Goal: Task Accomplishment & Management: Manage account settings

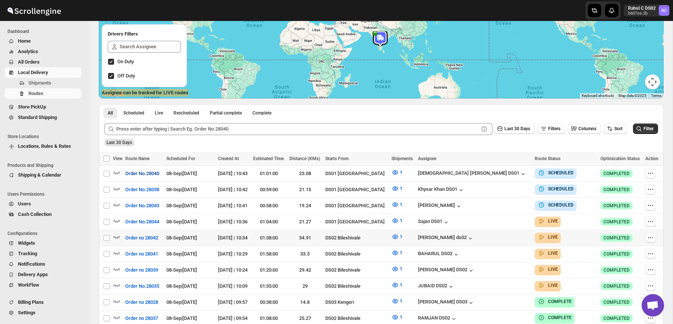
scroll to position [105, 0]
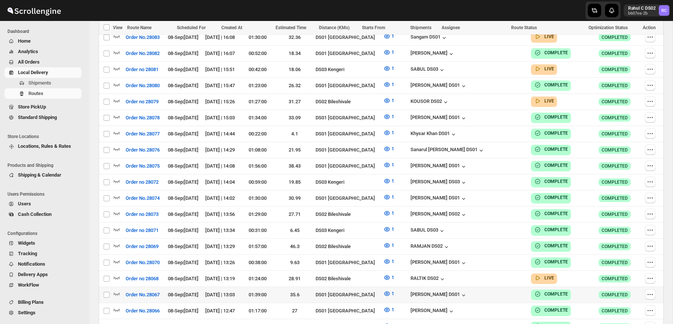
scroll to position [311, 0]
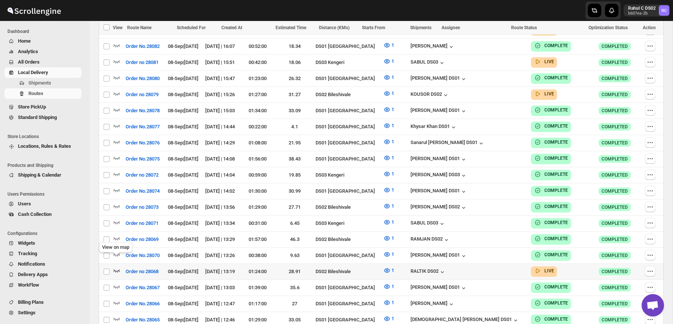
click at [118, 267] on icon "button" at bounding box center [116, 270] width 7 height 7
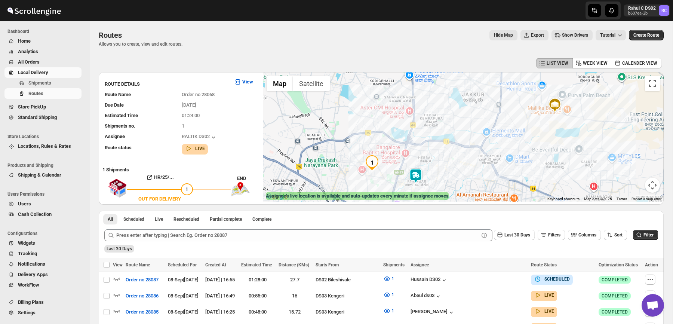
click at [417, 178] on img at bounding box center [415, 175] width 15 height 15
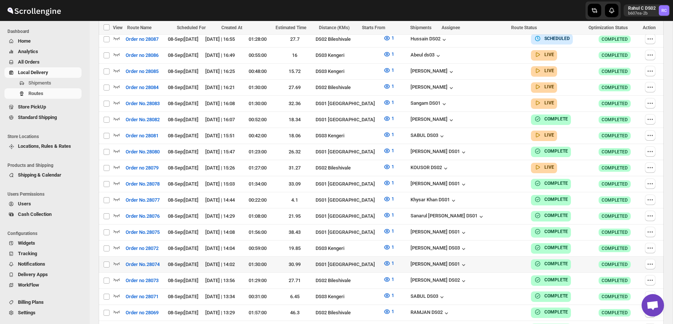
scroll to position [241, 0]
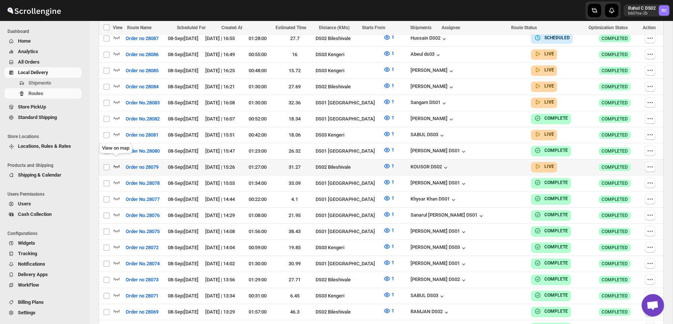
click at [115, 164] on icon "button" at bounding box center [116, 165] width 7 height 7
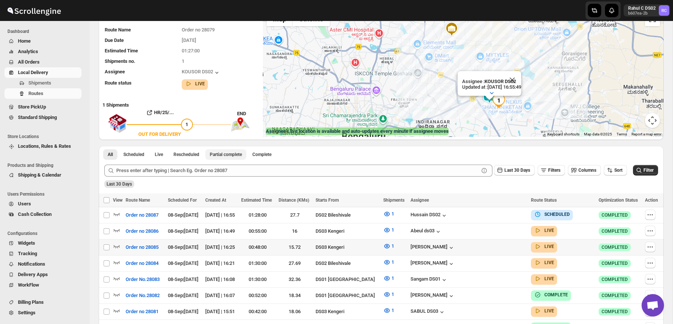
scroll to position [92, 0]
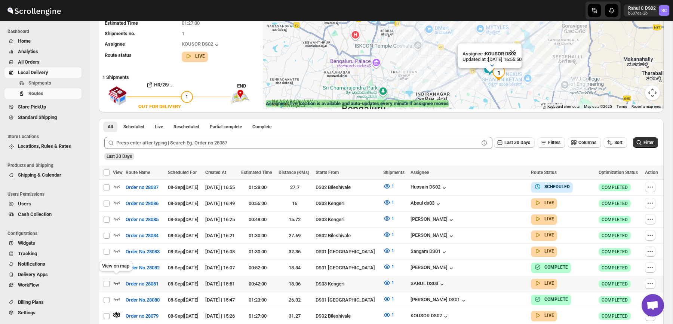
click at [116, 282] on icon "button" at bounding box center [117, 283] width 6 height 3
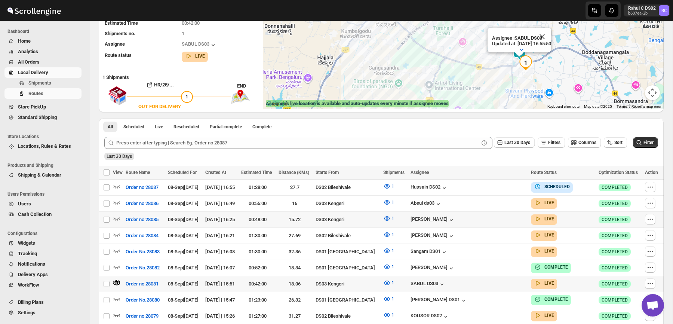
scroll to position [75, 0]
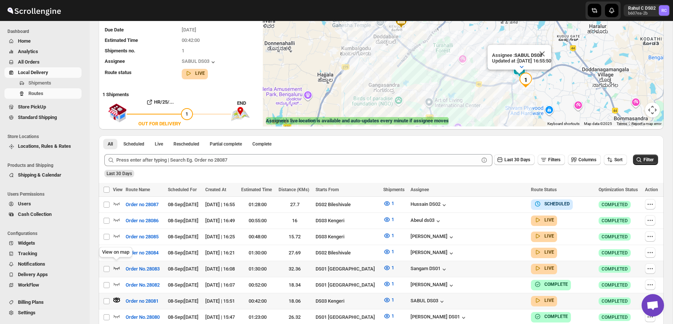
click at [113, 265] on icon "button" at bounding box center [116, 267] width 7 height 7
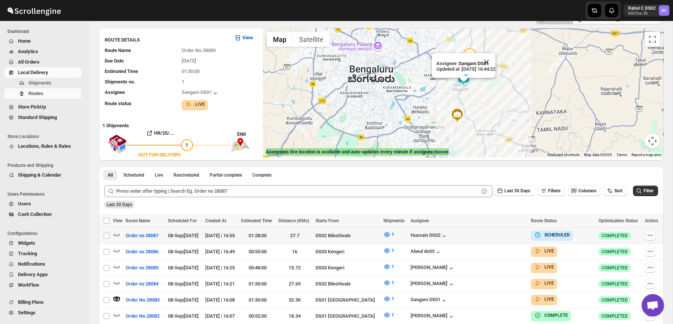
scroll to position [46, 0]
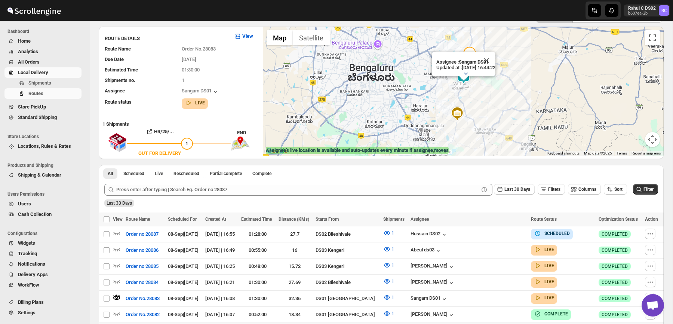
click at [466, 72] on icon "button" at bounding box center [465, 73] width 7 height 7
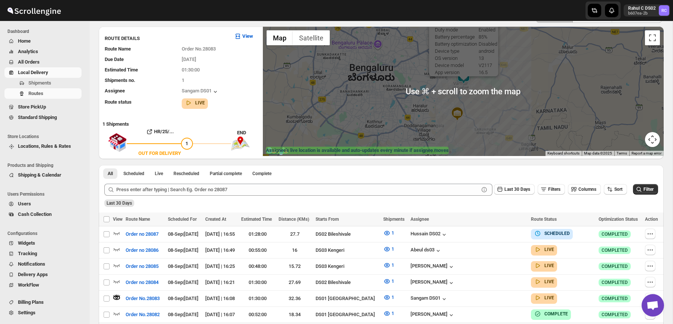
scroll to position [20, 0]
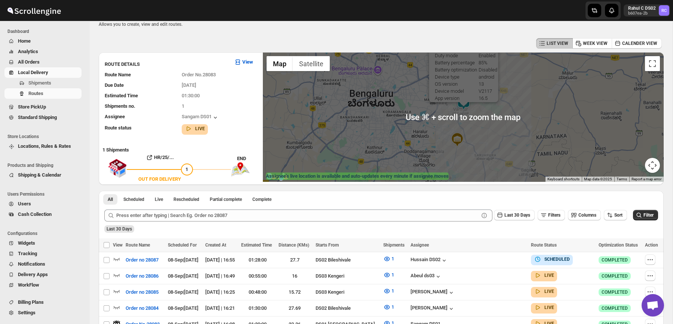
click at [508, 112] on div "Assignee : Sangam DS01 Updated at : 08/09/2025, 16:44:22 Duty mode Enabled Batt…" at bounding box center [463, 116] width 401 height 129
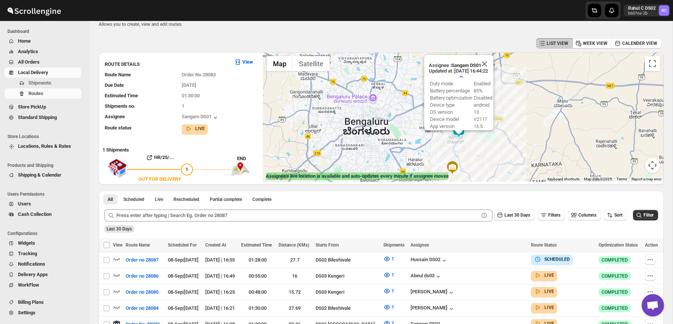
drag, startPoint x: 476, startPoint y: 117, endPoint x: 471, endPoint y: 147, distance: 29.9
click at [471, 147] on div "Assignee : Sangam DS01 Updated at : 08/09/2025, 16:44:22 Duty mode Enabled Batt…" at bounding box center [463, 116] width 401 height 129
click at [458, 132] on div at bounding box center [458, 131] width 9 height 4
click at [488, 62] on button "Close" at bounding box center [484, 63] width 18 height 18
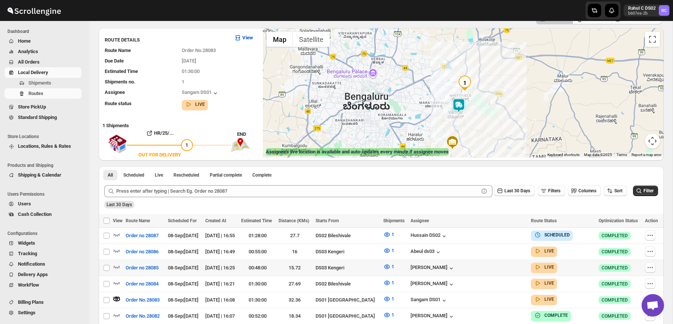
scroll to position [59, 0]
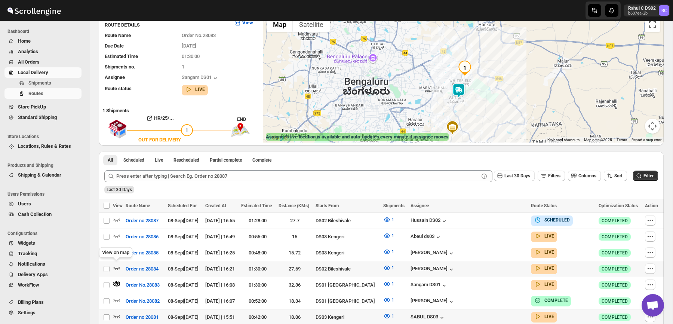
click at [116, 268] on icon "button" at bounding box center [116, 267] width 7 height 7
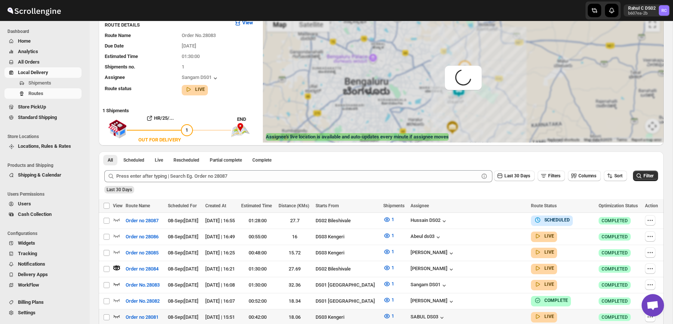
scroll to position [0, 0]
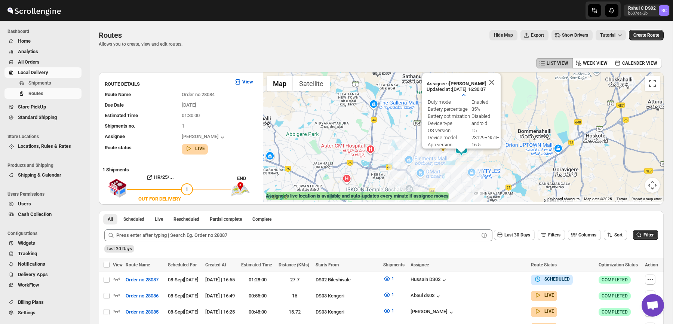
drag, startPoint x: 448, startPoint y: 127, endPoint x: 404, endPoint y: 190, distance: 76.5
click at [404, 190] on div "Assignee : Veera Kesavan Updated at : 08/09/2025, 16:30:07 Duty mode Enabled Ba…" at bounding box center [463, 136] width 401 height 129
click at [492, 85] on button "Close" at bounding box center [492, 82] width 18 height 18
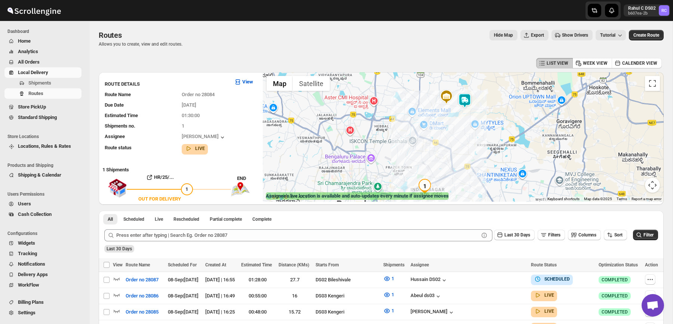
drag, startPoint x: 481, startPoint y: 166, endPoint x: 484, endPoint y: 114, distance: 51.7
click at [484, 114] on div at bounding box center [463, 136] width 401 height 129
click at [466, 104] on img at bounding box center [464, 100] width 15 height 15
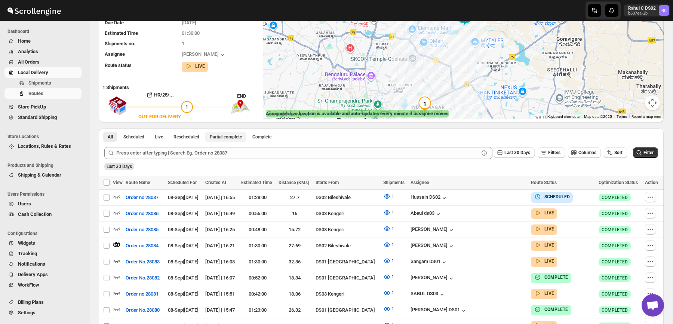
scroll to position [83, 0]
click at [118, 257] on icon "button" at bounding box center [116, 259] width 7 height 7
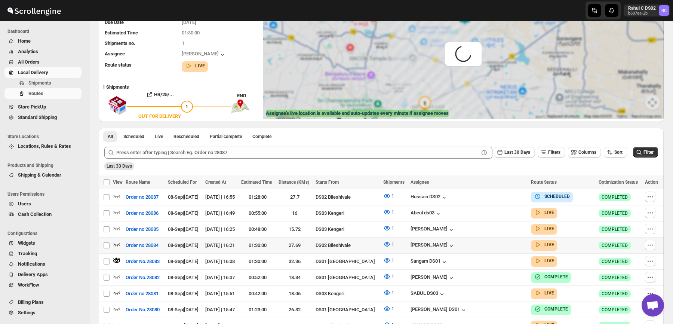
scroll to position [0, 0]
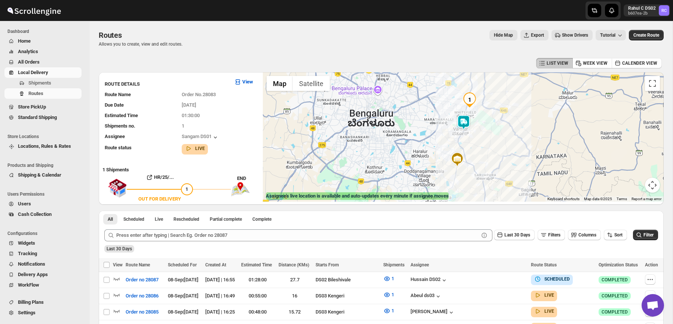
click at [468, 127] on img at bounding box center [463, 122] width 15 height 15
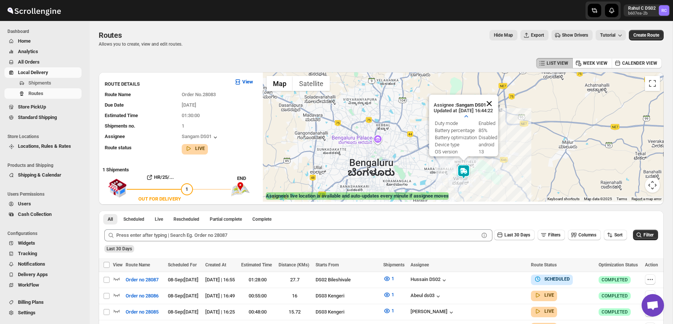
click at [496, 104] on button "Close" at bounding box center [489, 104] width 18 height 18
click at [422, 51] on div "Routes. This page is ready Routes Allows you to create, view and edit routes. H…" at bounding box center [381, 38] width 565 height 35
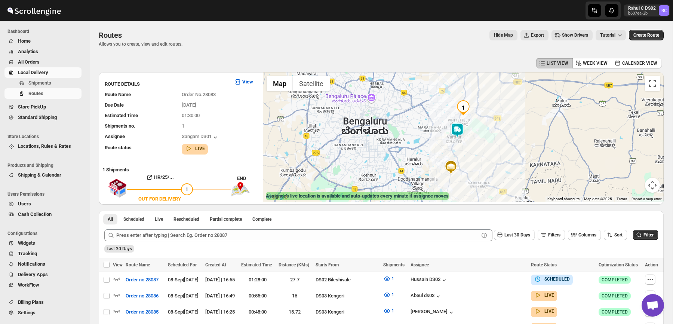
drag, startPoint x: 393, startPoint y: 168, endPoint x: 385, endPoint y: 114, distance: 54.4
click at [385, 115] on div at bounding box center [463, 136] width 401 height 129
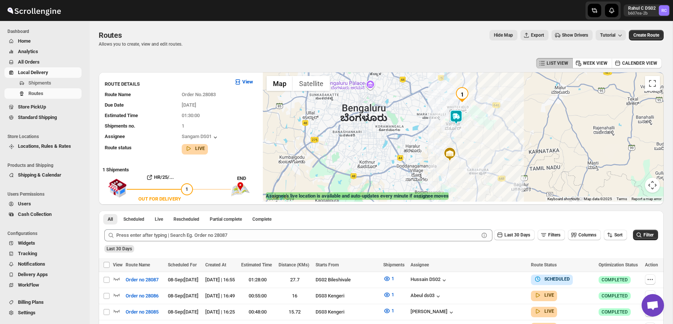
click at [457, 120] on img at bounding box center [456, 117] width 15 height 15
click at [457, 119] on img at bounding box center [456, 117] width 15 height 15
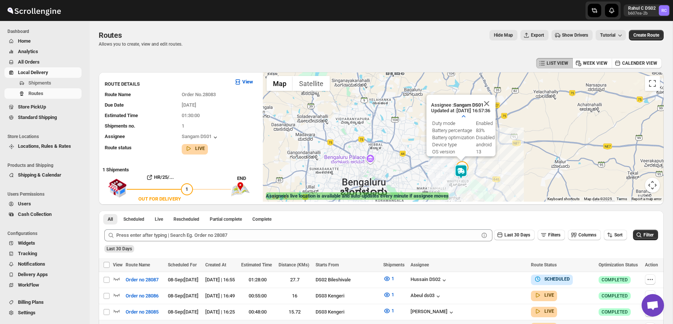
scroll to position [64, 0]
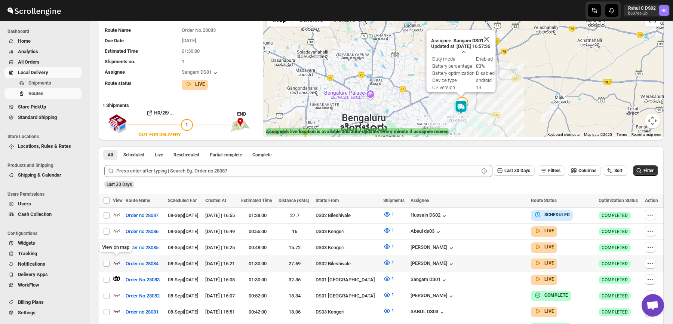
click at [120, 261] on icon "button" at bounding box center [116, 262] width 7 height 7
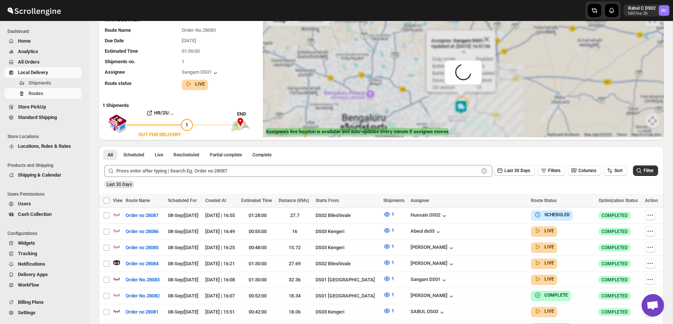
scroll to position [0, 0]
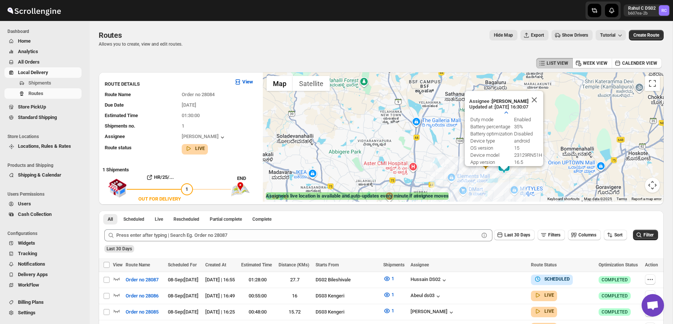
drag, startPoint x: 393, startPoint y: 157, endPoint x: 399, endPoint y: 114, distance: 43.0
click at [399, 114] on div "Assignee : Veera Kesavan Updated at : 08/09/2025, 16:30:07 Duty mode Enabled Ba…" at bounding box center [463, 136] width 401 height 129
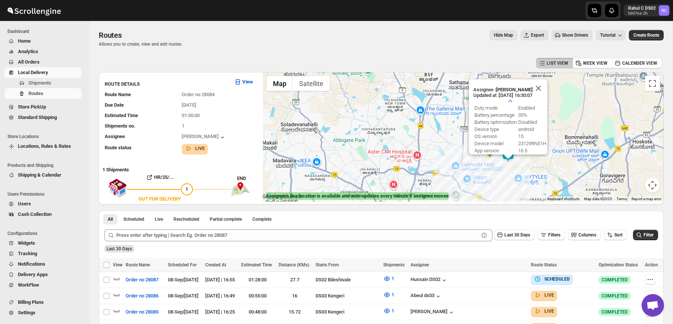
drag, startPoint x: 325, startPoint y: 156, endPoint x: 321, endPoint y: 197, distance: 41.3
click at [321, 197] on div "← Move left → Move right ↑ Move up ↓ Move down + Zoom in - Zoom out Home Jump l…" at bounding box center [463, 136] width 401 height 129
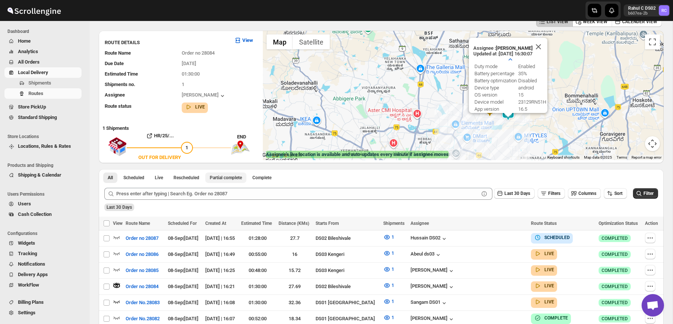
scroll to position [30, 0]
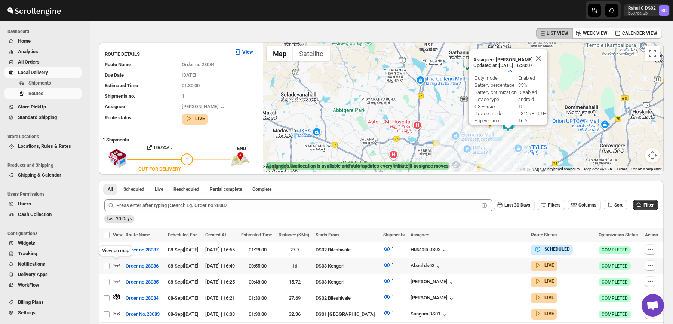
click at [116, 262] on icon "button" at bounding box center [116, 264] width 7 height 7
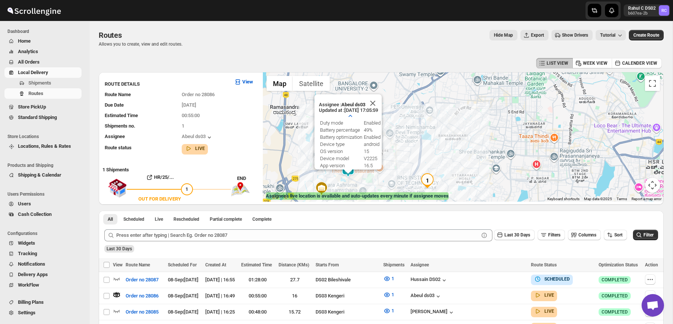
scroll to position [458, 0]
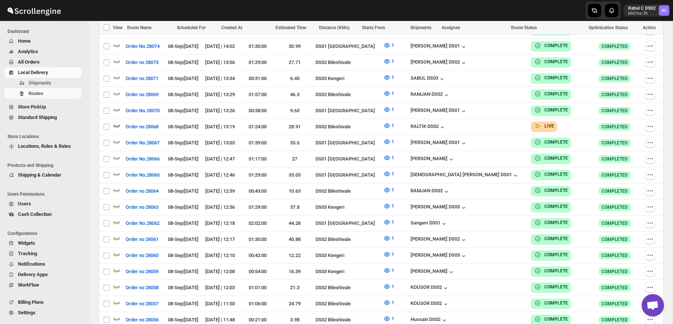
click at [34, 311] on span "Settings" at bounding box center [27, 313] width 18 height 6
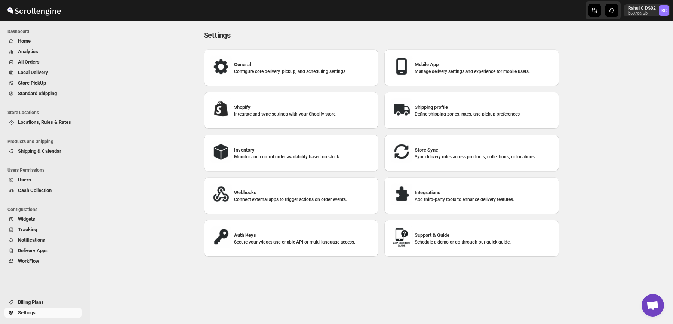
click at [45, 219] on span "Widgets" at bounding box center [49, 218] width 62 height 7
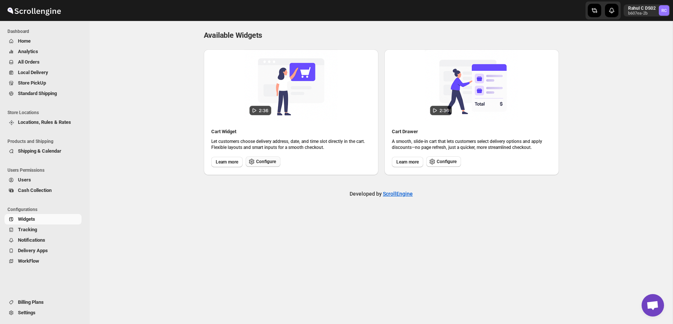
click at [267, 165] on button "Configure" at bounding box center [263, 161] width 35 height 10
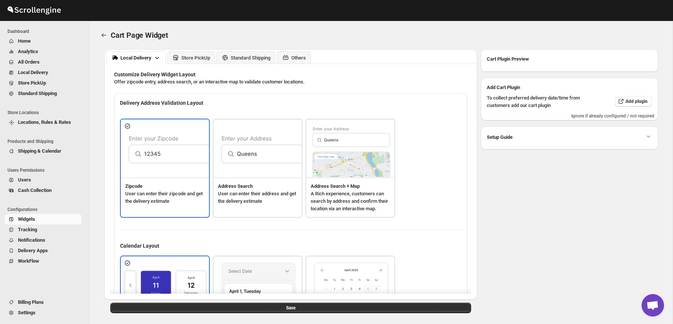
type textarea "Enter Your Zip Code"
type textarea "ZIP Code"
type textarea "Check"
type textarea "Search Address"
type textarea "Type address to search"
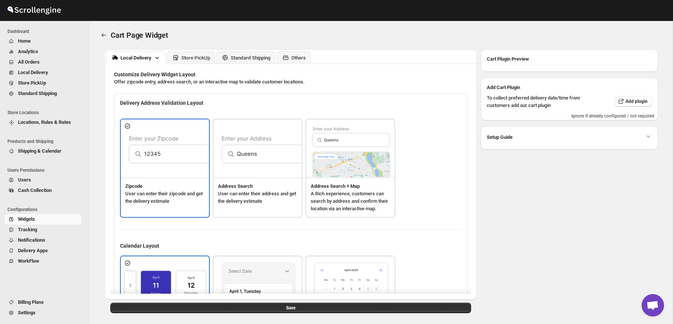
type textarea "Delivery available."
type textarea "Service not available."
type textarea "Select a date."
type textarea "Select preferred time slot."
type textarea "Below items are not available for Local Delivery"
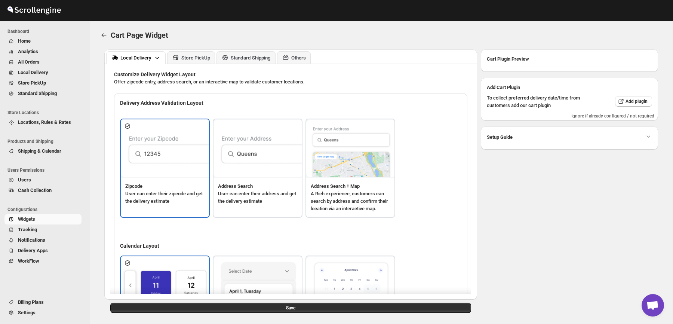
type textarea "Change delivery method or remove these products to continue"
type textarea "Below items are out of stock"
type textarea "Please remove out of stock product from cart to continue."
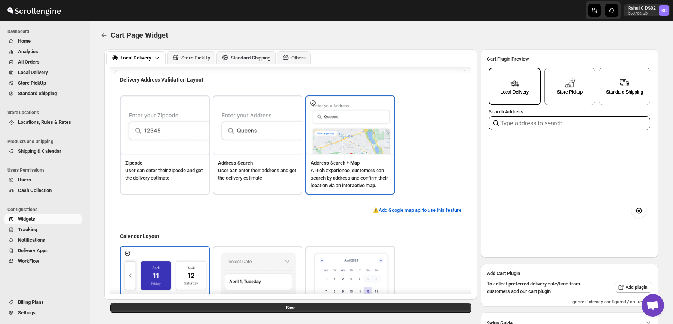
scroll to position [24, 0]
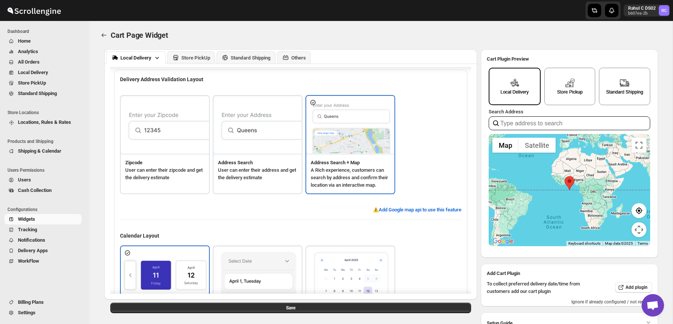
type input "3VFP+Q53, Ali Yavar Jung, Kurla West, Kurla, Mumbai, Maharashtra 400070, India"
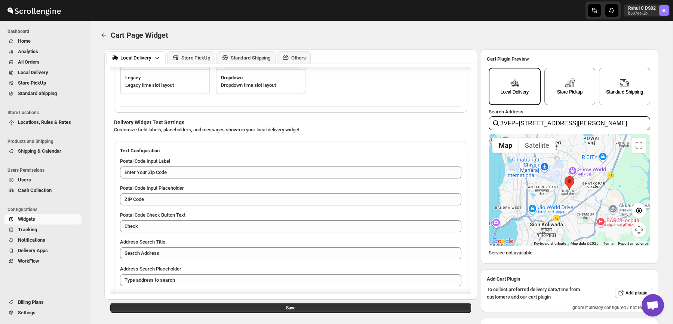
scroll to position [369, 0]
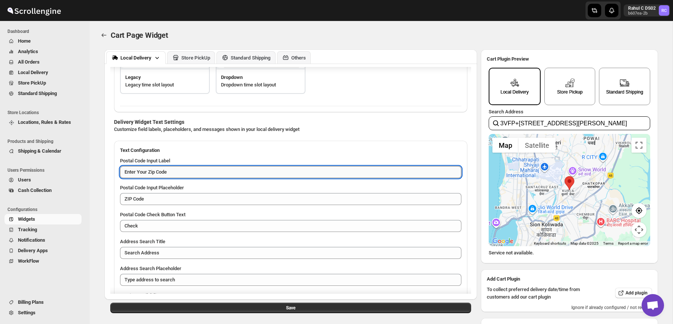
click at [163, 178] on textarea "Enter Your Zip Code" at bounding box center [290, 172] width 341 height 12
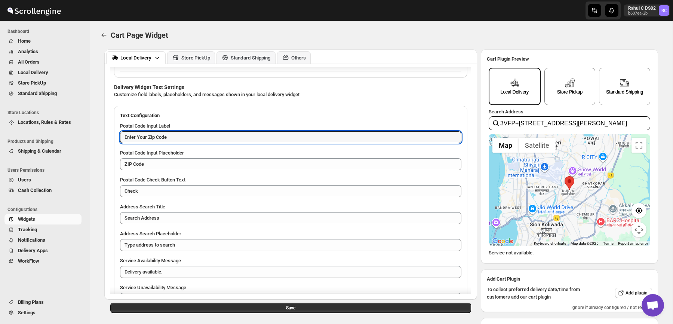
scroll to position [408, 0]
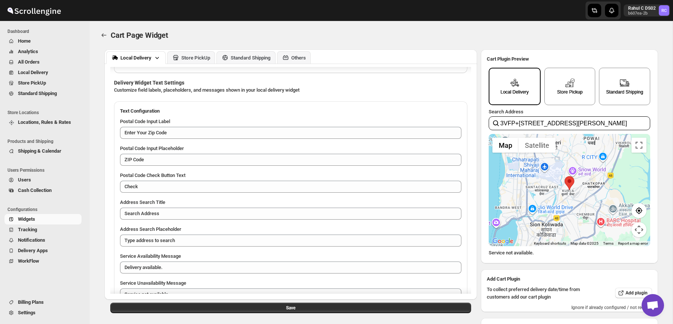
click at [239, 227] on div "Postal Code Input Label Enter Your Zip Code Enter Your Zip Code Postal Code Inp…" at bounding box center [290, 249] width 341 height 263
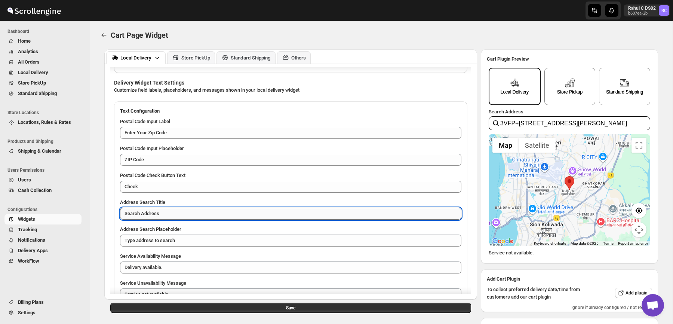
click at [250, 219] on textarea "Search Address" at bounding box center [290, 214] width 341 height 12
type textarea "Drop the Pin at your address"
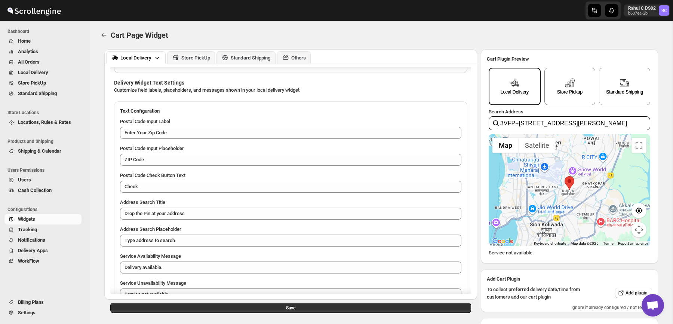
click at [440, 45] on div "Cart Page Widget. This page is ready Cart Page Widget" at bounding box center [381, 35] width 565 height 28
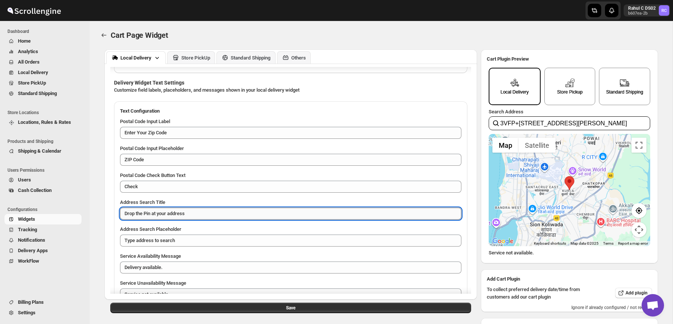
click at [309, 219] on textarea "Drop the Pin at your address" at bounding box center [290, 214] width 341 height 12
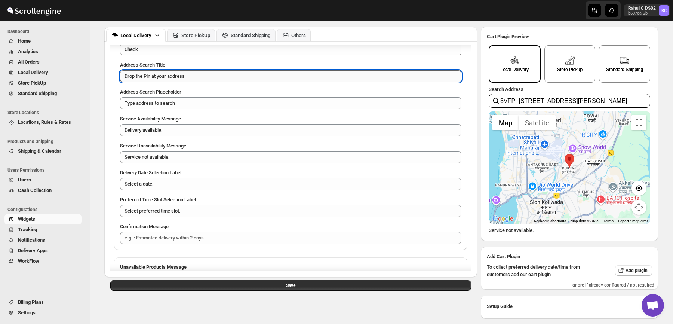
scroll to position [513, 0]
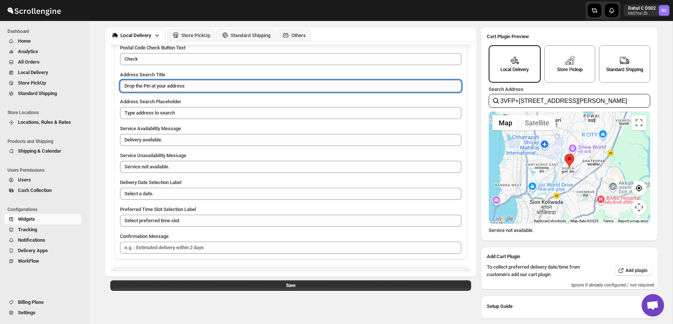
click at [237, 92] on textarea "Drop the Pin at your address" at bounding box center [290, 86] width 341 height 12
click at [475, 36] on div "Local Delivery Store PickUp Standard Shipping Others" at bounding box center [290, 34] width 373 height 15
click at [413, 92] on textarea "Drop the Pin at your address" at bounding box center [290, 86] width 341 height 12
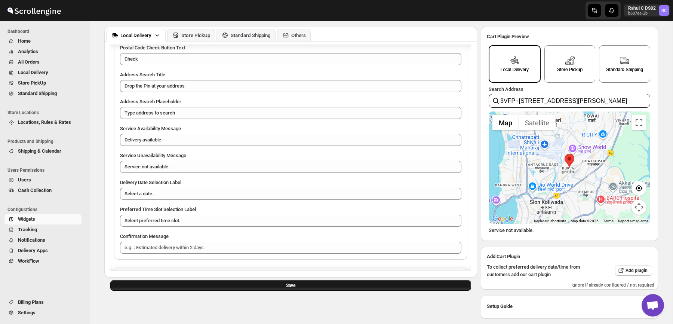
click at [410, 289] on button "Save" at bounding box center [290, 285] width 361 height 10
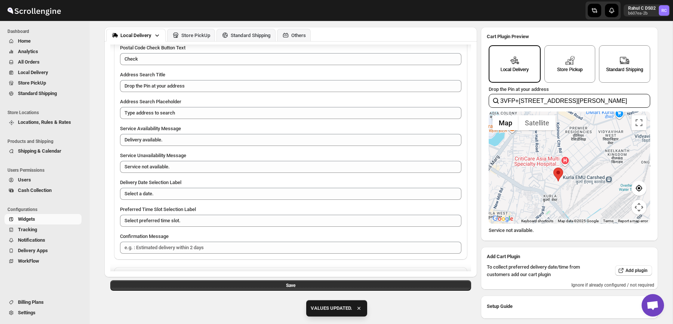
drag, startPoint x: 572, startPoint y: 167, endPoint x: 560, endPoint y: 182, distance: 18.9
click at [560, 182] on div at bounding box center [570, 167] width 162 height 112
drag, startPoint x: 560, startPoint y: 169, endPoint x: 591, endPoint y: 154, distance: 34.6
click at [583, 152] on area "My location" at bounding box center [583, 152] width 0 height 0
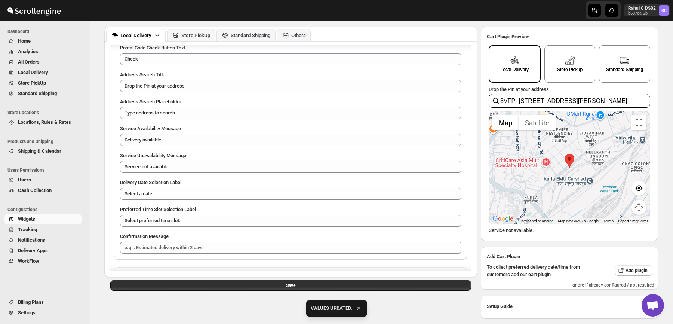
type input "3VGQ+CFP, Vidya Vihar Rd, Bhartiya Nagar Slum, Premier Colony, Kurla, Mumbai, M…"
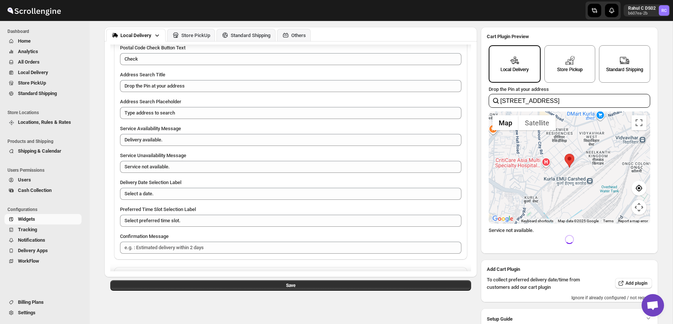
click at [532, 84] on div "Drop the Pin at your address 3VGQ+CFP, Vidya Vihar Rd, Bhartiya Nagar Slum, Pre…" at bounding box center [570, 164] width 162 height 163
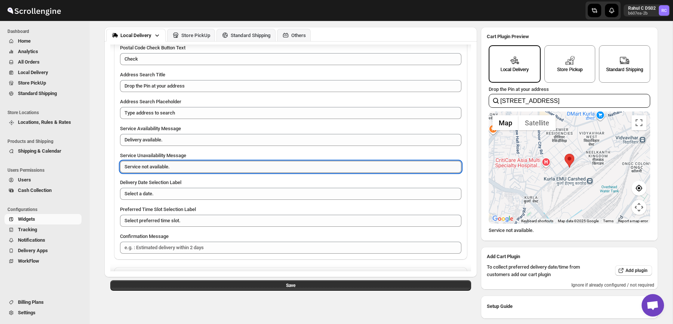
click at [252, 172] on textarea "Service not available." at bounding box center [290, 167] width 341 height 12
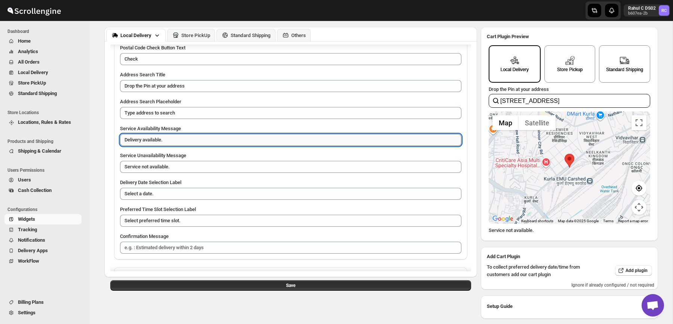
click at [284, 143] on textarea "Delivery available." at bounding box center [290, 140] width 341 height 12
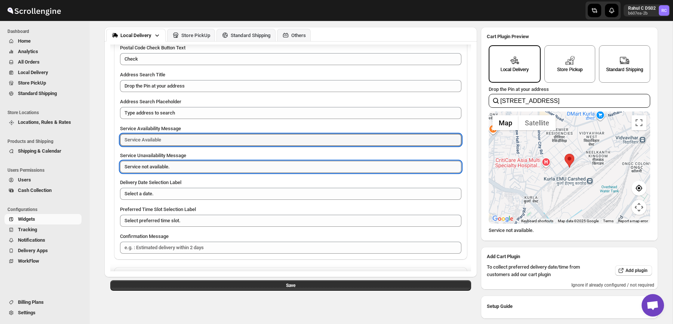
click at [250, 173] on textarea "Service not available." at bounding box center [290, 167] width 341 height 12
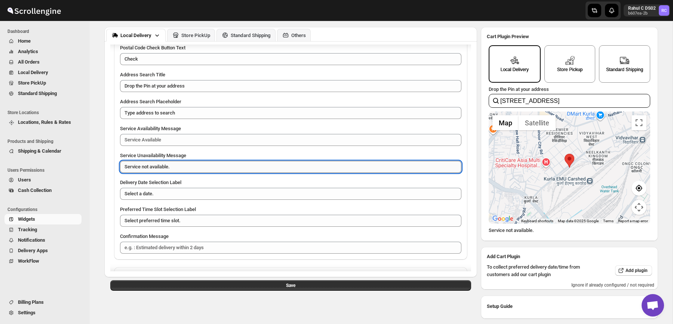
click at [250, 173] on textarea "Service not available." at bounding box center [290, 167] width 341 height 12
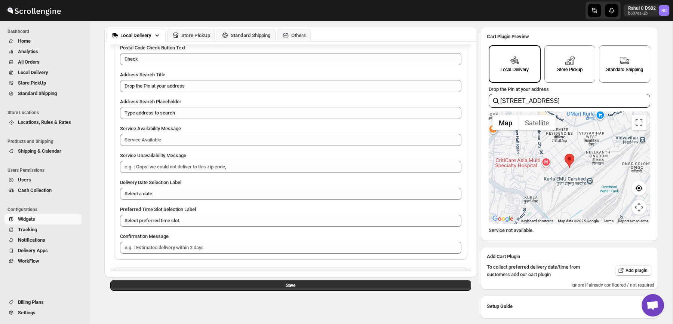
click at [423, 158] on div "Service Unavailability Message" at bounding box center [290, 155] width 341 height 7
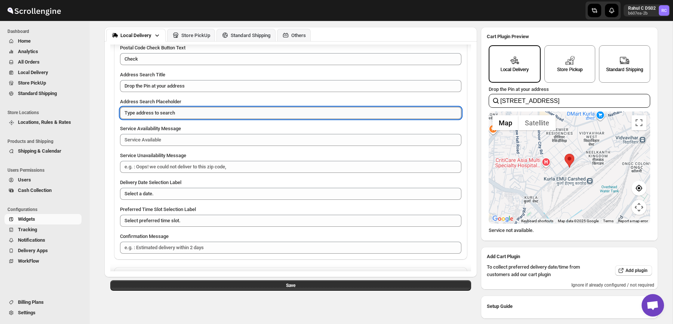
click at [393, 116] on textarea "Type address to search" at bounding box center [290, 113] width 341 height 12
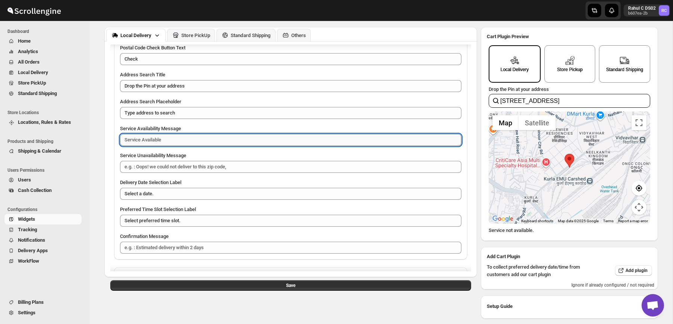
click at [376, 146] on textarea "Service Availability Message" at bounding box center [290, 140] width 341 height 12
click at [377, 141] on textarea "Service Availability Message" at bounding box center [290, 140] width 341 height 12
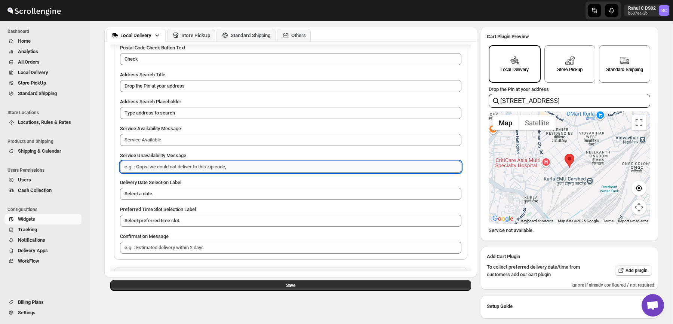
click at [355, 173] on textarea "Service Unavailability Message" at bounding box center [290, 167] width 341 height 12
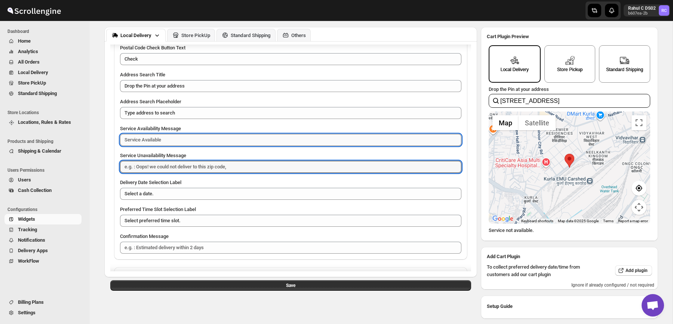
click at [367, 146] on textarea "Service Availability Message" at bounding box center [290, 140] width 341 height 12
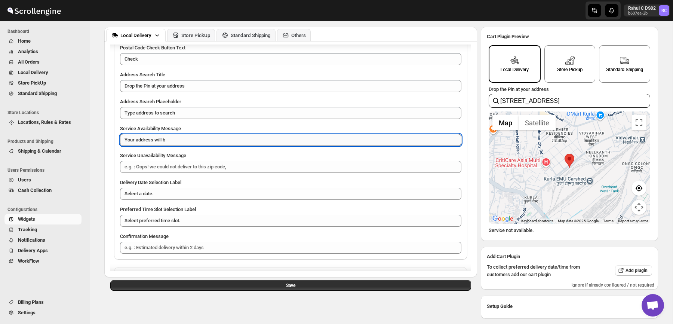
drag, startPoint x: 137, startPoint y: 147, endPoint x: 202, endPoint y: 147, distance: 65.4
click at [203, 146] on textarea "Your address will b" at bounding box center [290, 140] width 341 height 12
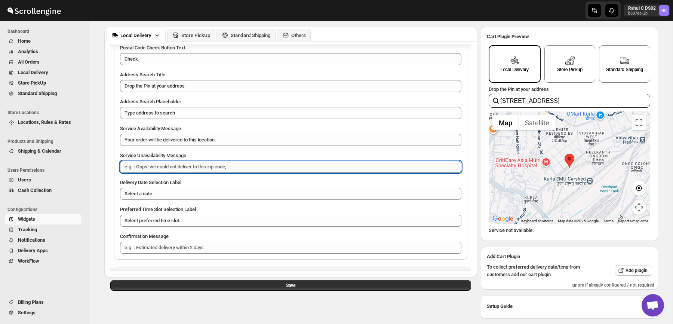
click at [163, 173] on textarea "Service Unavailability Message" at bounding box center [290, 167] width 341 height 12
click at [194, 171] on textarea "Service Unavailability Message" at bounding box center [290, 167] width 341 height 12
click at [212, 173] on textarea "Service Unavailability Message" at bounding box center [290, 167] width 341 height 12
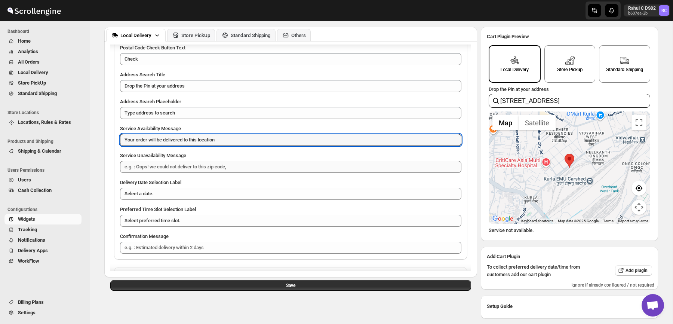
type textarea "Your order will be delivered to this location."
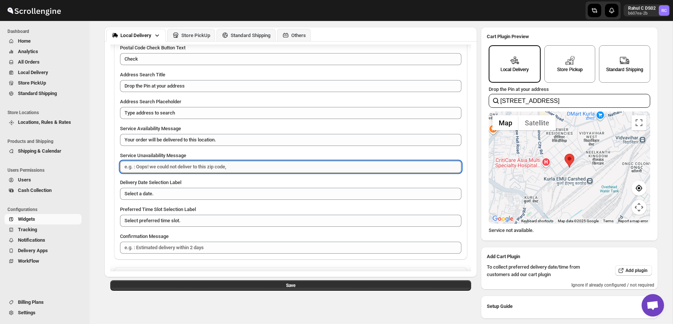
click at [212, 172] on textarea "Service Unavailability Message" at bounding box center [290, 167] width 341 height 12
type textarea "Sorry, we don't deliver here yet."
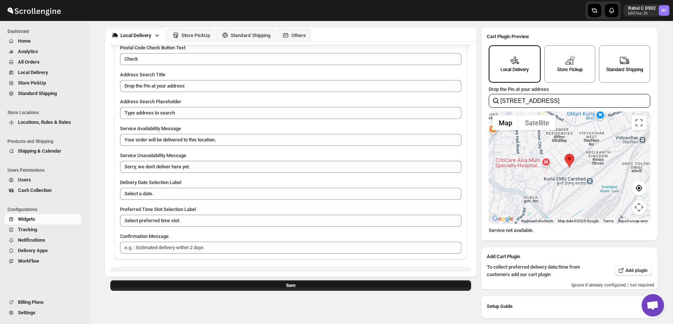
click at [172, 288] on button "Save" at bounding box center [290, 285] width 361 height 10
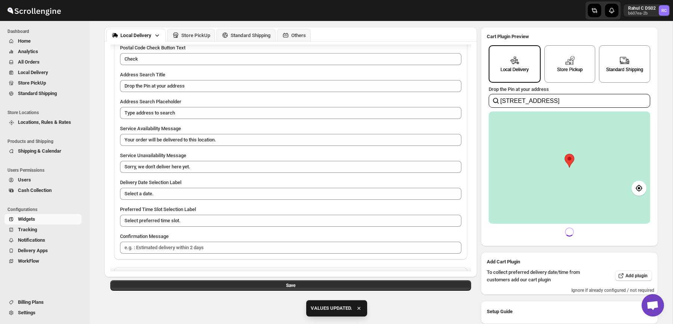
scroll to position [37, 0]
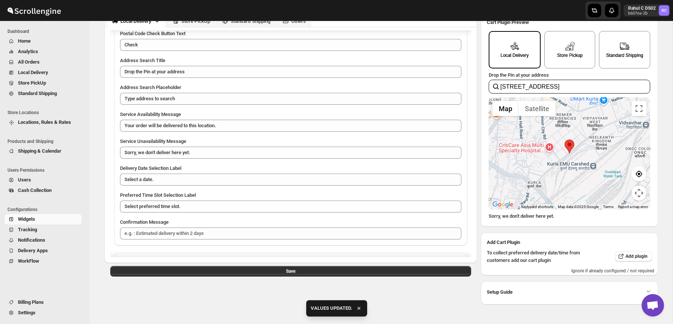
click at [534, 212] on div "Drop the Pin at your address 3VGQ+CFP, Vidya Vihar Rd, Bhartiya Nagar Slum, Pre…" at bounding box center [570, 145] width 162 height 147
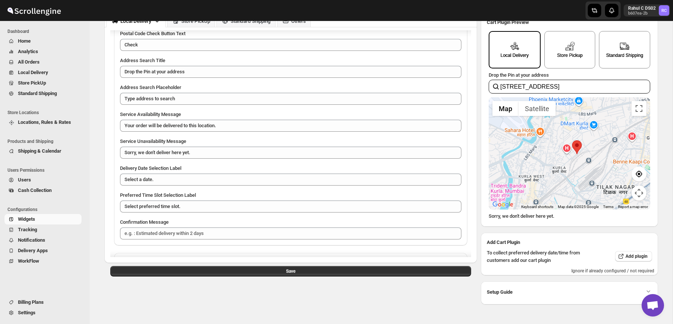
click at [61, 125] on span "Locations, Rules & Rates" at bounding box center [44, 122] width 53 height 6
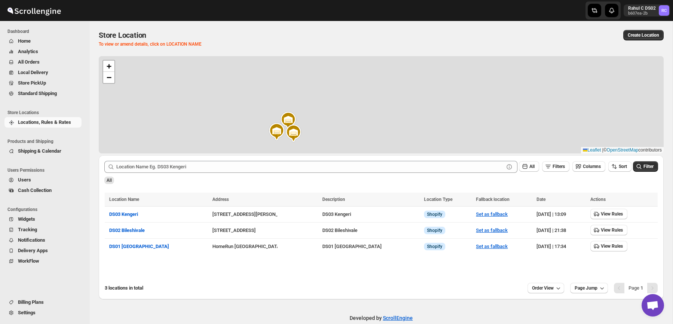
scroll to position [7, 0]
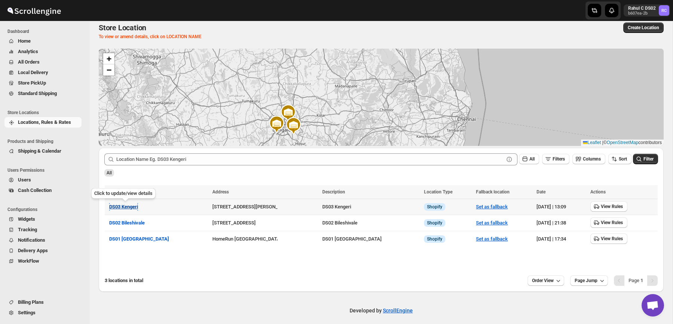
click at [132, 205] on span "DS03 Kengeri" at bounding box center [123, 207] width 29 height 6
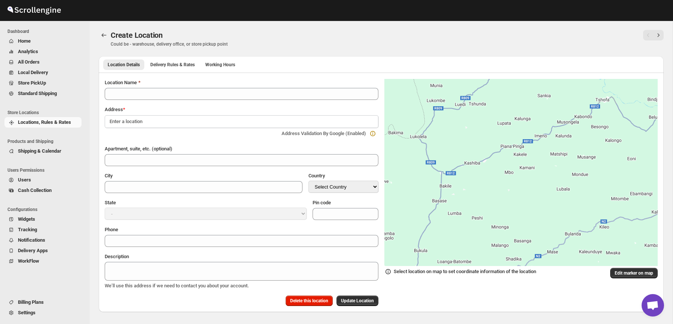
type input "DS03 Kengeri"
type input "Kodipalya, Kengeri"
type input "[GEOGRAPHIC_DATA]"
select select "IN"
type input "560060"
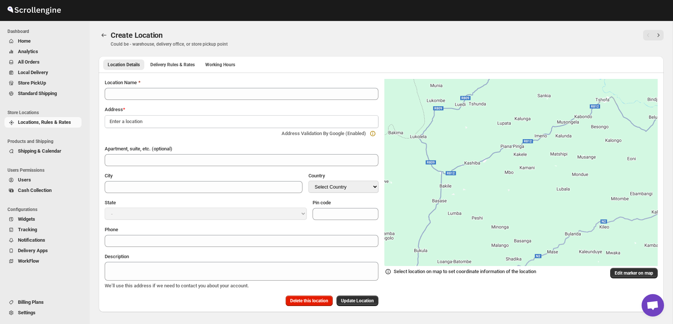
type input "[PHONE_NUMBER]"
type textarea "DS03 Kengeri"
select select "[GEOGRAPHIC_DATA]"
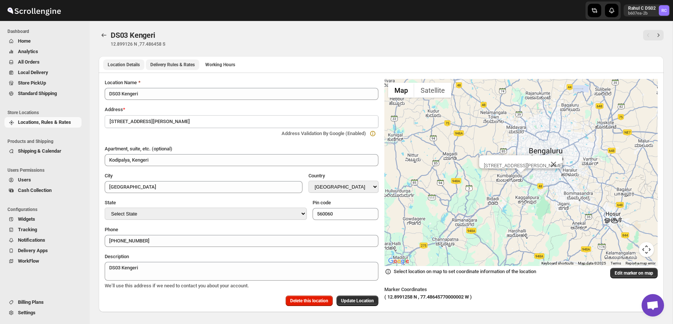
click at [184, 62] on span "Delivery Rules & Rates" at bounding box center [172, 65] width 44 height 6
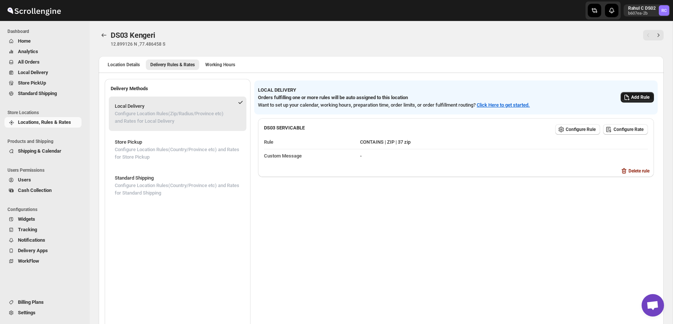
click at [639, 95] on span "Add Rule" at bounding box center [640, 97] width 18 height 6
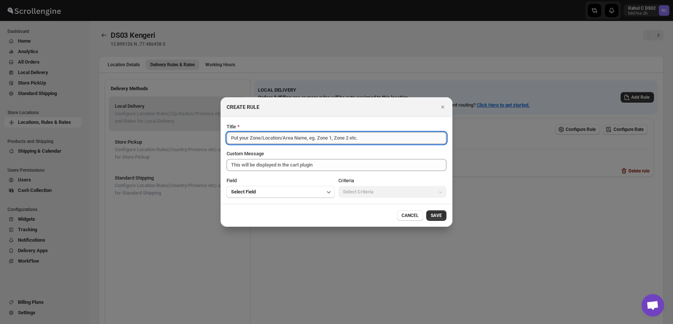
click at [371, 138] on input "Title" at bounding box center [337, 138] width 220 height 12
type input "B"
type input "Delivery Validation Rule"
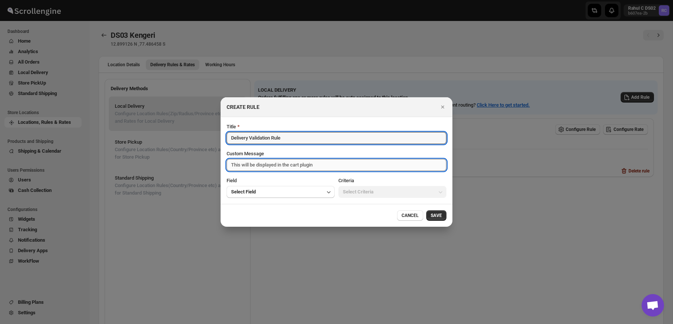
click at [347, 167] on textarea "Custom Message" at bounding box center [337, 165] width 220 height 12
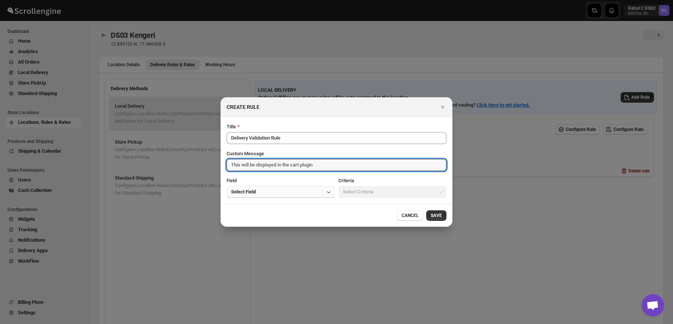
click at [313, 193] on button "Select Field" at bounding box center [281, 192] width 108 height 12
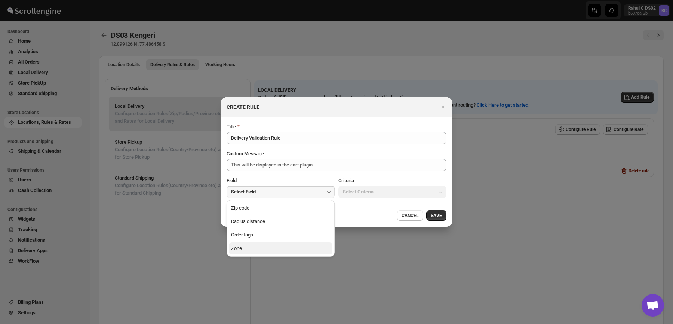
click at [298, 247] on button "Zone" at bounding box center [281, 248] width 104 height 12
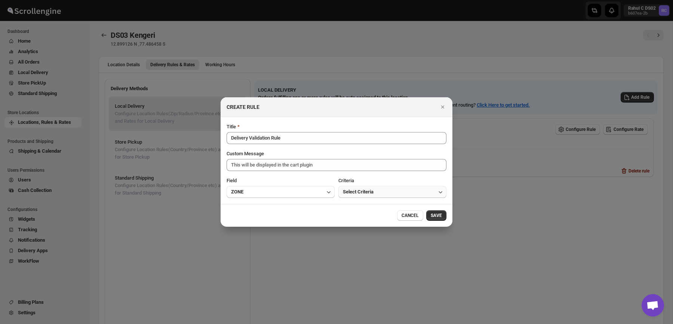
click at [424, 192] on button "Select Criteria" at bounding box center [392, 192] width 108 height 12
click at [415, 204] on button "Within" at bounding box center [393, 208] width 104 height 12
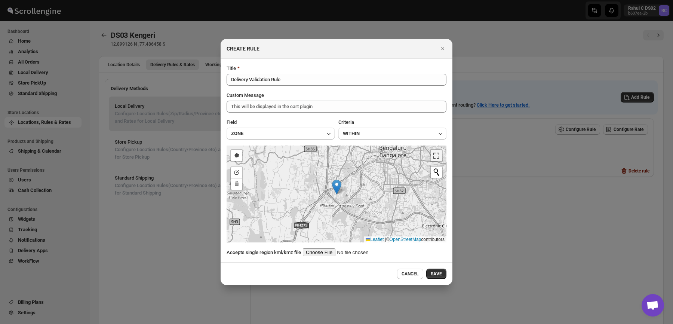
click at [439, 156] on link ":re1v:" at bounding box center [436, 155] width 11 height 11
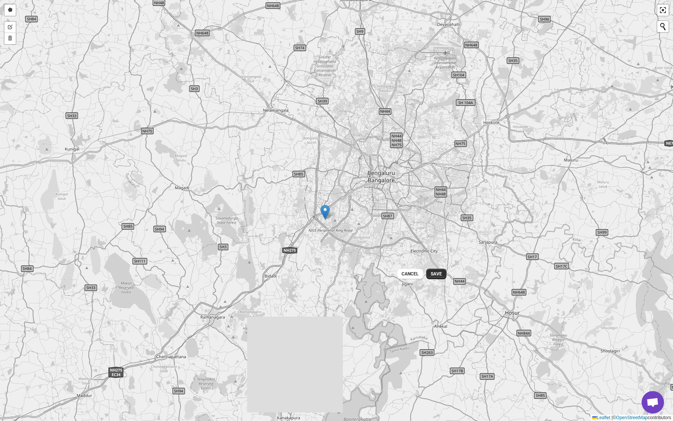
drag, startPoint x: 387, startPoint y: 199, endPoint x: 381, endPoint y: 206, distance: 9.3
click at [381, 206] on div "Draw a polygon Edit layers Delete layers Nothing found. Leaflet | © OpenStreetM…" at bounding box center [336, 210] width 673 height 421
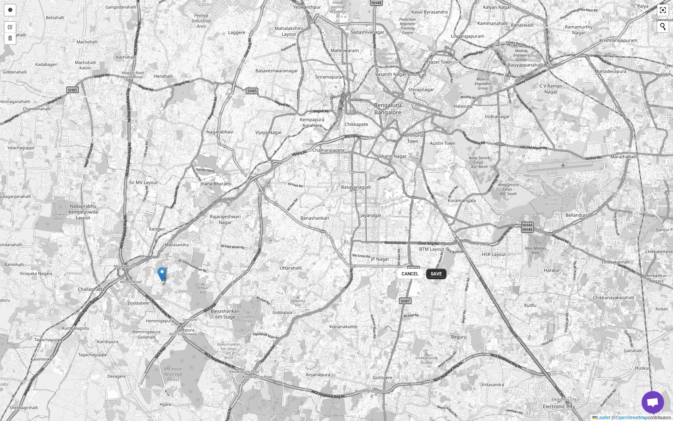
drag, startPoint x: 282, startPoint y: 233, endPoint x: 259, endPoint y: 269, distance: 43.0
click at [259, 269] on div "Draw a polygon Edit layers Delete layers Nothing found. Leaflet | © OpenStreetM…" at bounding box center [336, 210] width 673 height 421
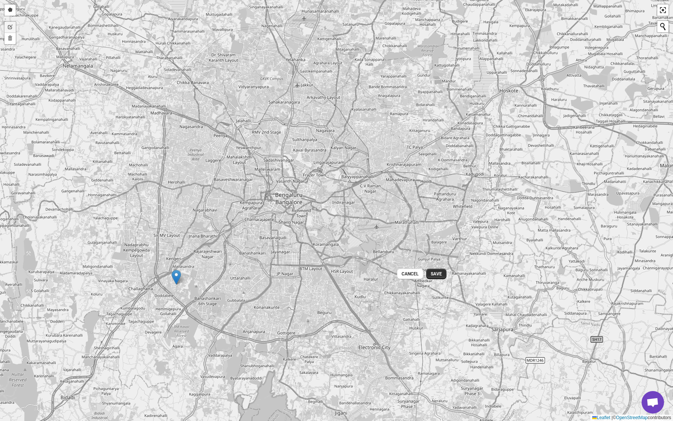
click at [9, 28] on link "Edit layers" at bounding box center [9, 27] width 11 height 11
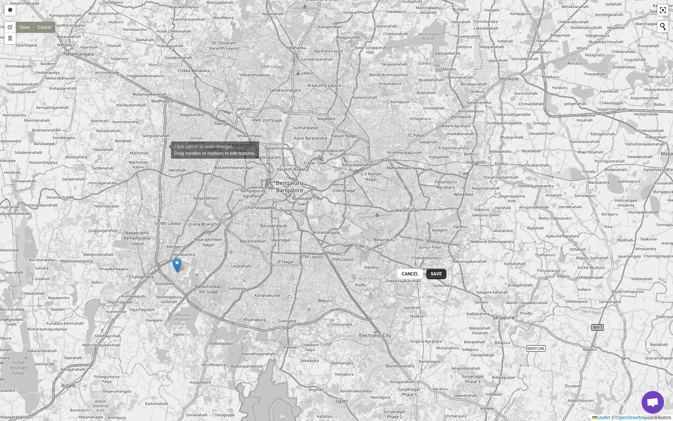
drag, startPoint x: 163, startPoint y: 162, endPoint x: 163, endPoint y: 150, distance: 11.6
click at [163, 150] on div "Click cancel to undo changes. Drag handles or markers to edit features. Draw a …" at bounding box center [336, 210] width 673 height 421
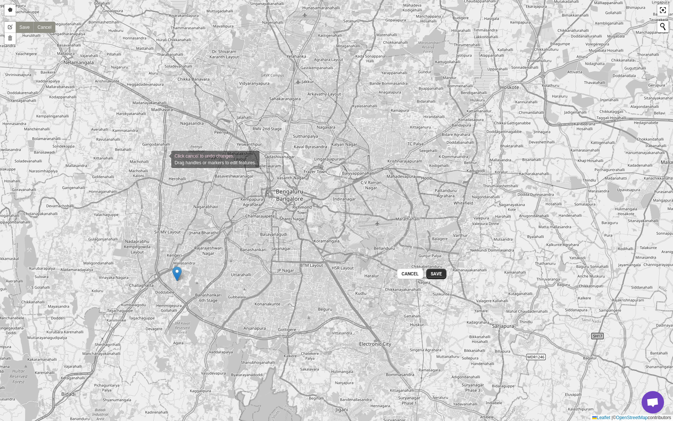
drag, startPoint x: 164, startPoint y: 149, endPoint x: 163, endPoint y: 161, distance: 12.0
click at [163, 162] on div "Click cancel to undo changes. Drag handles or markers to edit features. Draw a …" at bounding box center [336, 210] width 673 height 421
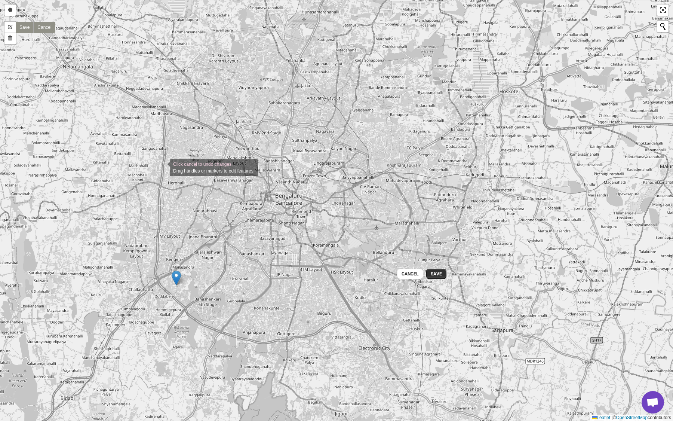
click at [162, 167] on div "Click cancel to undo changes. Drag handles or markers to edit features. Draw a …" at bounding box center [336, 210] width 673 height 421
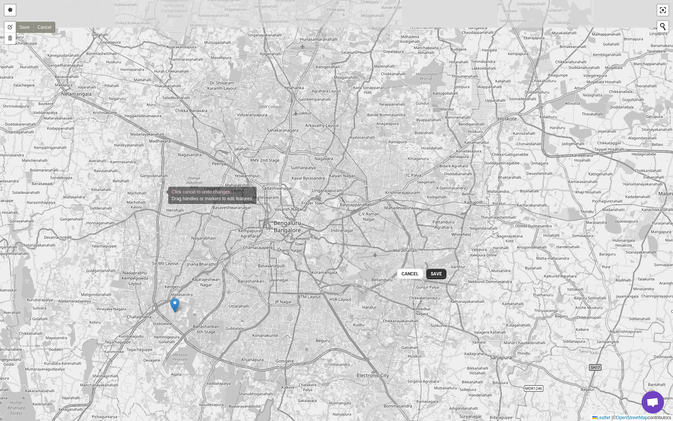
drag, startPoint x: 162, startPoint y: 167, endPoint x: 160, endPoint y: 191, distance: 24.4
click at [160, 191] on div "Click cancel to undo changes. Drag handles or markers to edit features. Draw a …" at bounding box center [336, 210] width 673 height 421
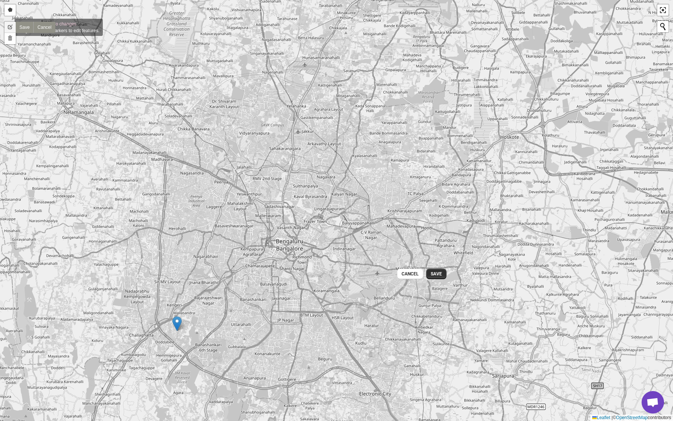
click at [7, 27] on link "Edit layers" at bounding box center [9, 27] width 11 height 11
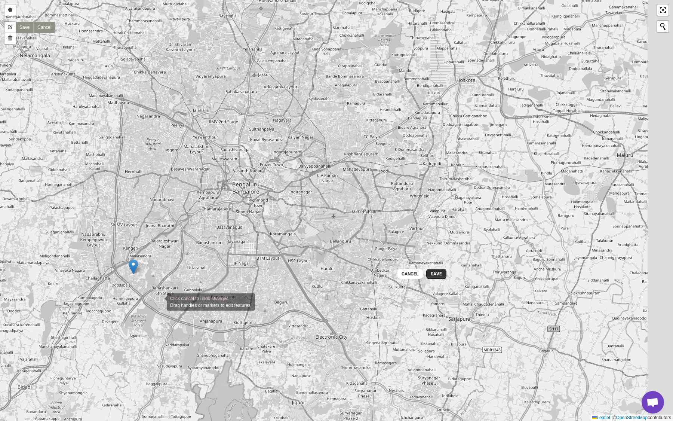
drag, startPoint x: 203, startPoint y: 358, endPoint x: 159, endPoint y: 301, distance: 71.4
click at [159, 302] on div "Click cancel to undo changes. Drag handles or markers to edit features. Draw a …" at bounding box center [336, 210] width 673 height 421
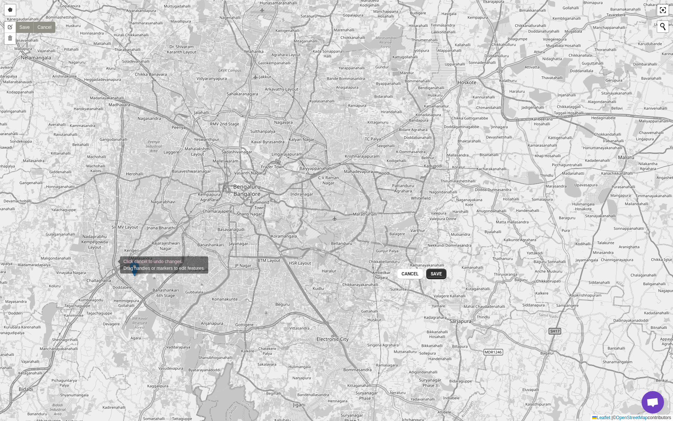
drag, startPoint x: 111, startPoint y: 262, endPoint x: 116, endPoint y: 269, distance: 8.9
click at [116, 269] on div "Click cancel to undo changes. Drag handles or markers to edit features. Draw a …" at bounding box center [336, 210] width 673 height 421
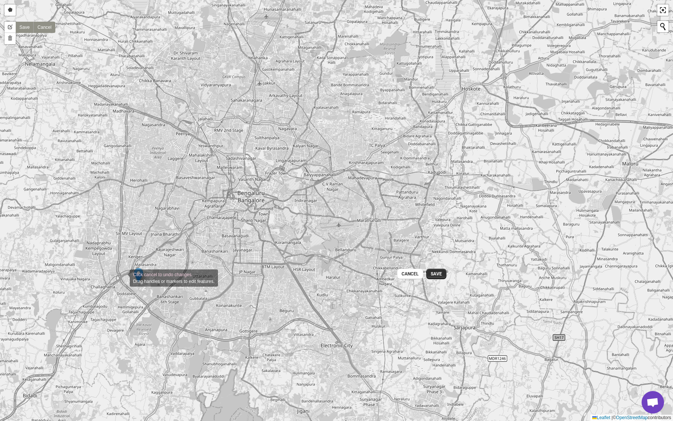
click at [122, 277] on div "Click cancel to undo changes. Drag handles or markers to edit features. Draw a …" at bounding box center [336, 210] width 673 height 421
click at [128, 287] on div "Click cancel to undo changes. Drag handles or markers to edit features. Draw a …" at bounding box center [336, 210] width 673 height 421
click at [126, 289] on div "Click cancel to undo changes. Drag handles or markers to edit features. Draw a …" at bounding box center [336, 210] width 673 height 421
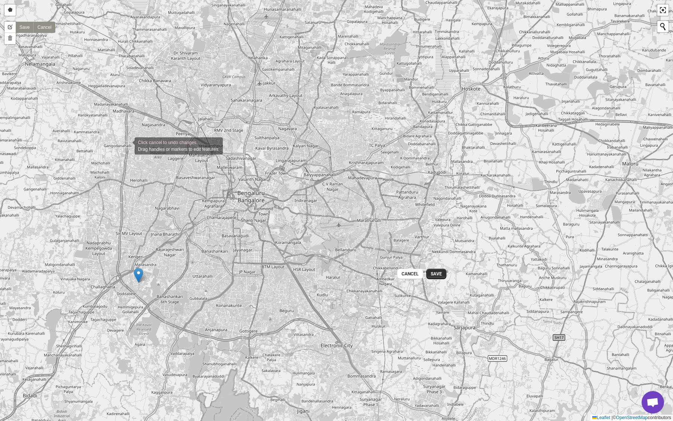
click at [127, 145] on div "Click cancel to undo changes. Drag handles or markers to edit features. Draw a …" at bounding box center [336, 210] width 673 height 421
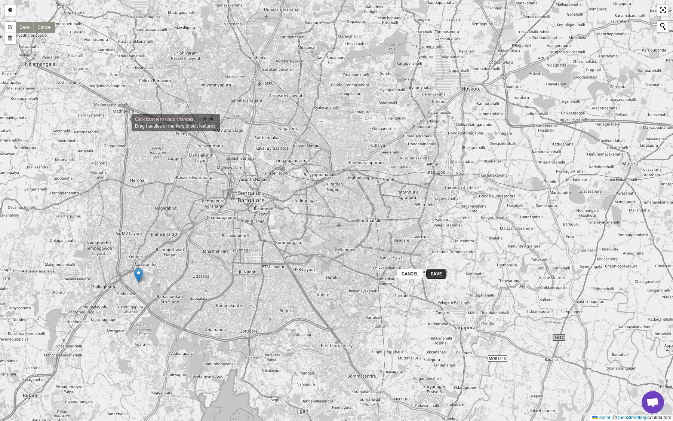
click at [124, 122] on div "Click cancel to undo changes. Drag handles or markers to edit features. Draw a …" at bounding box center [336, 210] width 673 height 421
click at [151, 140] on div "Click cancel to undo changes. Drag handles or markers to edit features. Draw a …" at bounding box center [336, 210] width 673 height 421
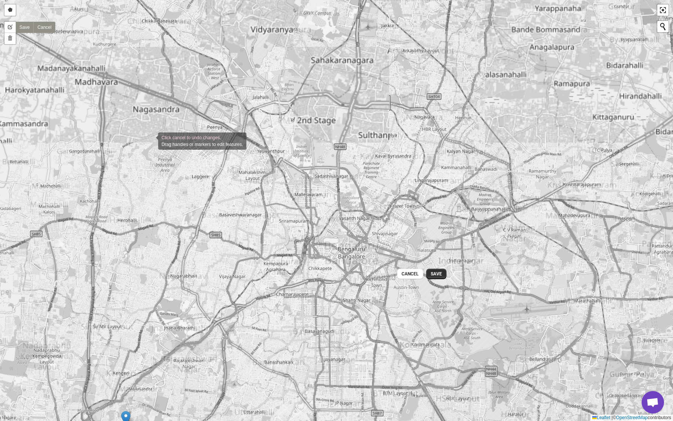
click at [151, 140] on div "Click cancel to undo changes. Drag handles or markers to edit features. Draw a …" at bounding box center [336, 210] width 673 height 421
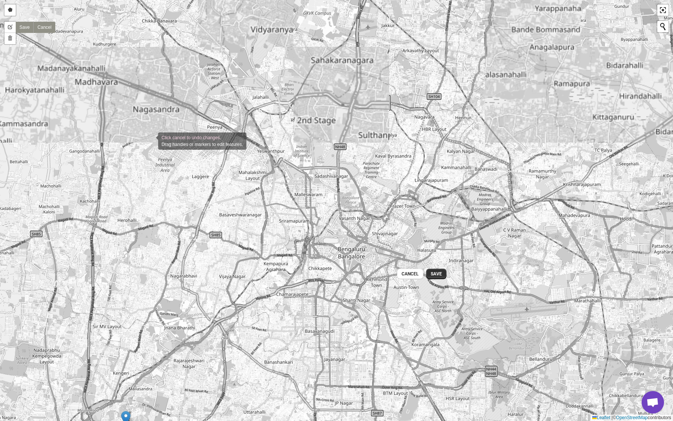
click at [151, 140] on div "Click cancel to undo changes. Drag handles or markers to edit features. Draw a …" at bounding box center [336, 210] width 673 height 421
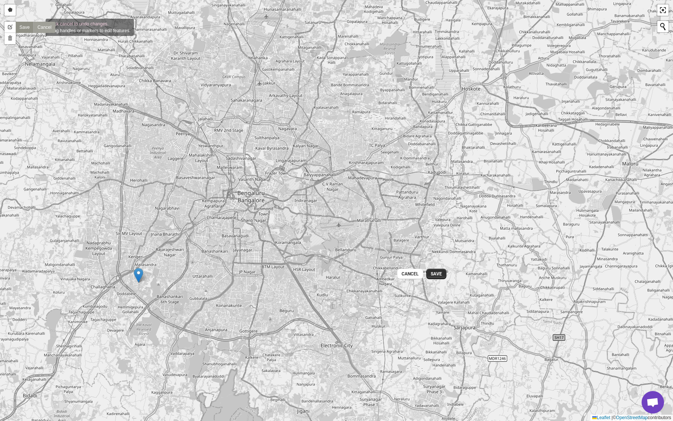
click at [38, 27] on link "Cancel" at bounding box center [44, 27] width 22 height 11
click at [11, 28] on link "Edit layers" at bounding box center [9, 27] width 11 height 11
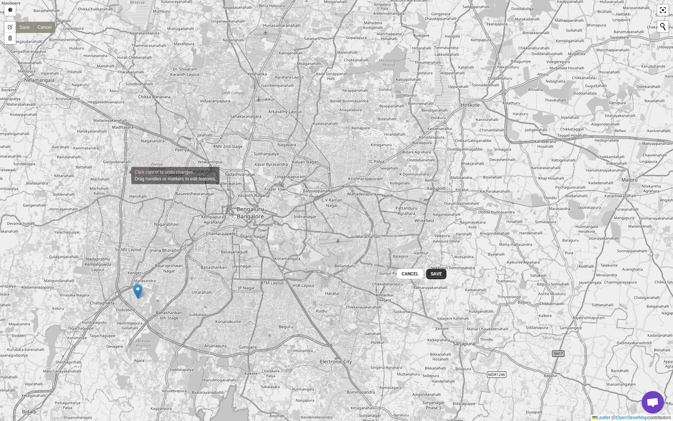
drag, startPoint x: 125, startPoint y: 158, endPoint x: 124, endPoint y: 174, distance: 16.1
click at [124, 174] on div "Click cancel to undo changes. Drag handles or markers to edit features. Draw a …" at bounding box center [336, 210] width 673 height 421
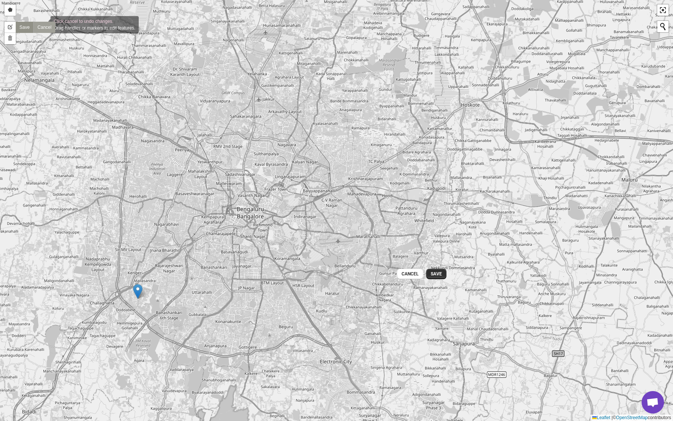
click at [43, 24] on link "Cancel" at bounding box center [44, 27] width 22 height 11
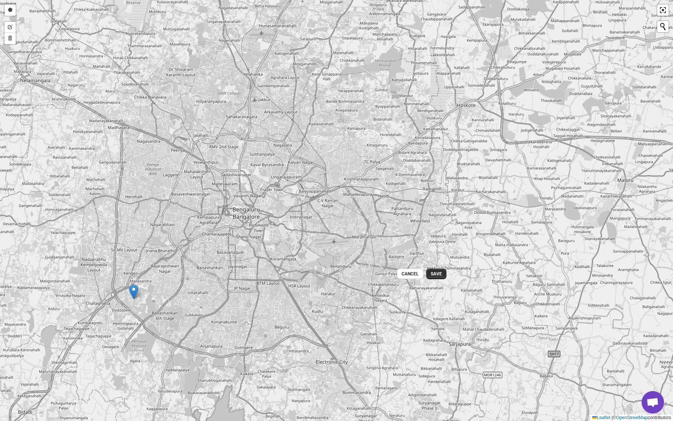
drag, startPoint x: 127, startPoint y: 126, endPoint x: 122, endPoint y: 126, distance: 4.5
click at [122, 126] on div "Draw a polygon Edit layers Delete layers Save Cancel Nothing found. Leaflet | ©…" at bounding box center [336, 210] width 673 height 421
drag, startPoint x: 123, startPoint y: 127, endPoint x: 123, endPoint y: 140, distance: 12.7
click at [123, 138] on div "Draw a polygon Edit layers Delete layers Save Cancel Nothing found. Leaflet | ©…" at bounding box center [336, 210] width 673 height 421
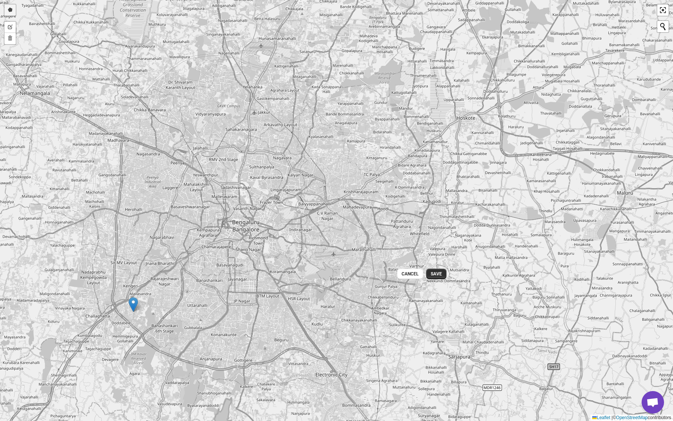
click at [10, 13] on link "Draw a polygon" at bounding box center [9, 9] width 11 height 11
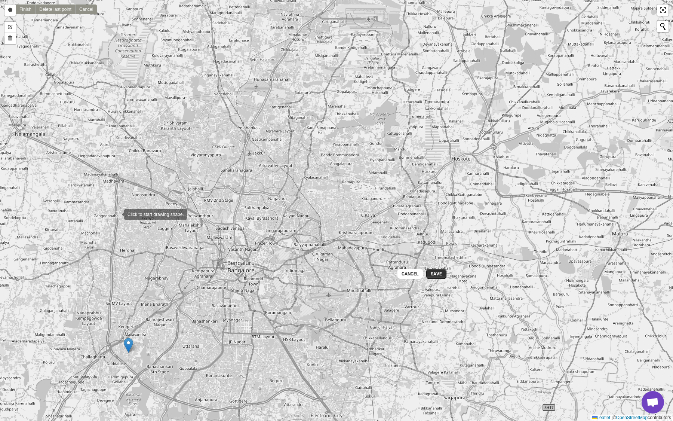
drag, startPoint x: 122, startPoint y: 173, endPoint x: 117, endPoint y: 209, distance: 35.5
click at [117, 209] on div ":re1v:" at bounding box center [116, 213] width 15 height 15
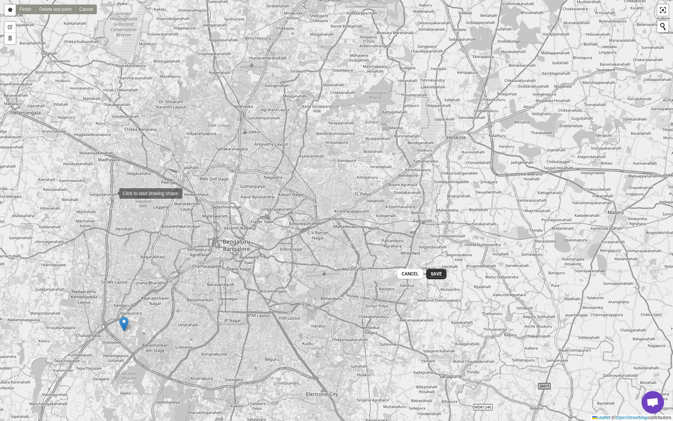
drag, startPoint x: 117, startPoint y: 209, endPoint x: 112, endPoint y: 193, distance: 16.3
click at [112, 193] on div ":re1v:" at bounding box center [111, 192] width 15 height 15
click at [112, 193] on div ":re1v:" at bounding box center [112, 193] width 15 height 15
click at [114, 159] on div ":re1v:" at bounding box center [114, 158] width 15 height 15
click at [226, 94] on div ":re1v:" at bounding box center [225, 93] width 15 height 15
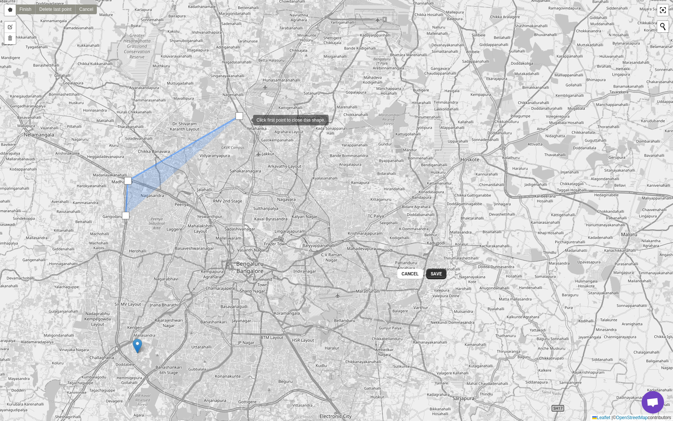
drag, startPoint x: 233, startPoint y: 97, endPoint x: 246, endPoint y: 119, distance: 25.3
click at [246, 119] on div ":re1v:" at bounding box center [245, 119] width 15 height 15
click at [362, 118] on div ":re1v:" at bounding box center [361, 117] width 15 height 15
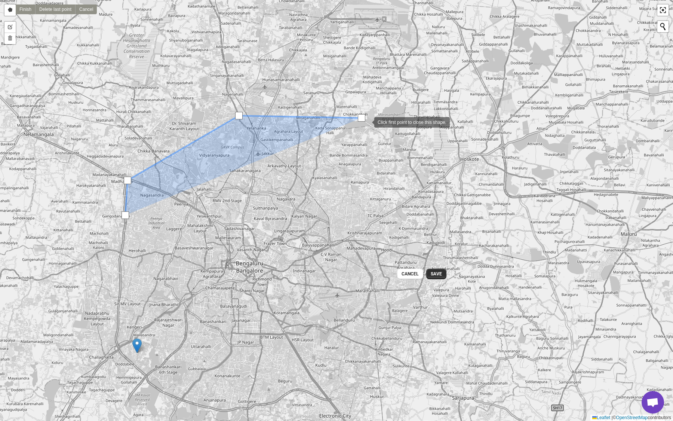
click at [367, 122] on div ":re1v:" at bounding box center [366, 121] width 15 height 15
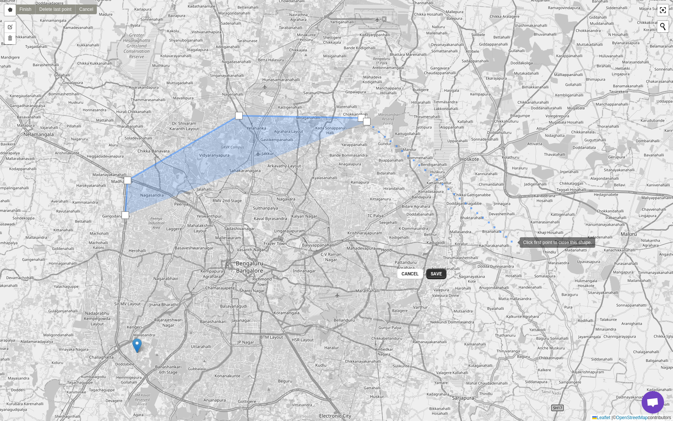
click at [512, 242] on div ":re1v:" at bounding box center [512, 241] width 15 height 15
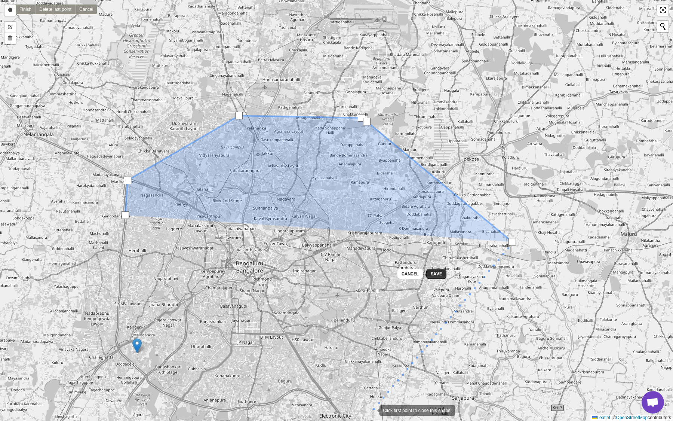
click at [372, 323] on div ":re1v:" at bounding box center [372, 409] width 15 height 15
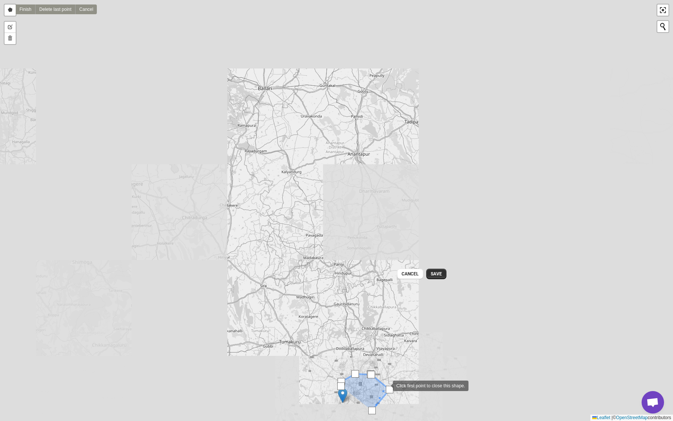
click at [385, 323] on div ":re1v:" at bounding box center [385, 384] width 15 height 15
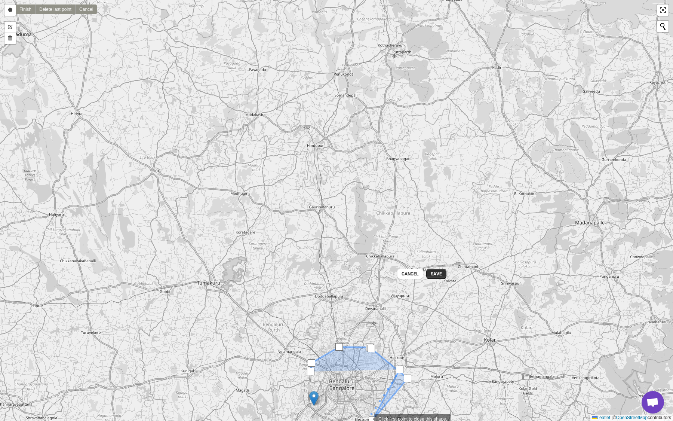
click at [368, 323] on div ":re1v:" at bounding box center [367, 418] width 15 height 15
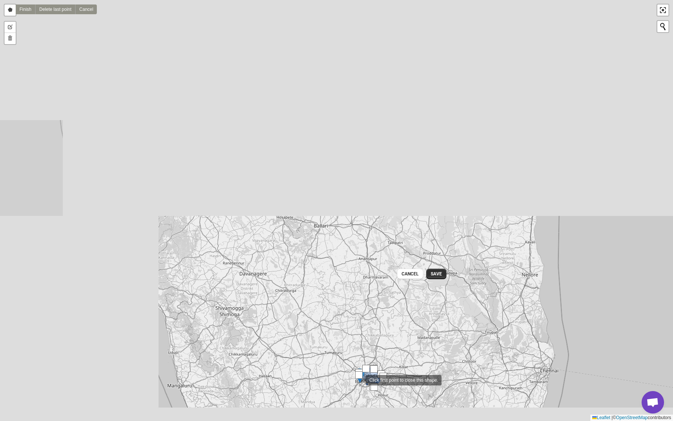
click at [359, 323] on div ":re1v:" at bounding box center [358, 379] width 15 height 15
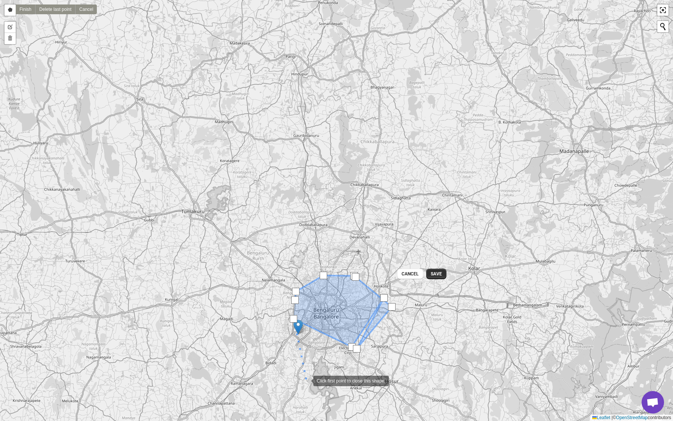
click at [306, 323] on div ":re1v:" at bounding box center [305, 379] width 15 height 15
click at [393, 323] on div ":re1v:" at bounding box center [392, 350] width 15 height 15
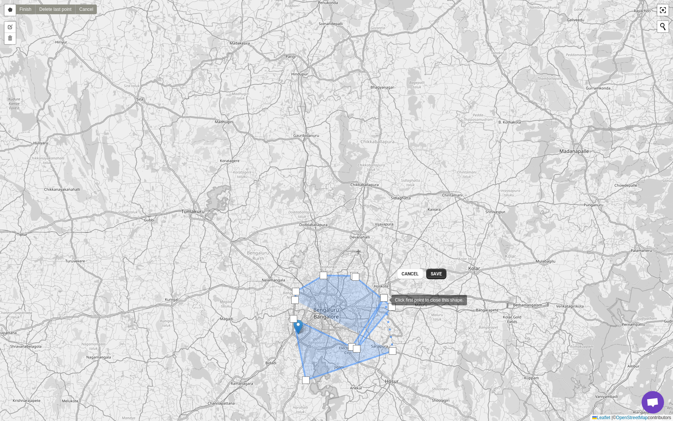
click at [384, 299] on div ":re1v:" at bounding box center [383, 297] width 7 height 7
click at [88, 12] on link "Cancel" at bounding box center [86, 9] width 22 height 10
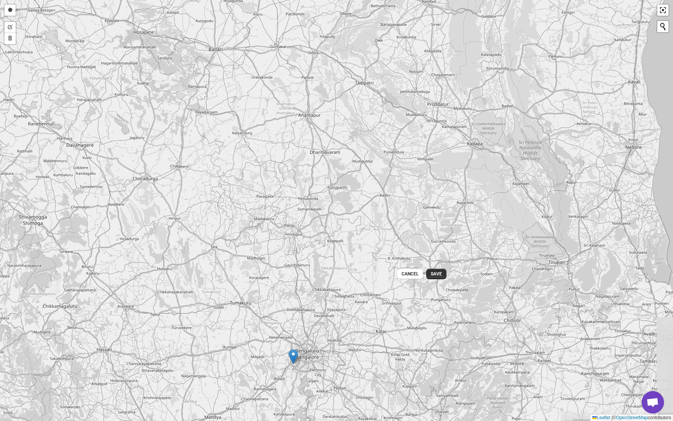
click at [284, 323] on div "Draw a polygon Finish Delete last point Cancel Edit layers Delete layers Save C…" at bounding box center [336, 210] width 673 height 421
click at [9, 11] on link "Draw a polygon" at bounding box center [9, 9] width 11 height 11
click at [284, 323] on div ":re1v:" at bounding box center [284, 410] width 15 height 15
click at [207, 323] on div ":re1v:" at bounding box center [207, 334] width 15 height 15
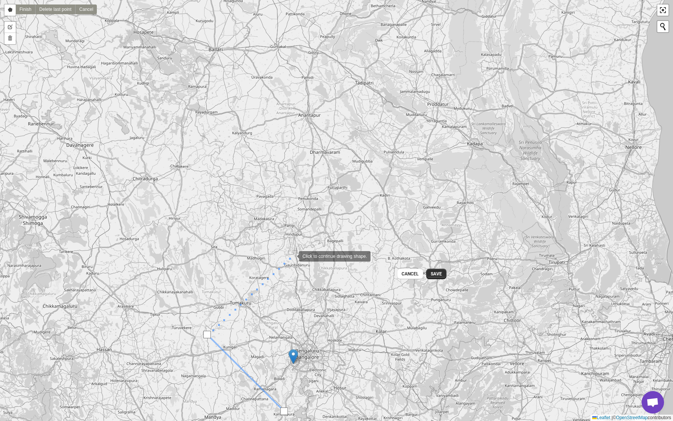
click at [292, 255] on div ":re1v:" at bounding box center [291, 255] width 15 height 15
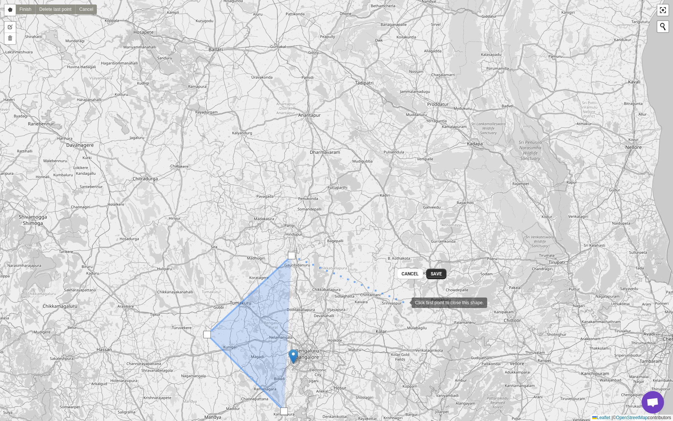
click at [404, 302] on div ":re1v:" at bounding box center [404, 301] width 15 height 15
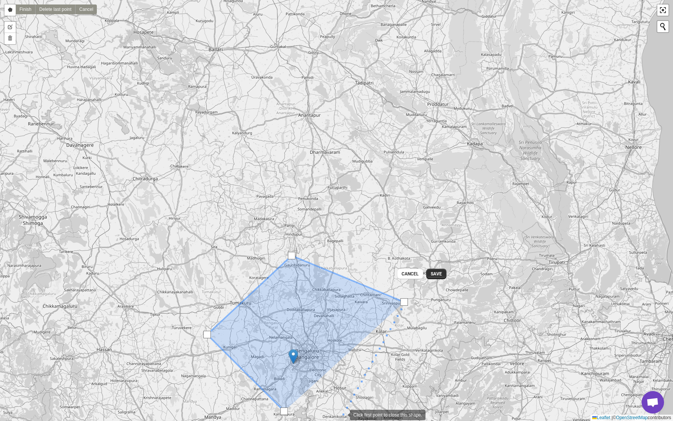
click at [342, 323] on div ":re1v:" at bounding box center [342, 413] width 15 height 15
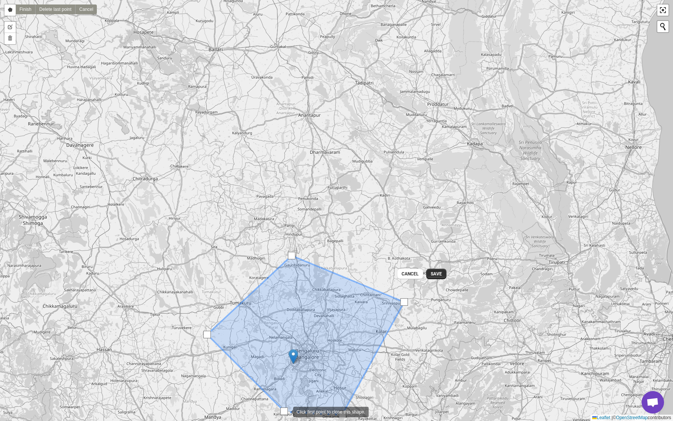
click at [286, 323] on div ":re1v:" at bounding box center [283, 410] width 7 height 7
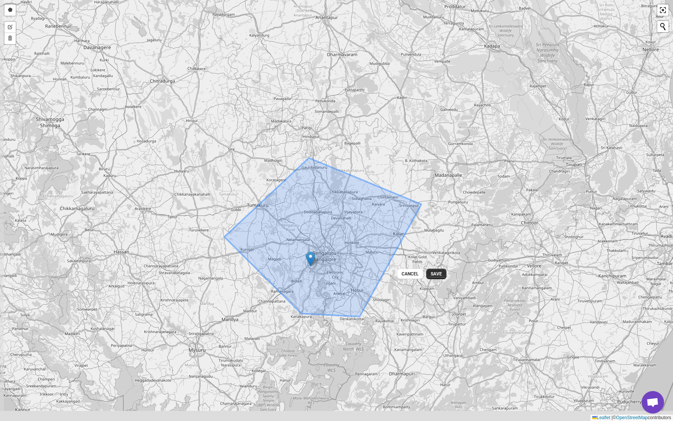
drag, startPoint x: 391, startPoint y: 264, endPoint x: 408, endPoint y: 166, distance: 99.1
click at [408, 166] on div "Draw a polygon Finish Delete last point Cancel Edit layers Delete layers Save C…" at bounding box center [336, 210] width 673 height 421
click at [666, 14] on link ":re1v:" at bounding box center [662, 9] width 11 height 11
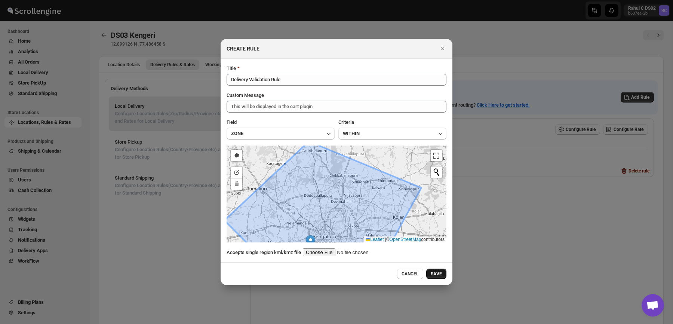
click at [440, 274] on span "SAVE" at bounding box center [436, 274] width 11 height 6
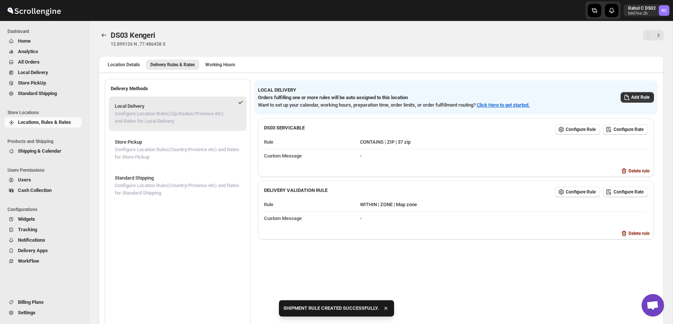
click at [334, 83] on div "LOCAL DELIVERY Orders fulfilling one or more rules will be auto assigned to thi…" at bounding box center [453, 94] width 402 height 28
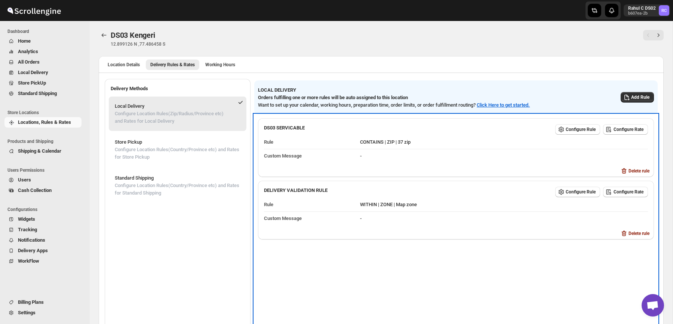
click at [357, 145] on p "Rule" at bounding box center [310, 141] width 93 height 7
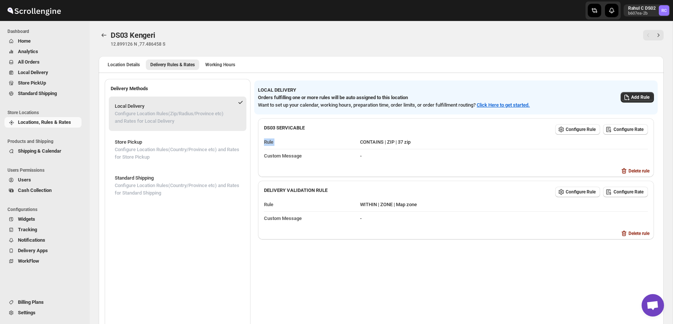
click at [381, 72] on div "Location Details Delivery Rules & Rates Working Hours More views Location Detai…" at bounding box center [381, 64] width 565 height 16
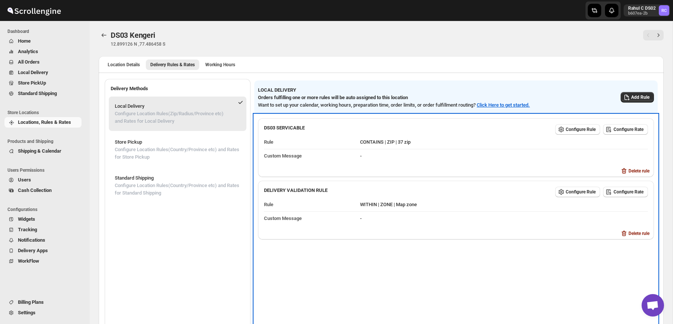
click at [515, 145] on dd "CONTAINS | ZIP | 37 zip" at bounding box center [504, 141] width 288 height 13
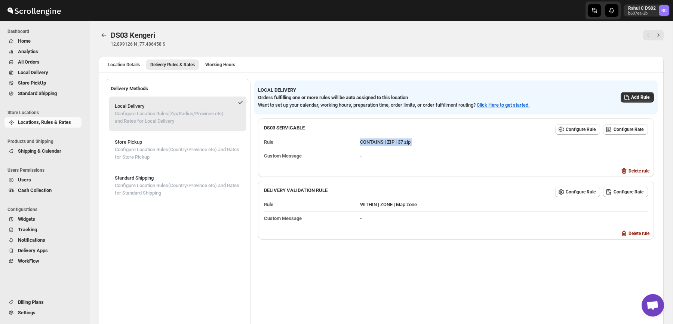
click at [496, 101] on div "Want to set up your calendar, working hours, preparation time, order limits, or…" at bounding box center [436, 104] width 357 height 7
click at [236, 33] on div "DS03 Kengeri" at bounding box center [255, 35] width 289 height 10
click at [226, 69] on button "Working Hours" at bounding box center [220, 64] width 39 height 10
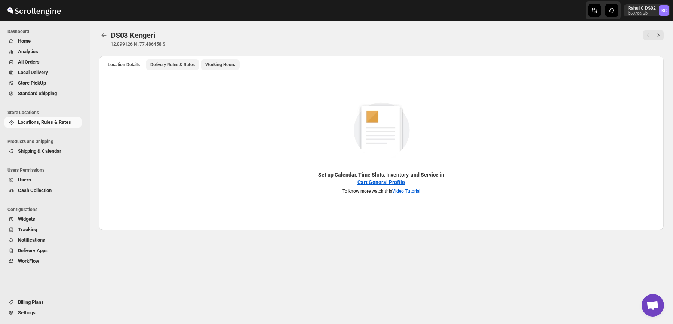
click at [165, 65] on span "Delivery Rules & Rates" at bounding box center [172, 65] width 44 height 6
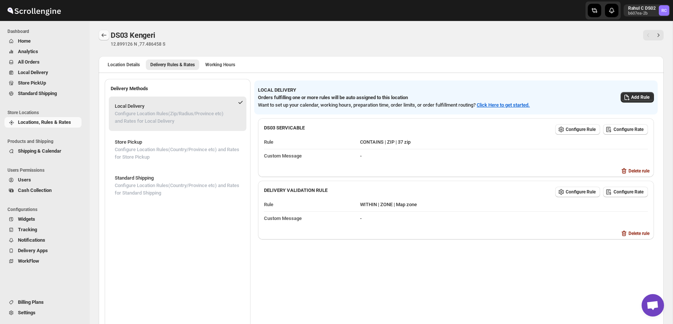
click at [104, 39] on icon "Back" at bounding box center [103, 34] width 7 height 7
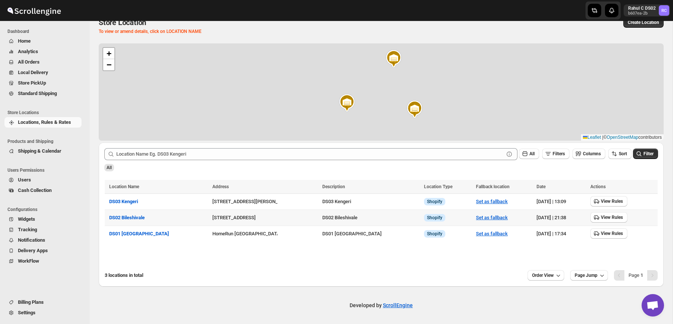
scroll to position [13, 0]
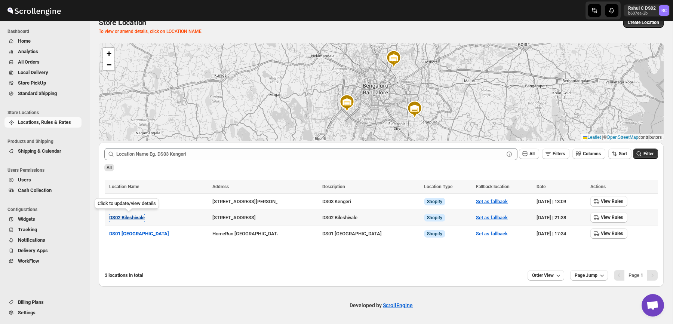
click at [141, 216] on span "DS02 Bileshivale" at bounding box center [127, 218] width 36 height 6
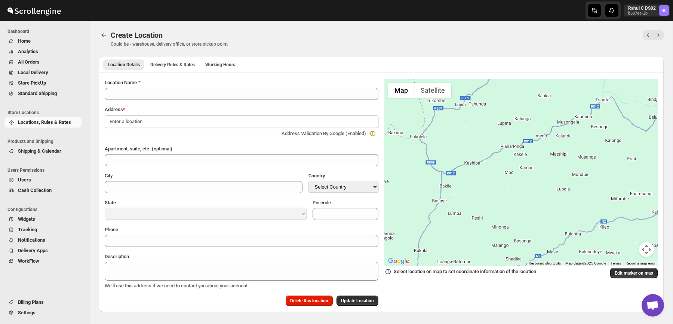
type input "DS02 Bileshivale"
type input "[GEOGRAPHIC_DATA]"
select select "IN"
type input "560077"
type input "[PHONE_NUMBER]"
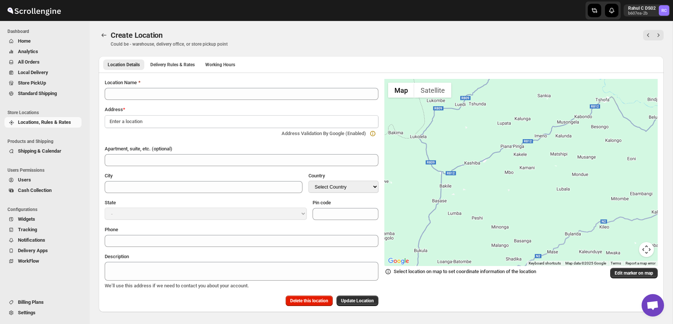
type textarea "DS02 Bileshivale"
select select "[GEOGRAPHIC_DATA]"
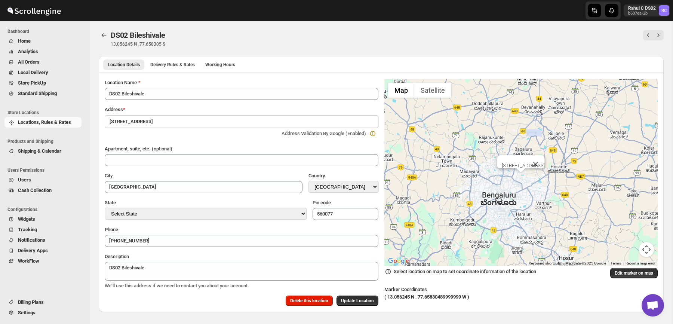
click at [277, 56] on div "Location Details Delivery Rules & Rates Working Hours More views Location Detai…" at bounding box center [381, 64] width 565 height 16
click at [101, 37] on icon "Back" at bounding box center [103, 34] width 7 height 7
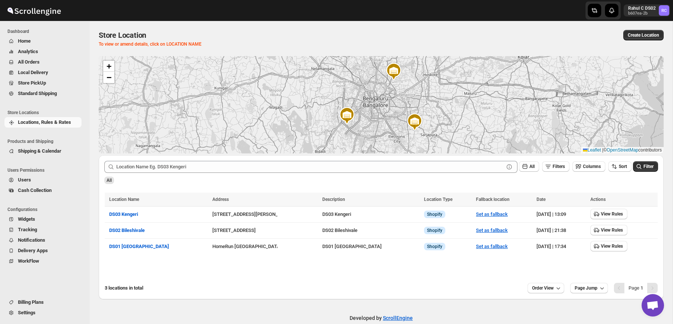
scroll to position [13, 0]
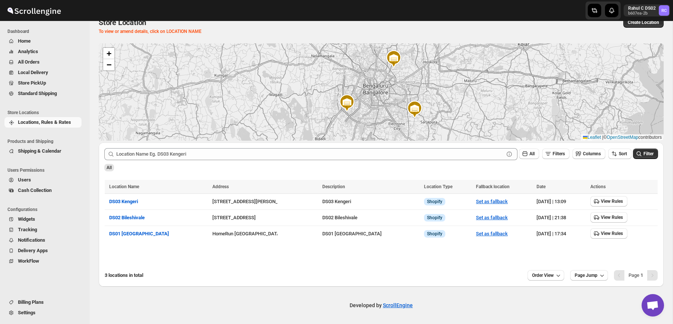
click at [258, 272] on div "3 locations in total" at bounding box center [313, 274] width 417 height 7
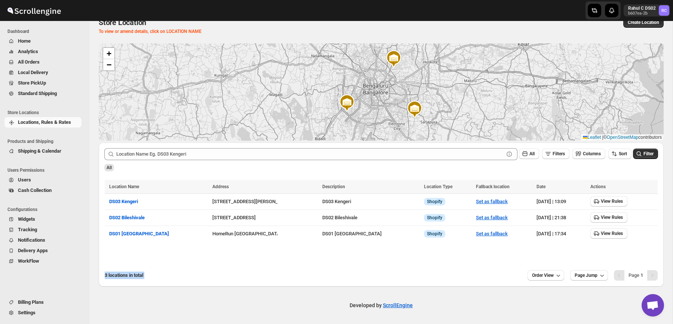
click at [258, 272] on div "3 locations in total" at bounding box center [313, 274] width 417 height 7
click at [364, 259] on div "Location Name Address Description Location Type Fallback location Date Actions …" at bounding box center [381, 222] width 553 height 84
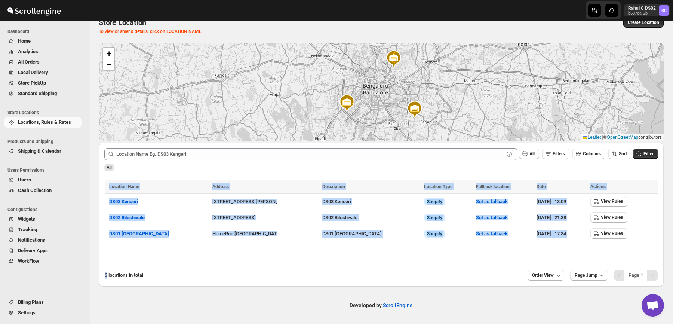
drag, startPoint x: 364, startPoint y: 259, endPoint x: 255, endPoint y: 264, distance: 108.9
click at [255, 264] on div "Submit All Filters Columns Sort Filter All Location Name Address Description Lo…" at bounding box center [381, 214] width 565 height 144
click at [255, 264] on div "3 locations in total Order View Page Jump Page 1" at bounding box center [378, 272] width 559 height 16
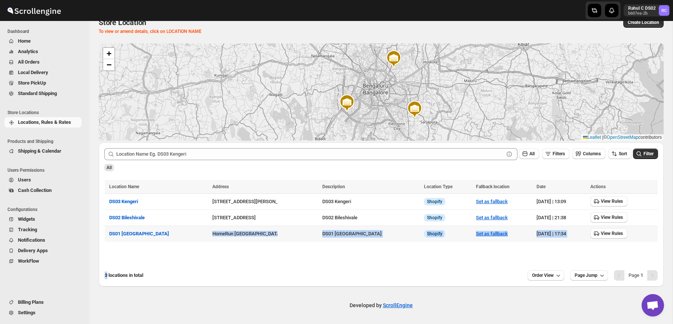
drag, startPoint x: 255, startPoint y: 264, endPoint x: 185, endPoint y: 233, distance: 76.8
click at [185, 233] on div "Submit All Filters Columns Sort Filter All Location Name Address Description Lo…" at bounding box center [381, 214] width 565 height 144
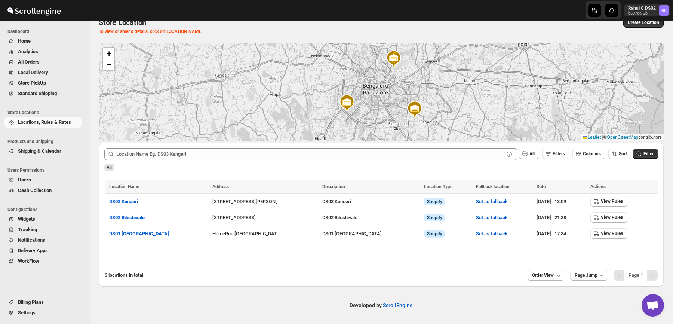
click at [254, 278] on div "3 locations in total" at bounding box center [313, 274] width 417 height 7
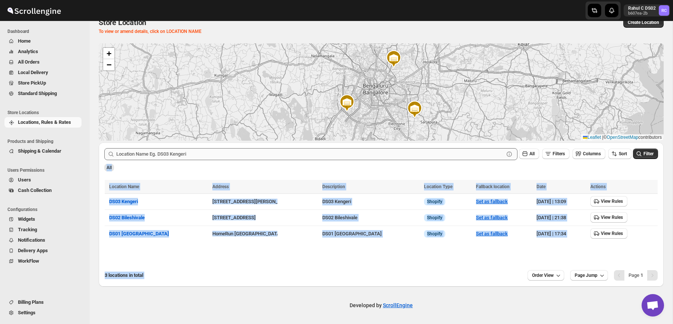
drag, startPoint x: 254, startPoint y: 278, endPoint x: 145, endPoint y: 159, distance: 160.9
click at [146, 159] on div "Submit All Filters Columns Sort Filter All Location Name Address Description Lo…" at bounding box center [381, 214] width 565 height 144
click at [214, 263] on div "Location Name Address Description Location Type Fallback location Date Actions …" at bounding box center [381, 222] width 553 height 84
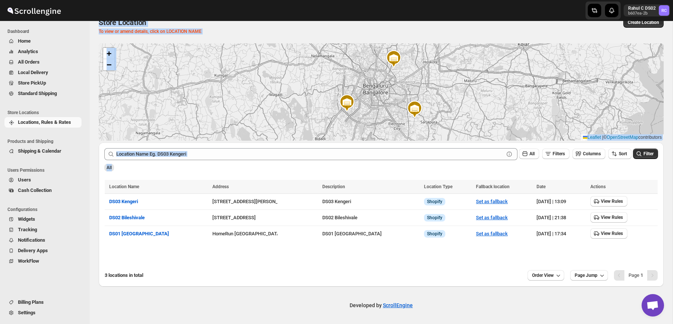
drag, startPoint x: 93, startPoint y: 24, endPoint x: 163, endPoint y: 260, distance: 246.3
click at [163, 260] on div "Store Location. This page is ready Store Location To view or amend details, cli…" at bounding box center [381, 147] width 583 height 278
click at [175, 273] on div "3 locations in total" at bounding box center [313, 274] width 417 height 7
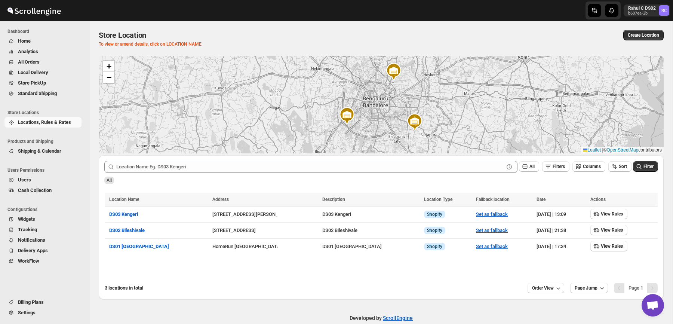
drag, startPoint x: 527, startPoint y: 288, endPoint x: 475, endPoint y: 295, distance: 52.4
click at [475, 295] on div "3 locations in total Order View Page Jump Page 1" at bounding box center [381, 289] width 565 height 19
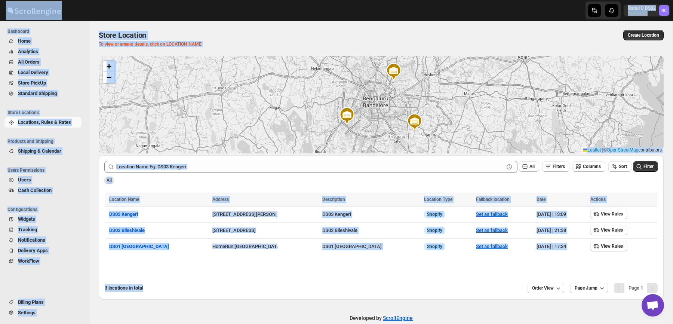
drag, startPoint x: 475, startPoint y: 295, endPoint x: 200, endPoint y: 1, distance: 402.3
click at [200, 1] on div "Skip to content Rahul C DS02 b607ea-2b RC Dashboard Home Analytics All Orders L…" at bounding box center [336, 168] width 673 height 336
click at [198, 15] on div at bounding box center [123, 10] width 247 height 19
drag, startPoint x: 198, startPoint y: 15, endPoint x: 384, endPoint y: 285, distance: 327.8
click at [384, 285] on div "Skip to content Rahul C DS02 b607ea-2b RC Dashboard Home Analytics All Orders L…" at bounding box center [336, 168] width 673 height 336
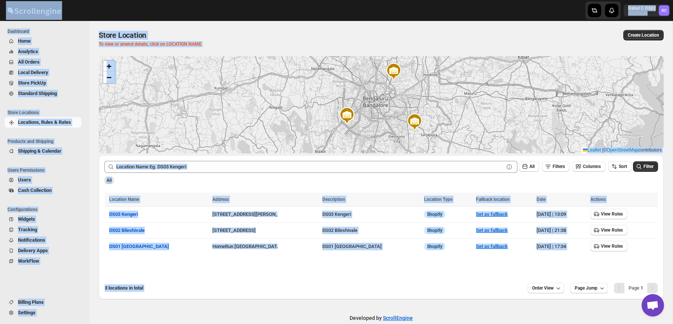
click at [384, 285] on div "3 locations in total" at bounding box center [313, 287] width 417 height 7
drag, startPoint x: 384, startPoint y: 285, endPoint x: 215, endPoint y: 11, distance: 321.7
click at [215, 11] on div "Skip to content Rahul C DS02 b607ea-2b RC Dashboard Home Analytics All Orders L…" at bounding box center [336, 168] width 673 height 336
click at [199, 11] on div at bounding box center [123, 10] width 247 height 19
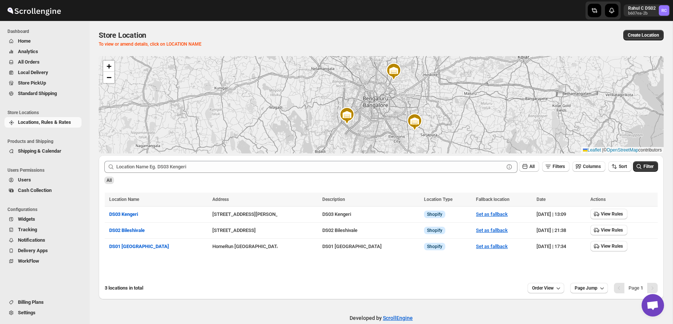
click at [336, 33] on div "Store Location" at bounding box center [253, 35] width 309 height 10
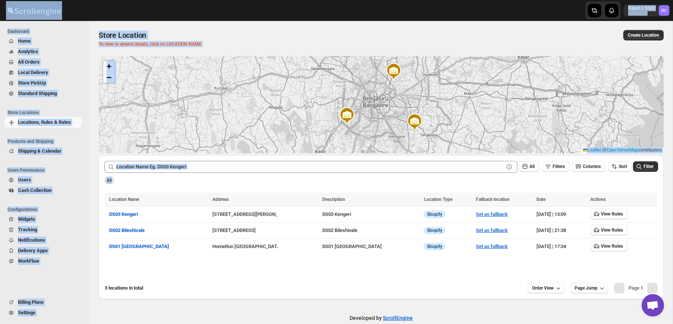
drag, startPoint x: 87, startPoint y: 15, endPoint x: 431, endPoint y: 274, distance: 431.2
click at [431, 274] on div "Skip to content Rahul C DS02 b607ea-2b RC Dashboard Home Analytics All Orders L…" at bounding box center [336, 168] width 673 height 336
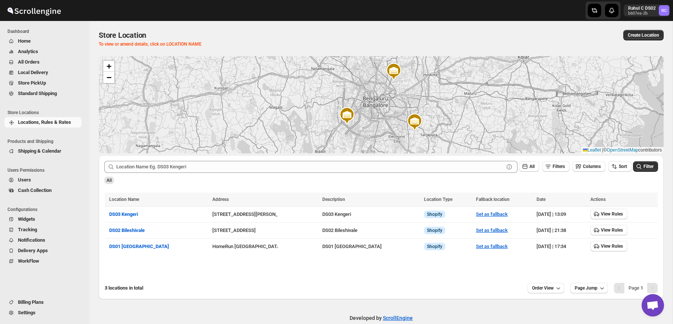
click at [359, 25] on div "Store Location. This page is ready Store Location To view or amend details, cli…" at bounding box center [381, 38] width 565 height 35
click at [132, 245] on span "DS01 [GEOGRAPHIC_DATA]" at bounding box center [139, 246] width 60 height 6
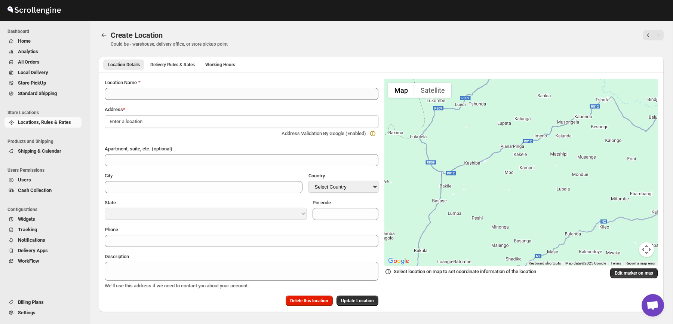
type input "DS01 [GEOGRAPHIC_DATA]"
type input "Sy No 46/1, Near [GEOGRAPHIC_DATA]"
type input "[GEOGRAPHIC_DATA]"
select select "IN"
type input "562125"
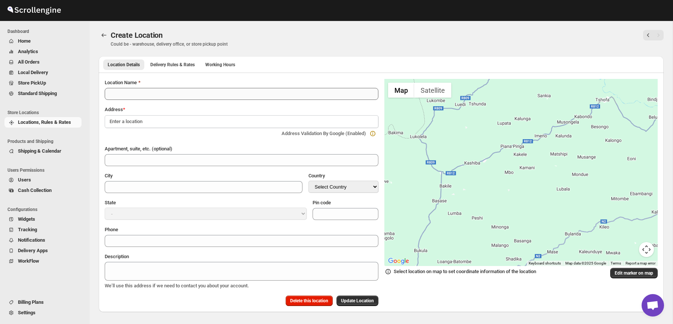
type input "[PHONE_NUMBER]"
type textarea "DS01 [GEOGRAPHIC_DATA]"
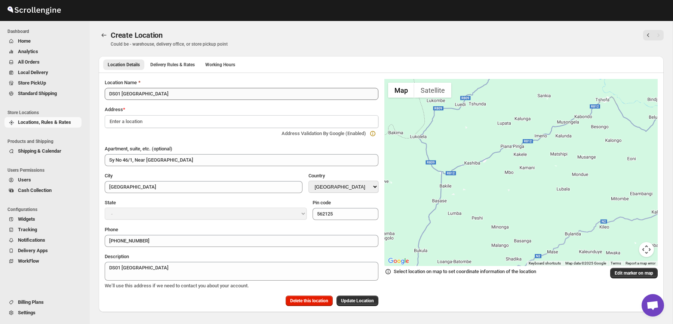
select select "[GEOGRAPHIC_DATA]"
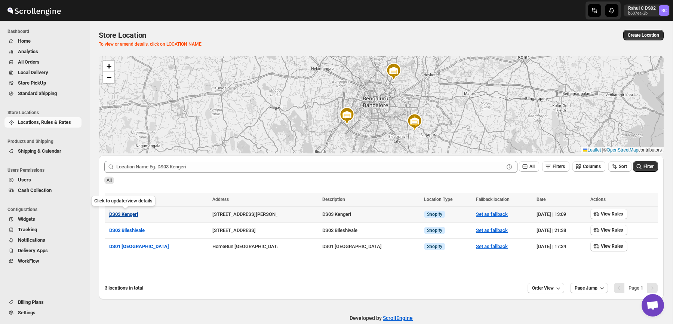
click at [125, 215] on span "DS03 Kengeri" at bounding box center [123, 214] width 29 height 6
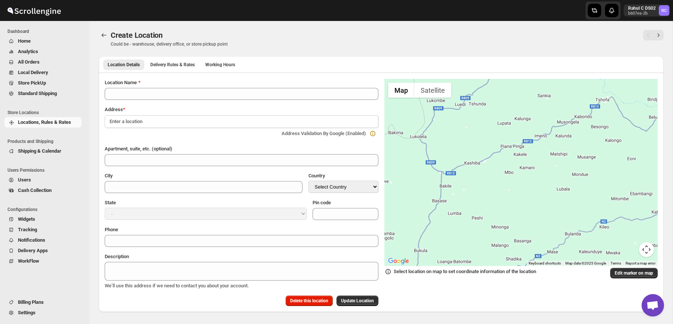
type input "DS03 Kengeri"
type input "Kodipalya, Kengeri"
type input "[GEOGRAPHIC_DATA]"
select select "IN"
type input "560060"
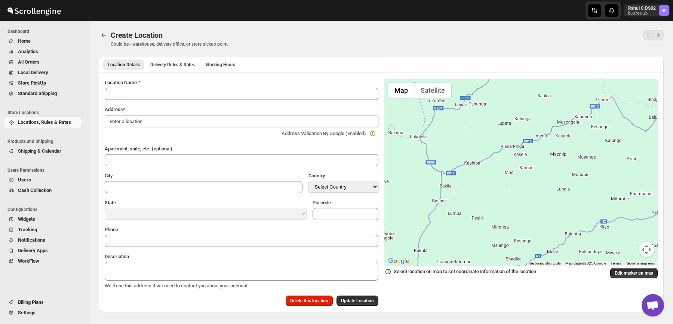
type input "[PHONE_NUMBER]"
type textarea "DS03 Kengeri"
select select "[GEOGRAPHIC_DATA]"
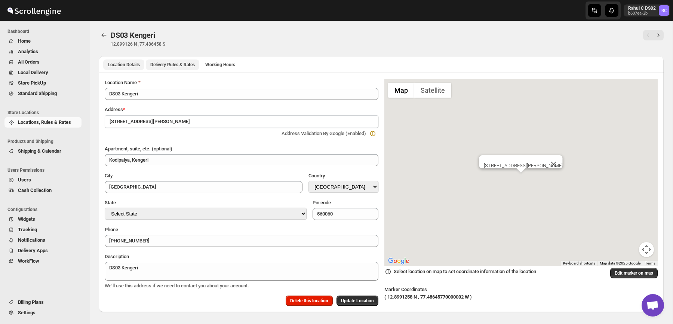
click at [163, 68] on button "Delivery Rules & Rates" at bounding box center [172, 64] width 53 height 10
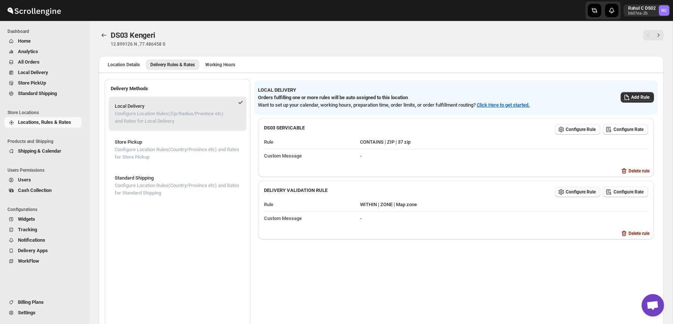
click at [587, 194] on span "Configure Rule" at bounding box center [581, 192] width 30 height 6
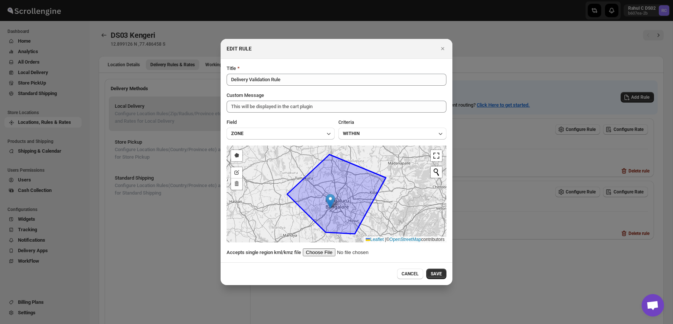
click at [328, 252] on input ":refp:" at bounding box center [350, 252] width 95 height 8
type input "C:\fakepath\bengaluru-pincode.kml"
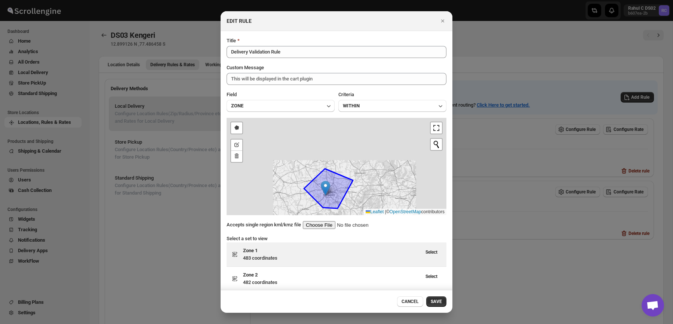
click at [431, 257] on div "Select" at bounding box center [431, 254] width 21 height 15
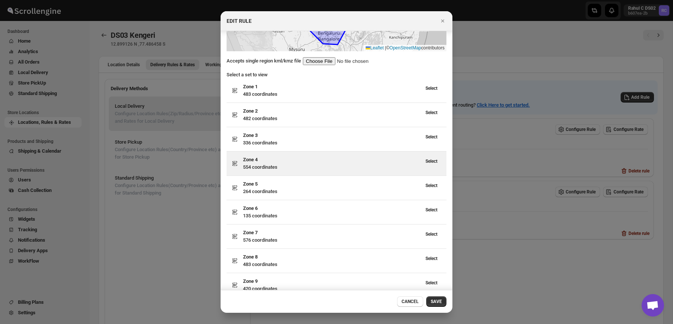
scroll to position [105, 0]
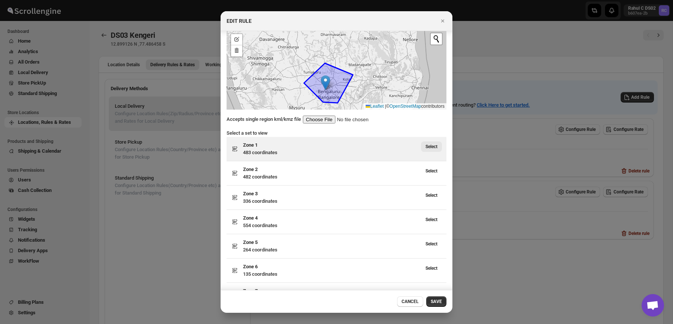
click at [430, 148] on span "Select" at bounding box center [431, 147] width 12 height 6
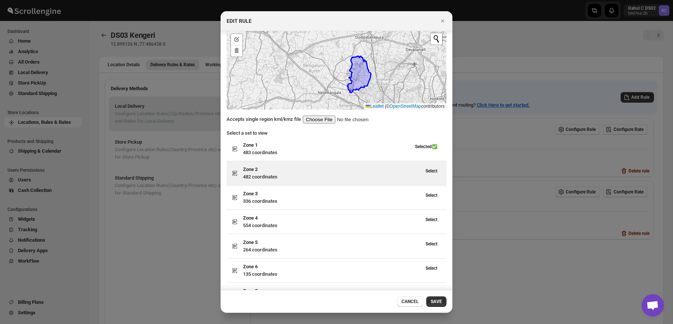
click at [432, 178] on div "Select" at bounding box center [431, 173] width 21 height 15
click at [433, 172] on span "Select" at bounding box center [431, 171] width 12 height 6
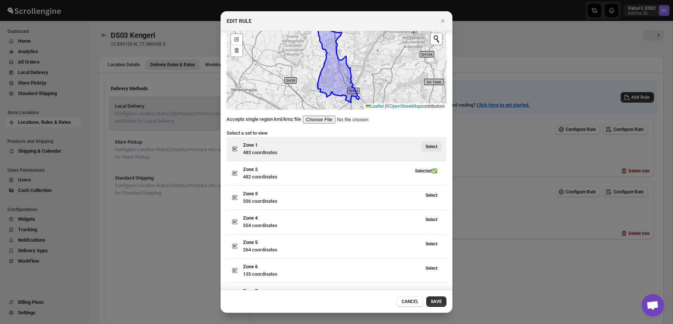
click at [429, 147] on span "Select" at bounding box center [431, 147] width 12 height 6
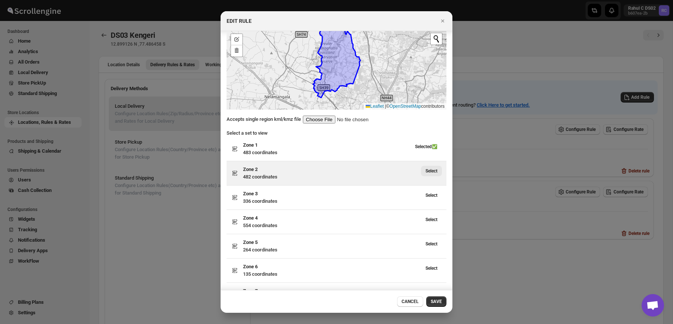
click at [429, 166] on button "Select" at bounding box center [431, 171] width 21 height 10
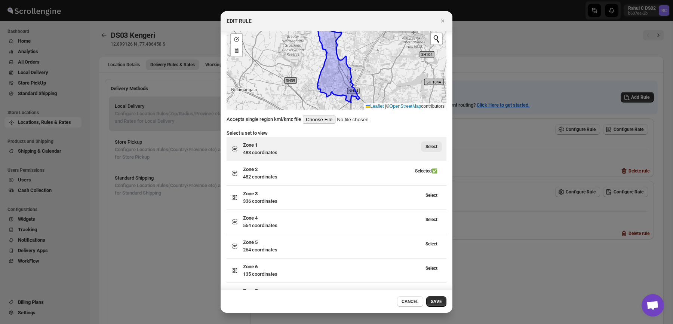
click at [429, 146] on span "Select" at bounding box center [431, 147] width 12 height 6
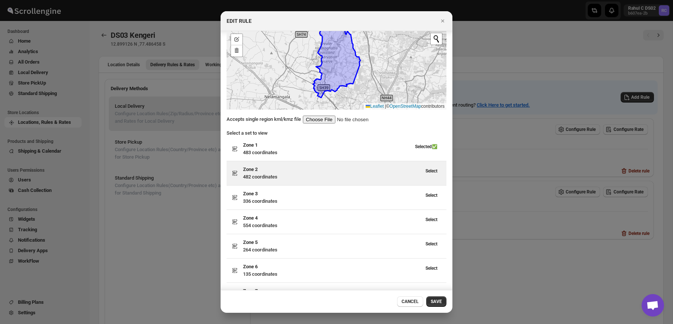
click at [429, 163] on div "Select" at bounding box center [430, 169] width 24 height 13
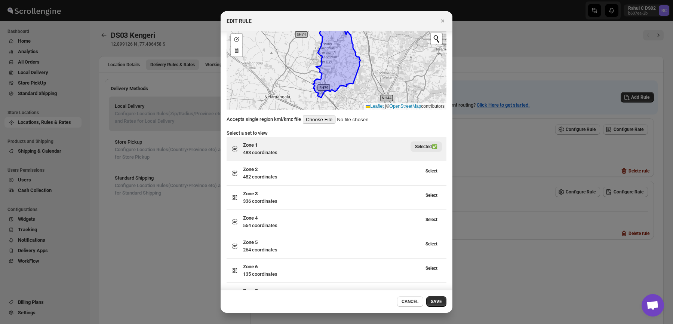
click at [429, 148] on span "Selected✅" at bounding box center [426, 147] width 22 height 6
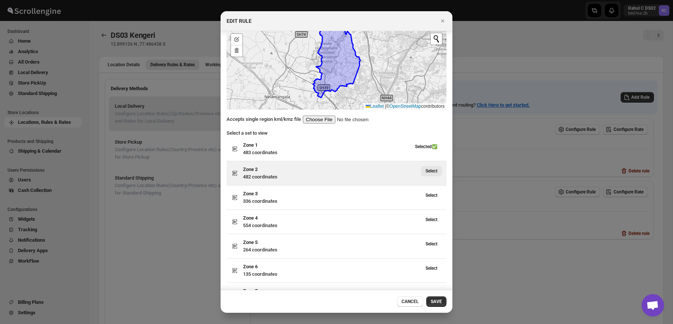
click at [429, 167] on button "Select" at bounding box center [431, 171] width 21 height 10
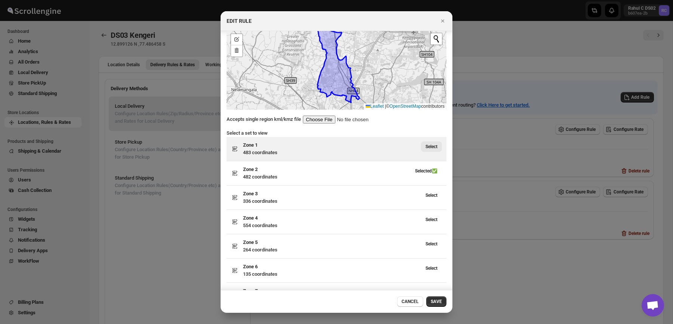
click at [429, 144] on span "Select" at bounding box center [431, 147] width 12 height 6
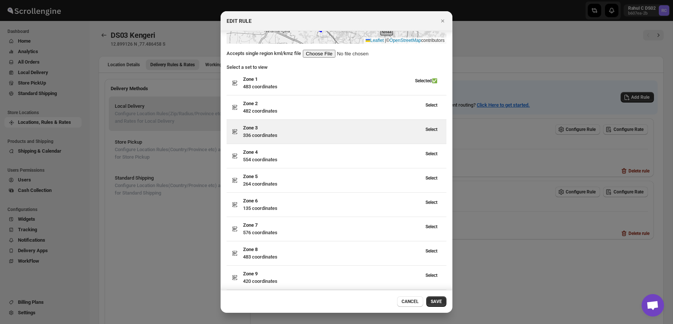
scroll to position [172, 0]
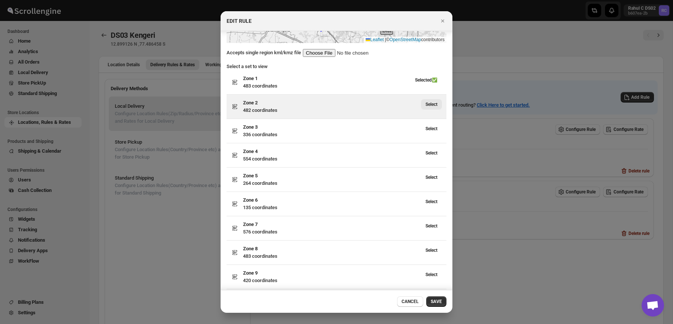
click at [439, 100] on button "Select" at bounding box center [431, 104] width 21 height 10
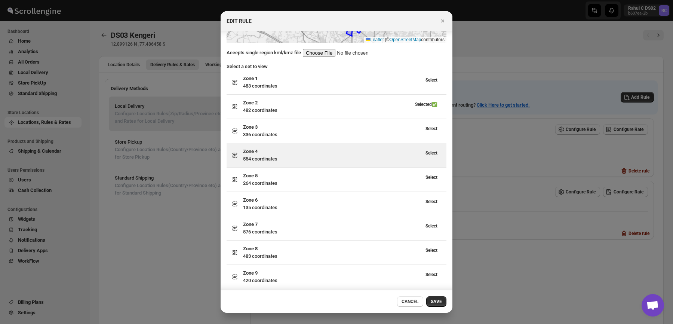
click at [439, 143] on div "Zone 4 554 coordinates Select" at bounding box center [337, 155] width 220 height 24
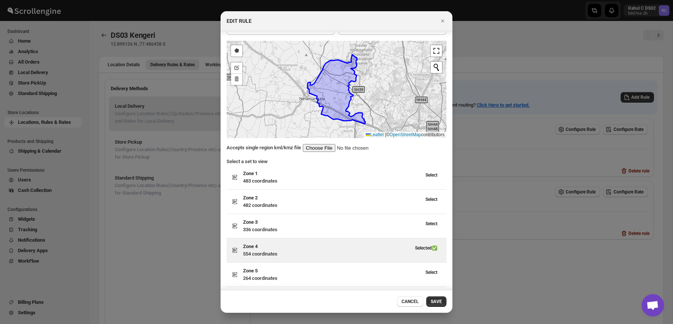
scroll to position [79, 0]
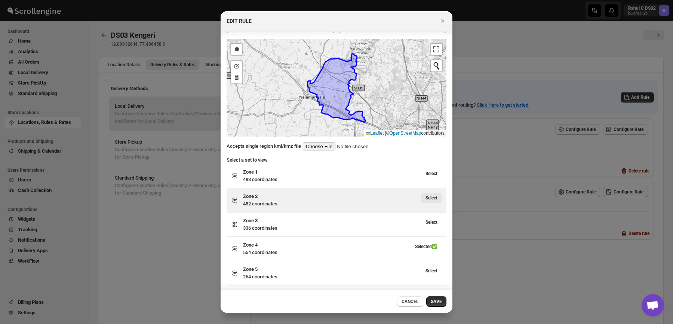
click at [430, 194] on button "Select" at bounding box center [431, 198] width 21 height 10
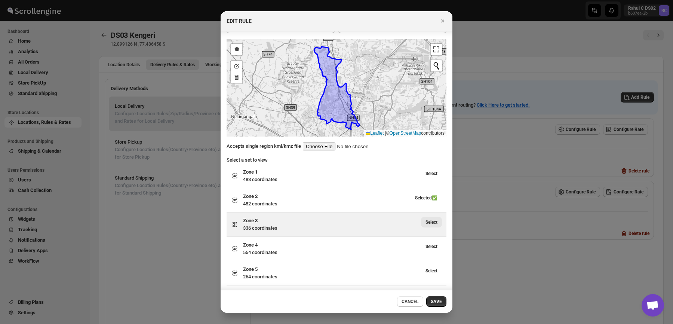
click at [430, 221] on span "Select" at bounding box center [431, 222] width 12 height 6
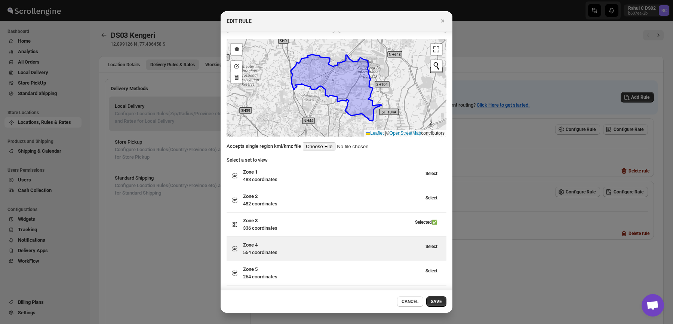
click at [430, 254] on div "Select" at bounding box center [431, 248] width 21 height 15
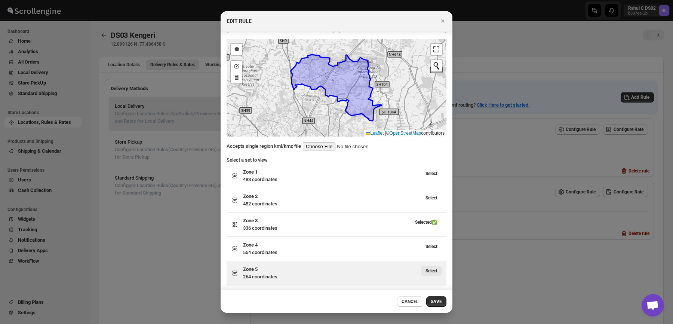
click at [430, 273] on button "Select" at bounding box center [431, 270] width 21 height 10
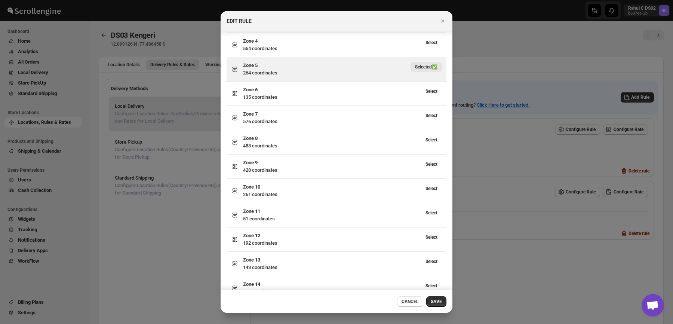
scroll to position [335, 0]
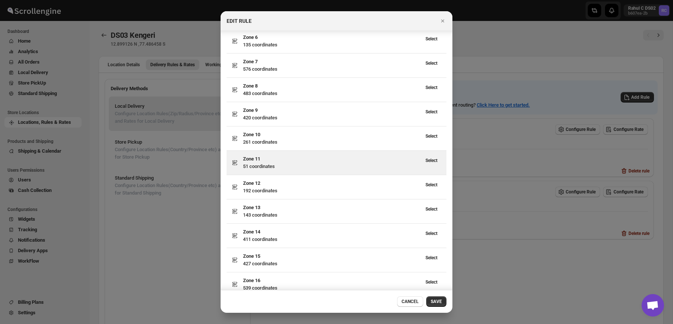
click at [433, 169] on div "Zone 11 51 coordinates Select" at bounding box center [337, 163] width 220 height 24
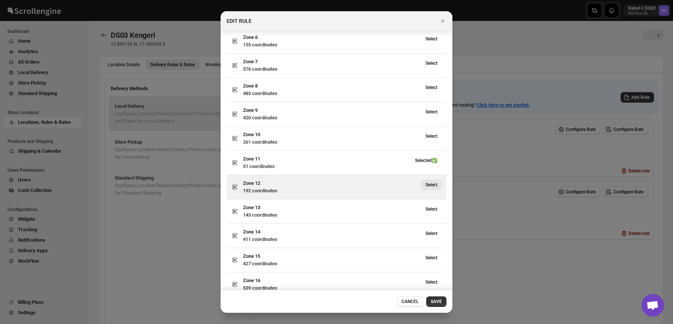
click at [432, 184] on span "Select" at bounding box center [431, 185] width 12 height 6
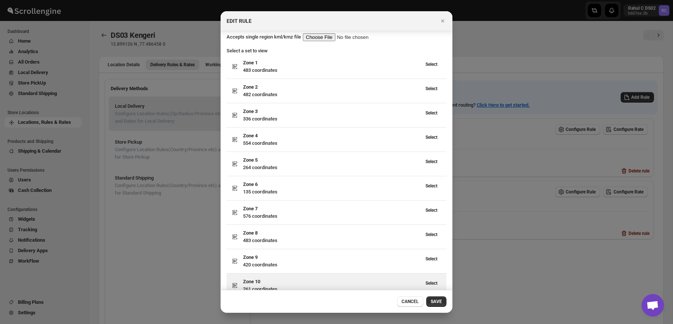
scroll to position [242, 0]
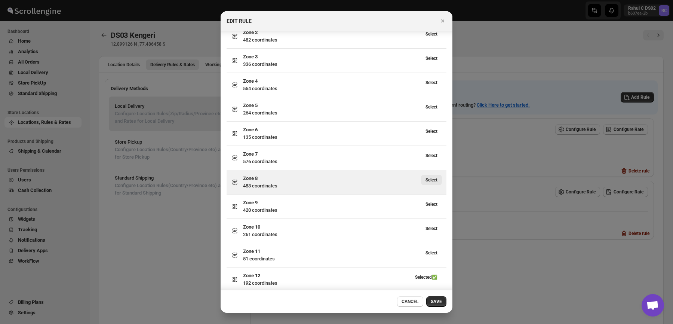
click at [431, 179] on span "Select" at bounding box center [431, 180] width 12 height 6
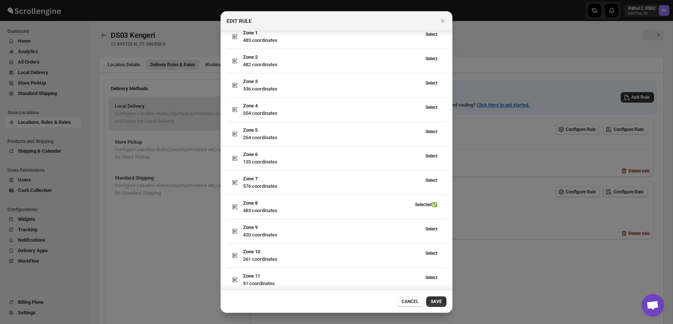
scroll to position [311, 0]
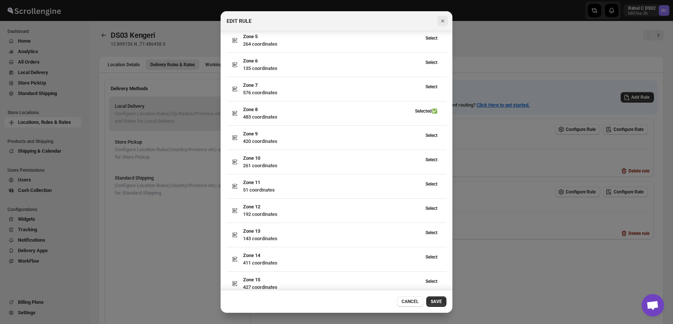
click at [442, 19] on icon "Close" at bounding box center [442, 20] width 7 height 7
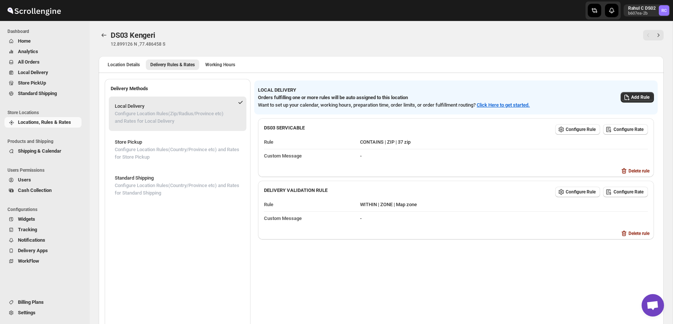
click at [460, 12] on div "Rahul C DS02 b607ea-2b RC" at bounding box center [549, 10] width 247 height 21
click at [466, 24] on div "DS03 Kengeri. This page is ready DS03 Kengeri 12.899126 N ,77.486458 S" at bounding box center [381, 38] width 565 height 35
click at [49, 218] on span "Widgets" at bounding box center [49, 218] width 62 height 7
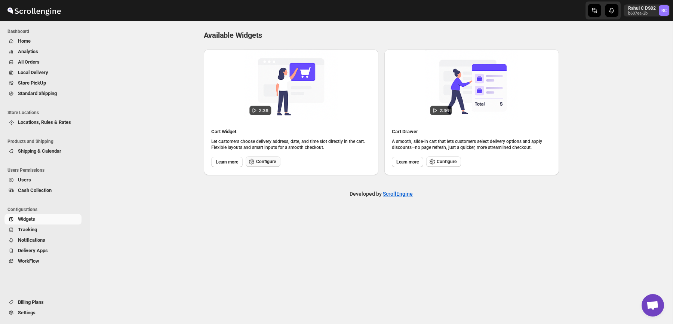
click at [269, 164] on span "Configure" at bounding box center [266, 162] width 20 height 6
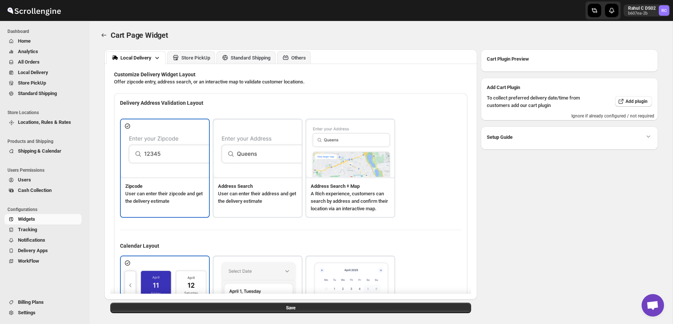
type textarea "Enter Your Zip Code"
type textarea "ZIP Code"
type textarea "Check"
type textarea "Drop the Pin at your address"
type textarea "Type address to search"
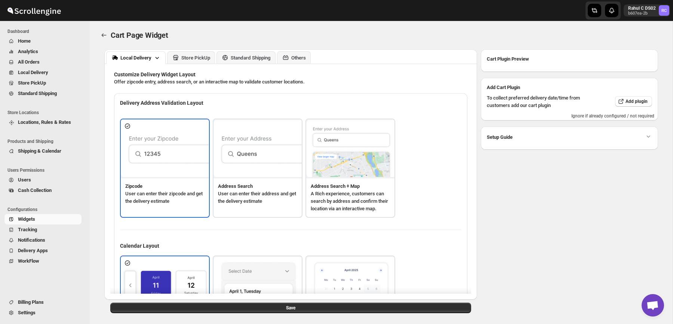
type textarea "Your order will be delivered to this location."
type textarea "Sorry, we don't deliver here yet."
type textarea "Select a date."
type textarea "Select preferred time slot."
type textarea "Below items are not available for Local Delivery"
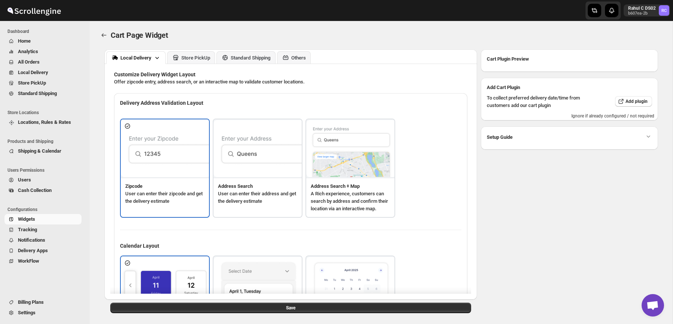
type textarea "Change delivery method or remove these products to continue"
type textarea "Below items are out of stock"
type textarea "Please remove out of stock product from cart to continue."
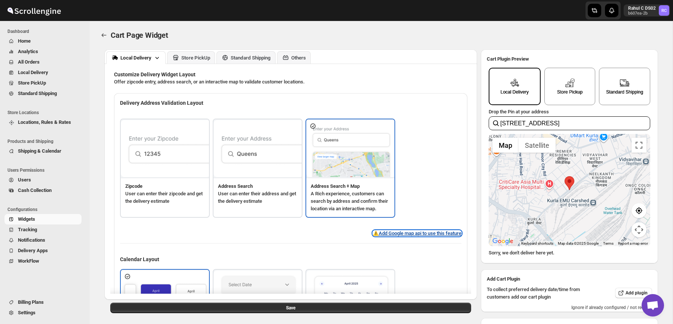
click at [405, 236] on button "⚠️ Add Google map api to use this feature" at bounding box center [417, 233] width 89 height 6
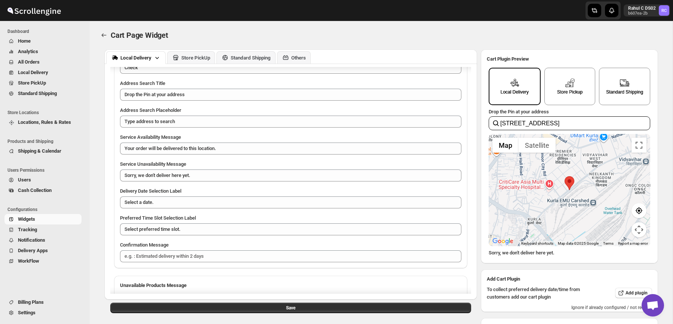
scroll to position [537, 0]
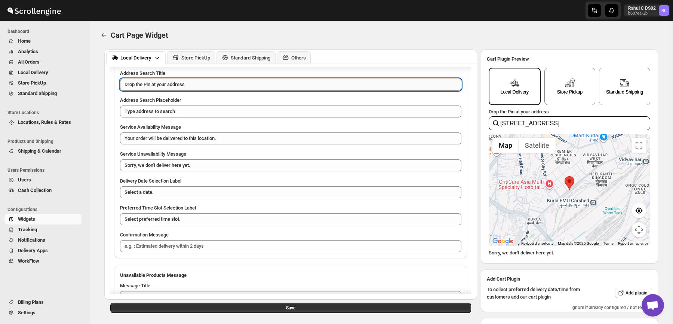
click at [240, 90] on textarea "Drop the Pin at your address" at bounding box center [290, 85] width 341 height 12
click at [199, 90] on textarea "Drop the Pin at your address" at bounding box center [290, 85] width 341 height 12
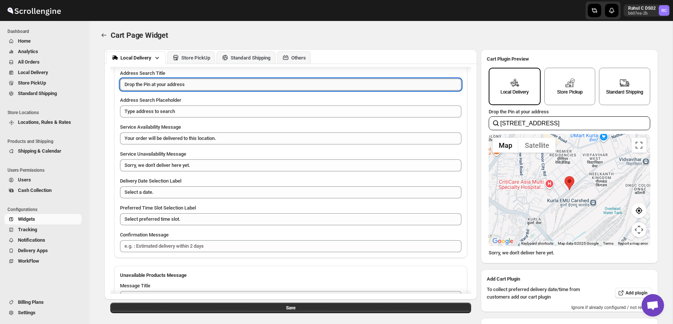
click at [199, 90] on textarea "Drop the Pin at your address" at bounding box center [290, 85] width 341 height 12
paste textarea "<span style="color: #328616; font-weight: bold;"> Drop the pin at your exact de…"
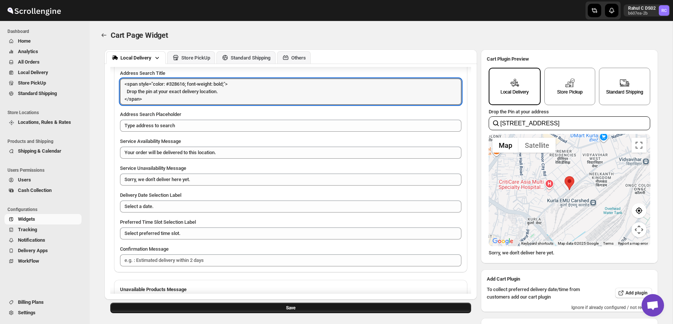
type textarea "<span style="color: #328616; font-weight: bold;"> Drop the pin at your exact de…"
click at [283, 308] on button "Save" at bounding box center [290, 307] width 361 height 10
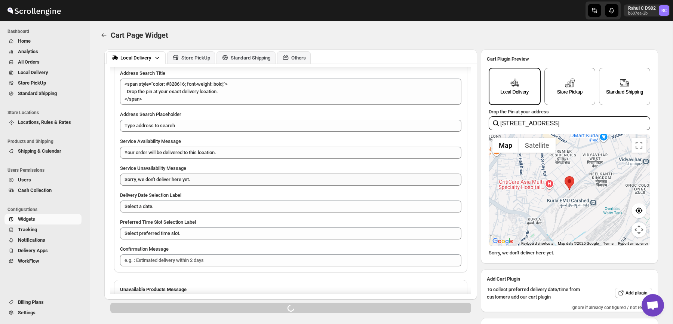
scroll to position [497, 0]
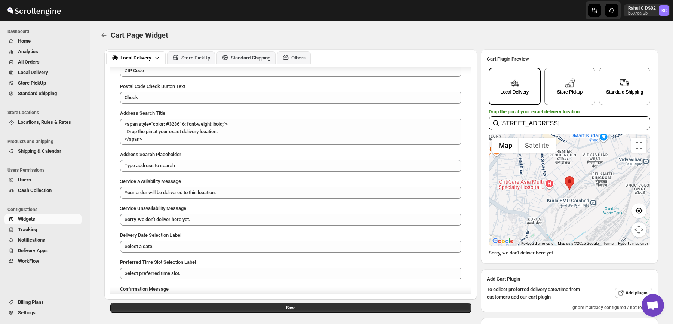
click at [177, 28] on div "Cart Page Widget. This page is ready Cart Page Widget" at bounding box center [381, 35] width 565 height 28
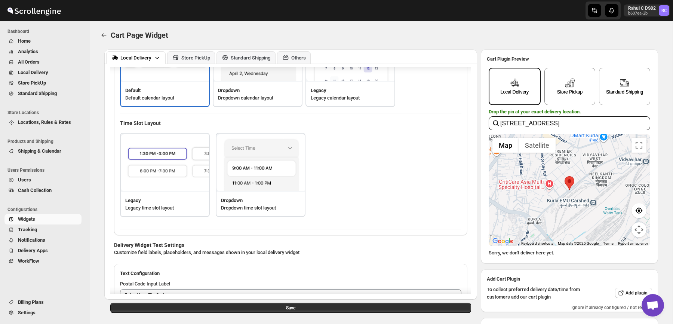
scroll to position [689, 0]
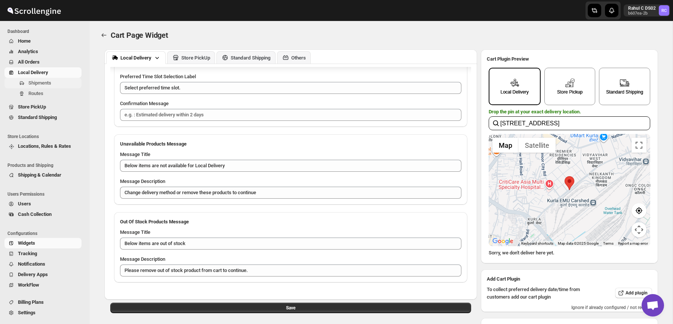
click at [50, 83] on span "Shipments" at bounding box center [39, 83] width 23 height 6
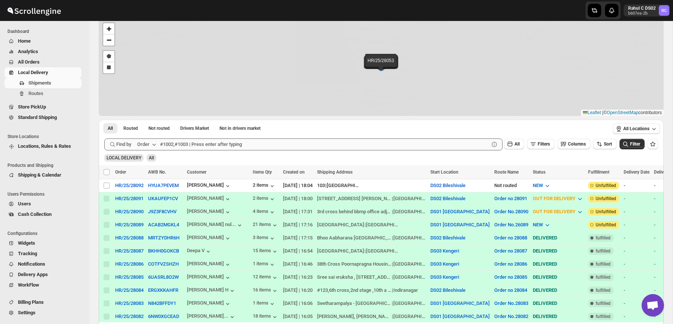
scroll to position [39, 0]
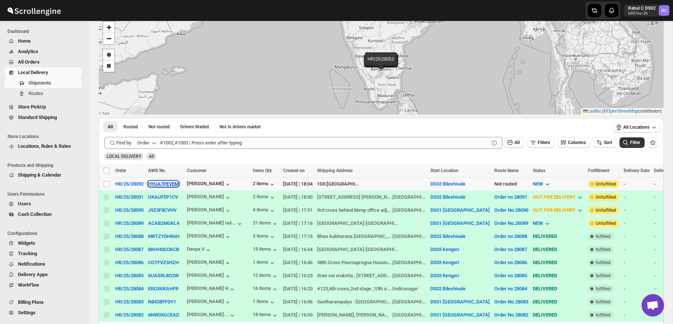
click at [165, 185] on button "HYUA7PEVEM" at bounding box center [163, 184] width 31 height 6
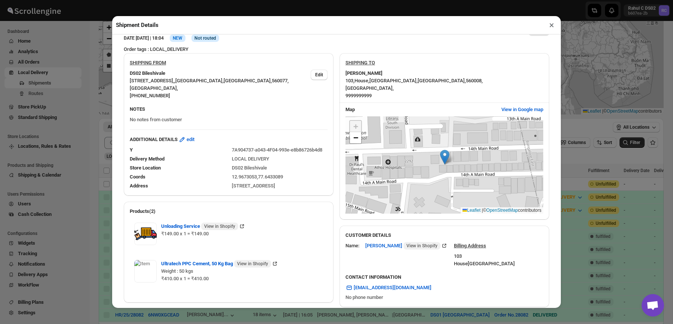
scroll to position [27, 0]
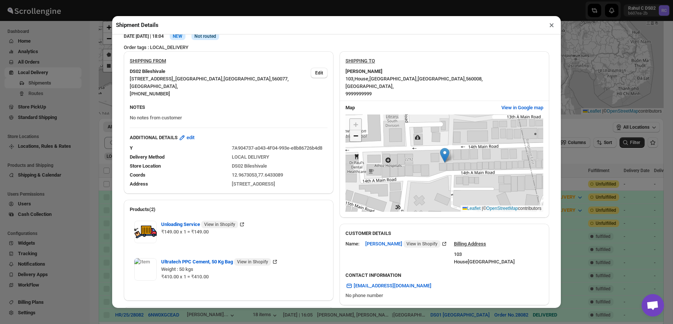
click at [358, 138] on span "−" at bounding box center [355, 135] width 5 height 9
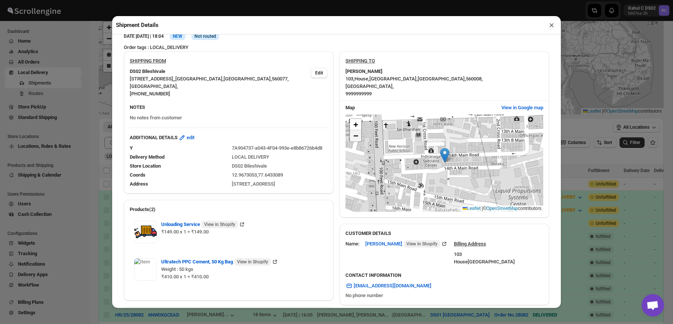
click at [358, 138] on span "−" at bounding box center [355, 135] width 5 height 9
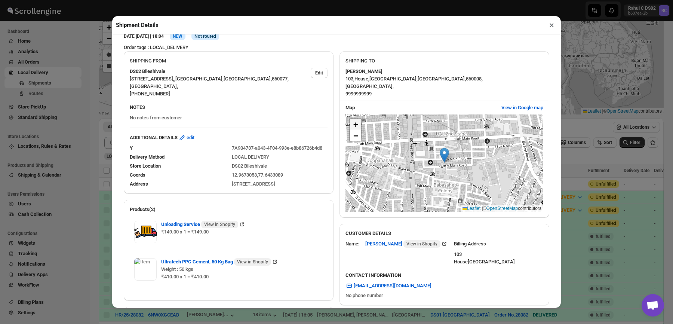
click at [358, 127] on span "+" at bounding box center [355, 124] width 5 height 9
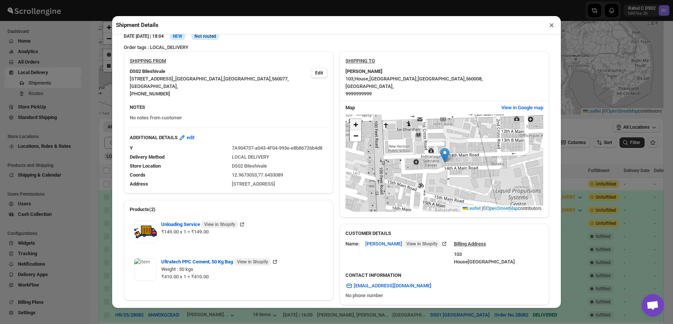
click at [358, 127] on span "+" at bounding box center [355, 124] width 5 height 9
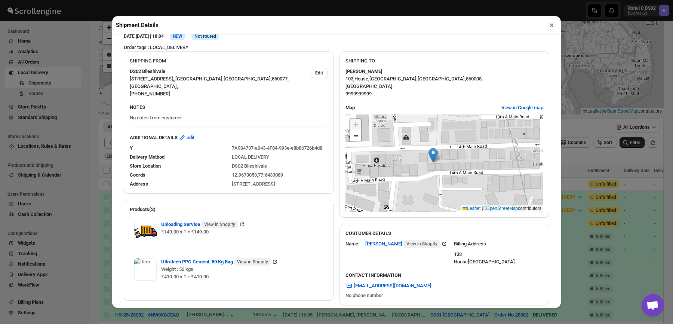
drag, startPoint x: 388, startPoint y: 153, endPoint x: 374, endPoint y: 153, distance: 13.8
click at [374, 153] on div "+ − Leaflet | © OpenStreetMap contributors" at bounding box center [444, 162] width 198 height 97
click at [509, 110] on span "View in Google map" at bounding box center [522, 107] width 42 height 7
click at [554, 22] on button "×" at bounding box center [551, 25] width 11 height 10
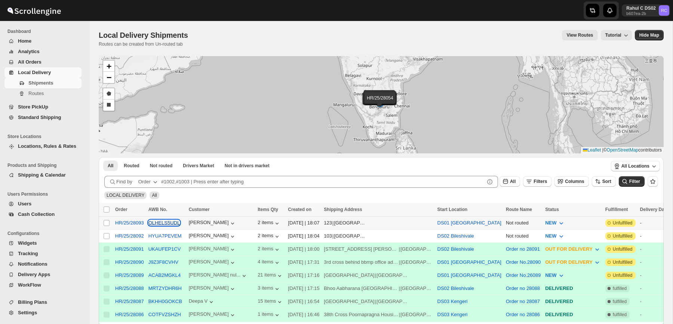
click at [169, 223] on button "OLHELS5UDL" at bounding box center [164, 223] width 32 height 6
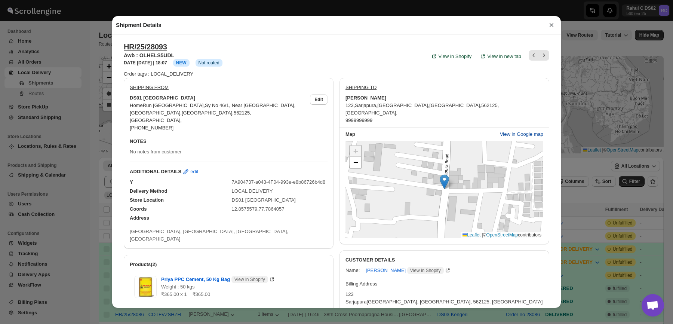
click at [507, 133] on span "View in Google map" at bounding box center [521, 133] width 43 height 7
click at [514, 137] on span "View in Google map" at bounding box center [521, 133] width 43 height 7
click at [90, 56] on div "Shipment Details × HR/25/28093 Awb : OLHELS5UDL DATE [DATE] | 18:07 Info NEW In…" at bounding box center [336, 162] width 673 height 324
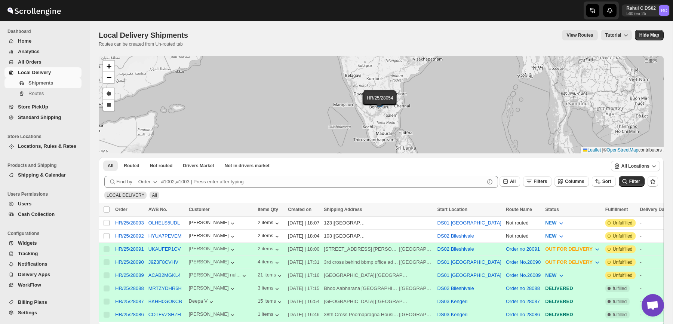
click at [61, 148] on span "Locations, Rules & Rates" at bounding box center [47, 146] width 58 height 6
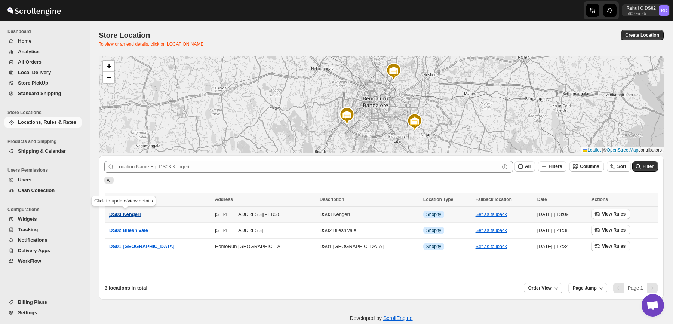
click at [126, 217] on button "DS03 Kengeri" at bounding box center [125, 213] width 32 height 7
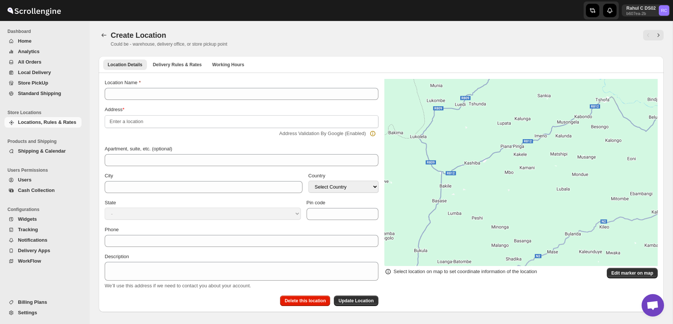
type input "DS03 Kengeri"
type input "Kodipalya, Kengeri"
type input "[GEOGRAPHIC_DATA]"
select select "IN"
type input "560060"
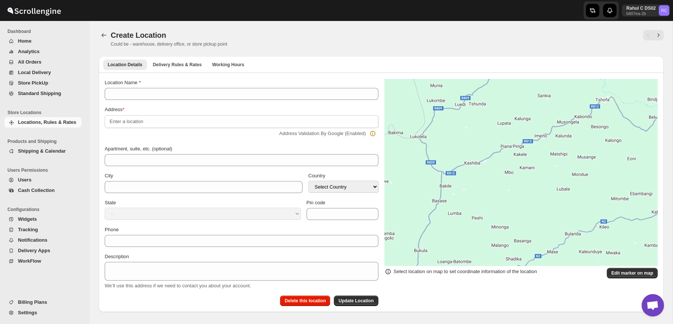
type input "[PHONE_NUMBER]"
type textarea "DS03 Kengeri"
select select "[GEOGRAPHIC_DATA]"
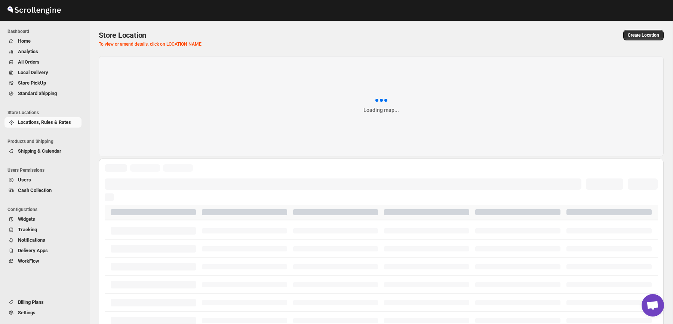
scroll to position [13, 0]
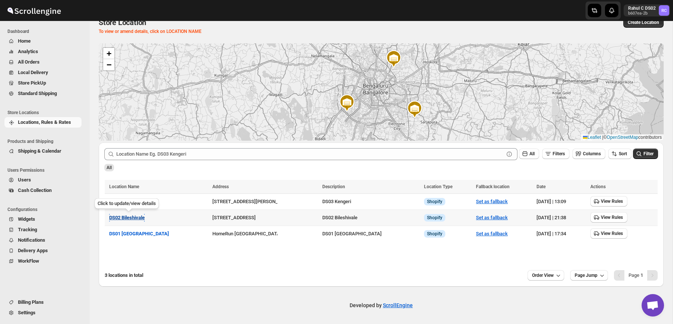
click at [132, 219] on span "DS02 Bileshivale" at bounding box center [127, 218] width 36 height 6
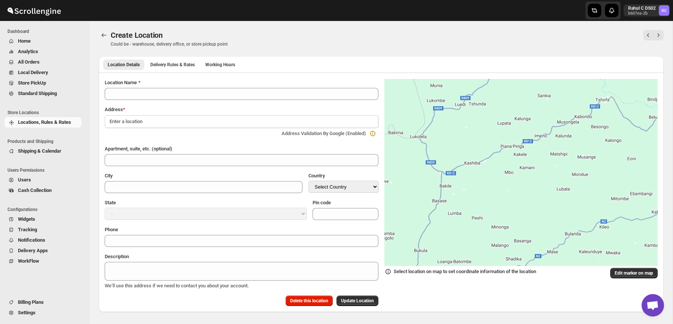
type input "DS02 Bileshivale"
type input "[GEOGRAPHIC_DATA]"
select select "IN"
type input "560077"
type input "[PHONE_NUMBER]"
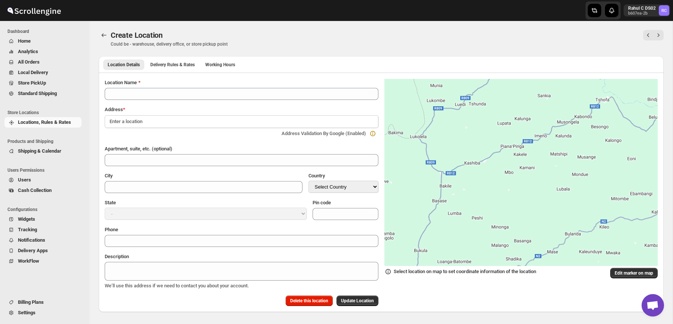
type textarea "DS02 Bileshivale"
select select "[GEOGRAPHIC_DATA]"
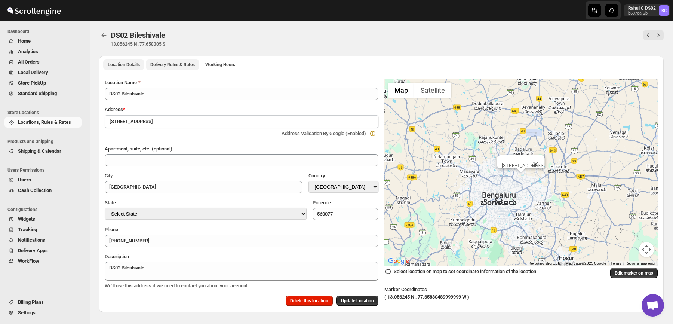
click at [173, 66] on span "Delivery Rules & Rates" at bounding box center [172, 65] width 44 height 6
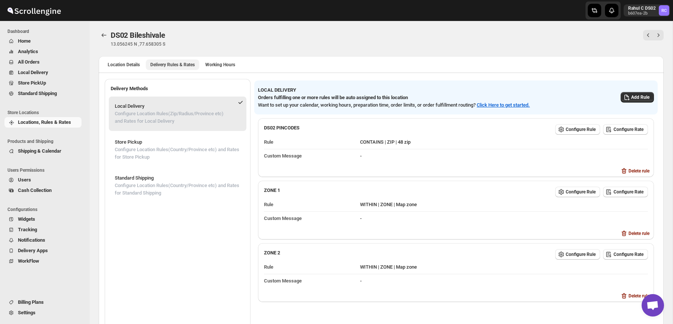
scroll to position [58, 0]
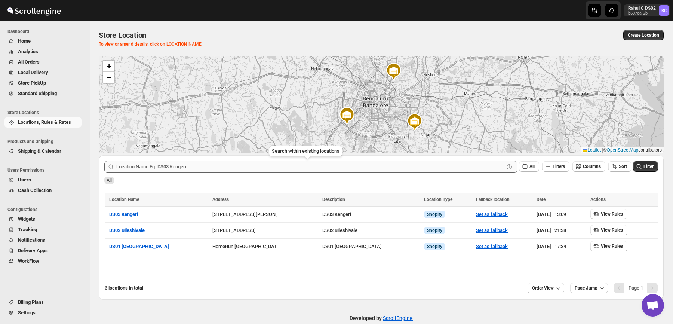
scroll to position [13, 0]
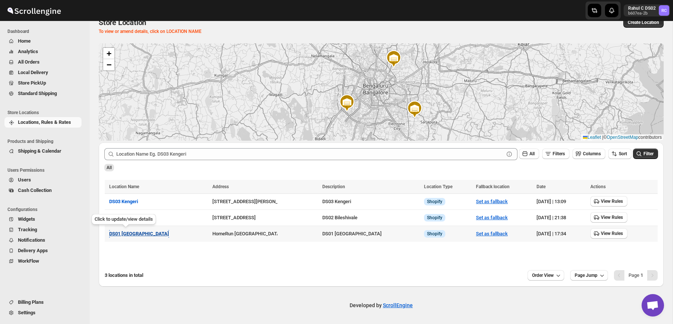
click at [127, 233] on span "DS01 [GEOGRAPHIC_DATA]" at bounding box center [139, 234] width 60 height 6
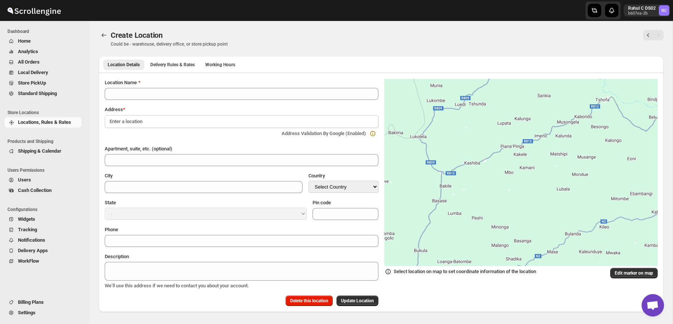
type input "DS01 [GEOGRAPHIC_DATA]"
type input "Sy No 46/1, Near [GEOGRAPHIC_DATA]"
type input "[GEOGRAPHIC_DATA]"
select select "IN"
type input "562125"
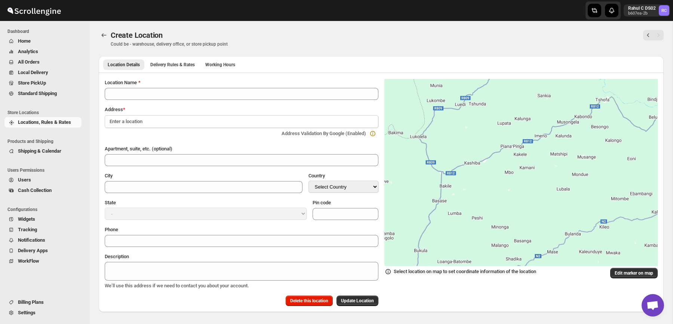
type input "[PHONE_NUMBER]"
type textarea "DS01 [GEOGRAPHIC_DATA]"
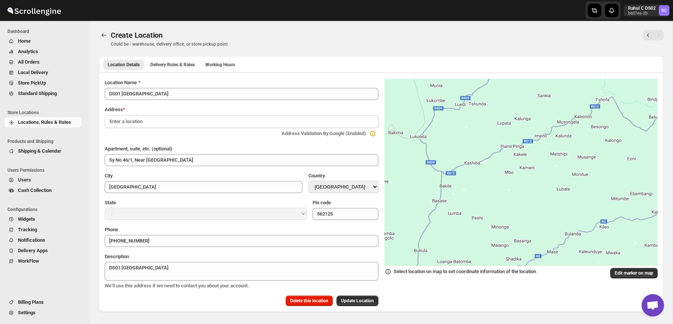
select select "[GEOGRAPHIC_DATA]"
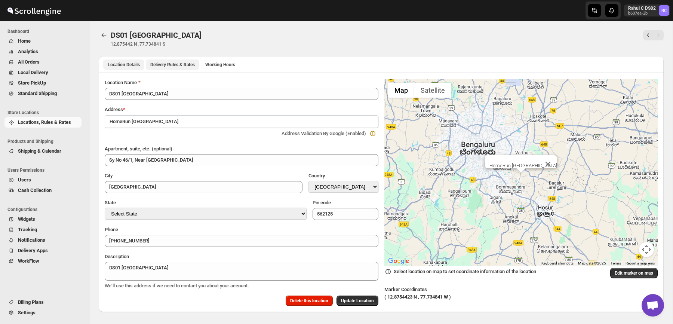
click at [188, 62] on span "Delivery Rules & Rates" at bounding box center [172, 65] width 44 height 6
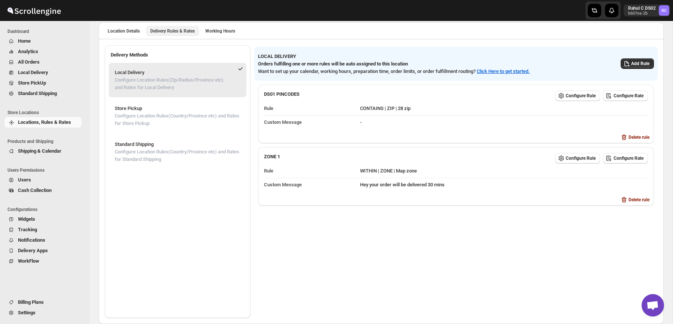
scroll to position [71, 0]
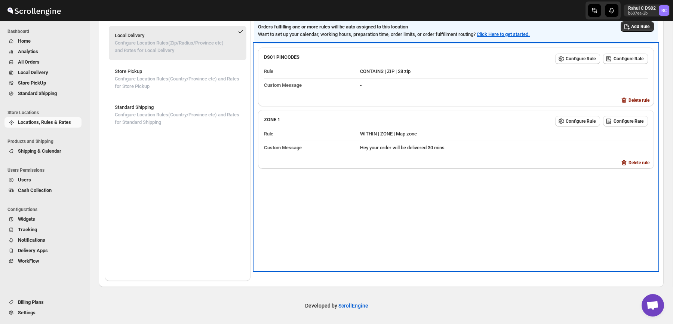
click at [314, 184] on div "DS01 PINCODES Configure Rule Configure Rate Rule CONTAINS | ZIP | 28 zip Custom…" at bounding box center [455, 157] width 403 height 227
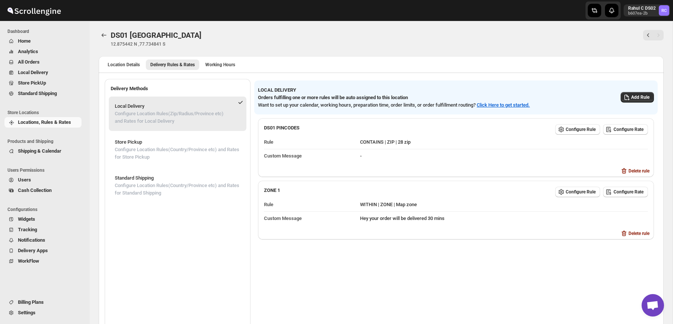
click at [55, 62] on span "All Orders" at bounding box center [49, 61] width 62 height 7
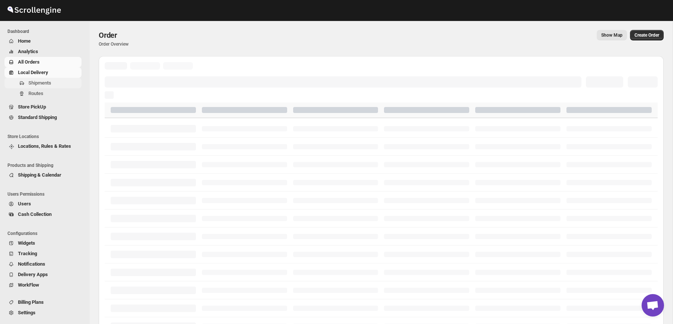
click at [53, 87] on button "Shipments" at bounding box center [42, 83] width 77 height 10
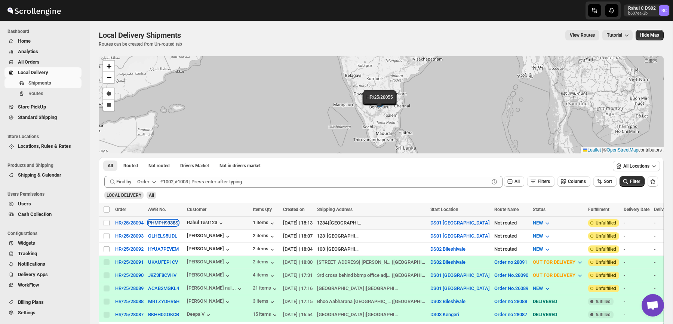
click at [169, 223] on button "PHMPH9338S" at bounding box center [163, 223] width 30 height 6
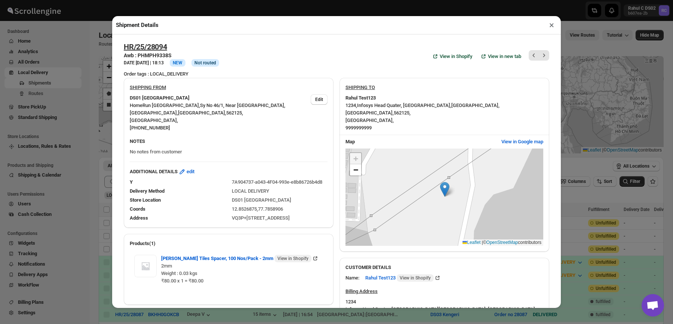
scroll to position [17, 0]
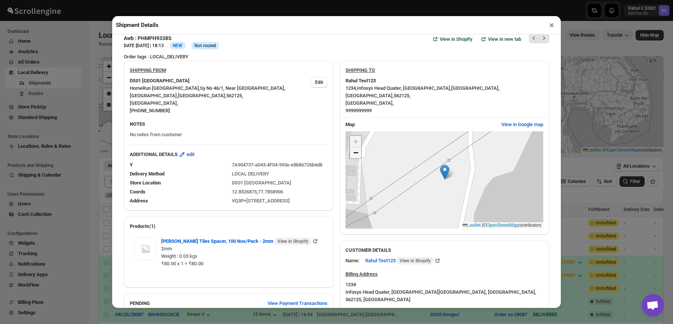
click at [356, 148] on span "−" at bounding box center [355, 152] width 5 height 9
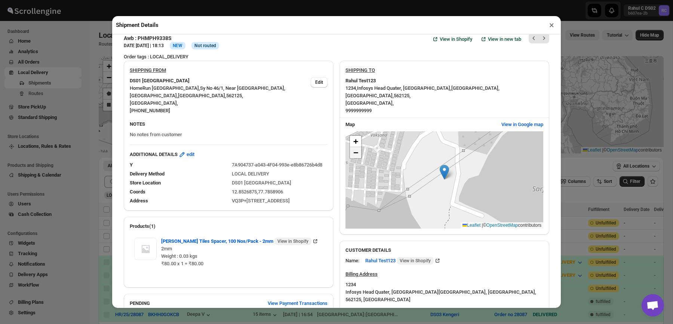
click at [356, 148] on span "−" at bounding box center [355, 152] width 5 height 9
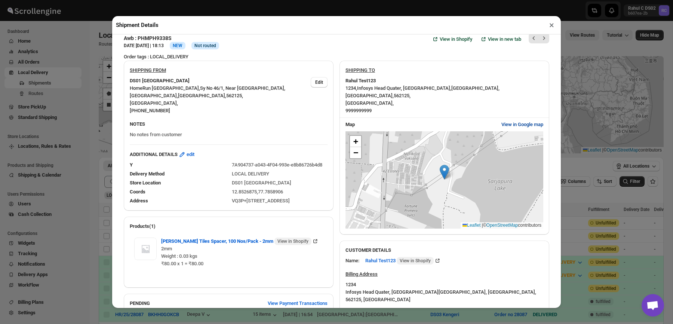
click at [516, 121] on span "View in Google map" at bounding box center [522, 124] width 42 height 7
click at [555, 22] on button "×" at bounding box center [551, 25] width 11 height 10
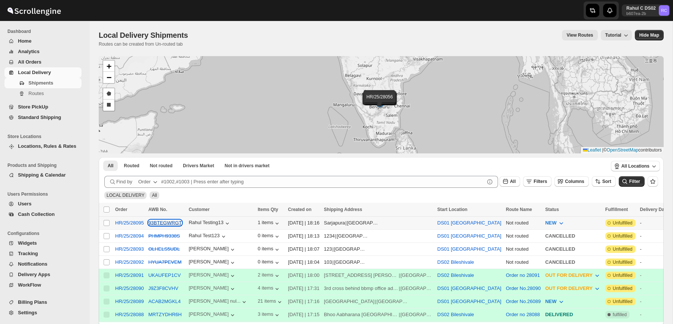
click at [168, 222] on button "93BTEGWRGT" at bounding box center [165, 223] width 34 height 6
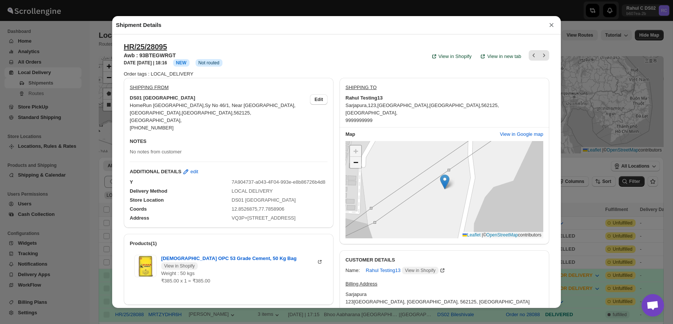
click at [358, 165] on link "−" at bounding box center [355, 162] width 11 height 11
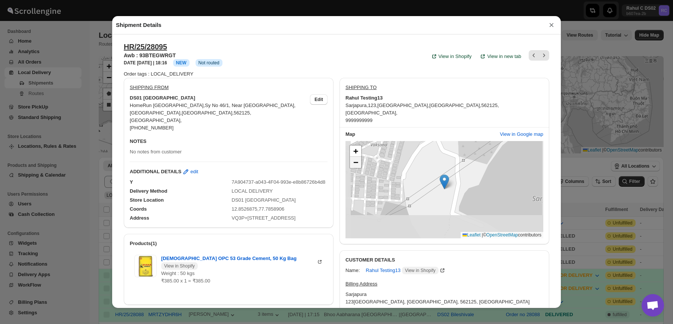
click at [358, 165] on link "−" at bounding box center [355, 162] width 11 height 11
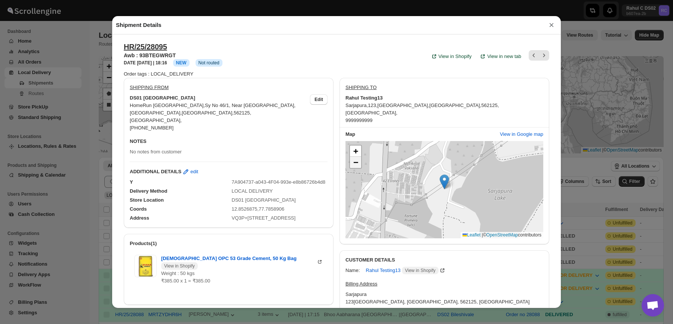
click at [358, 165] on link "−" at bounding box center [355, 162] width 11 height 11
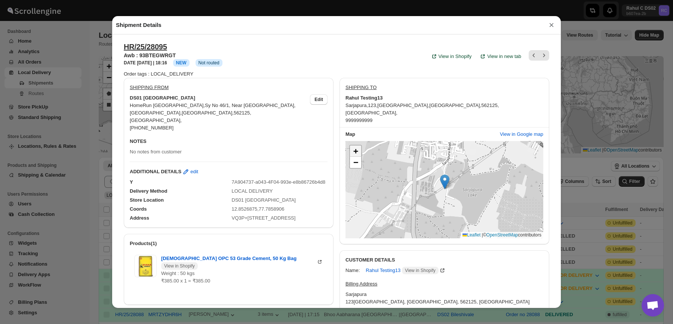
click at [354, 148] on span "+" at bounding box center [355, 150] width 5 height 9
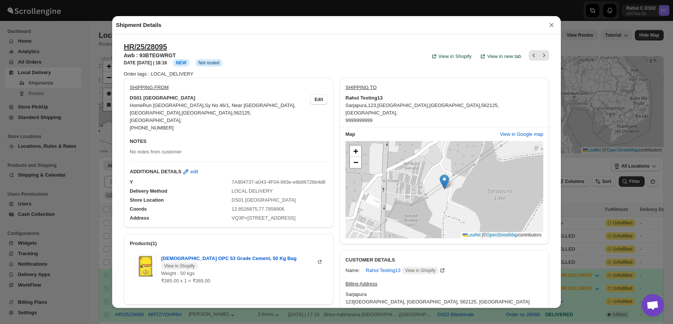
click at [552, 25] on button "×" at bounding box center [551, 25] width 11 height 10
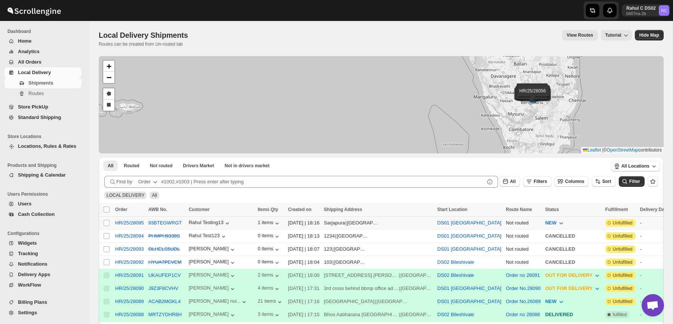
click at [169, 227] on td "93BTEGWRGT" at bounding box center [166, 222] width 40 height 13
checkbox input "true"
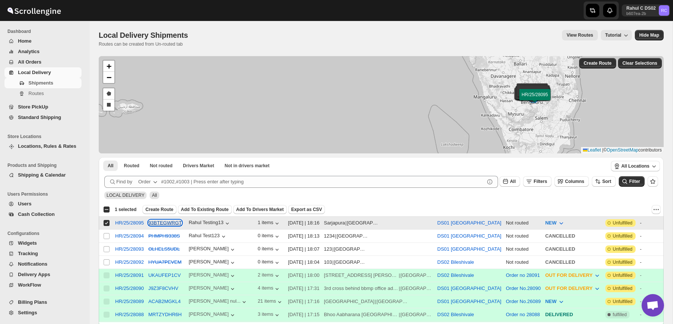
click at [173, 223] on button "93BTEGWRGT" at bounding box center [165, 223] width 34 height 6
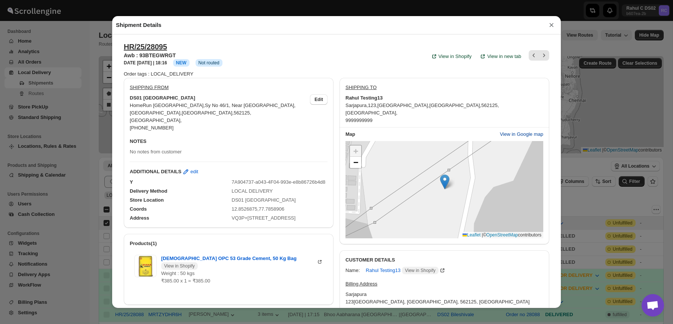
click at [520, 134] on span "View in Google map" at bounding box center [521, 133] width 43 height 7
click at [338, 40] on section "HR/25/28095 Awb : 93BTEGWRGT DATE 08-Sep-25 | 18:16 Info NEW Info Not routed Vi…" at bounding box center [336, 269] width 437 height 466
click at [357, 165] on span "−" at bounding box center [355, 161] width 5 height 9
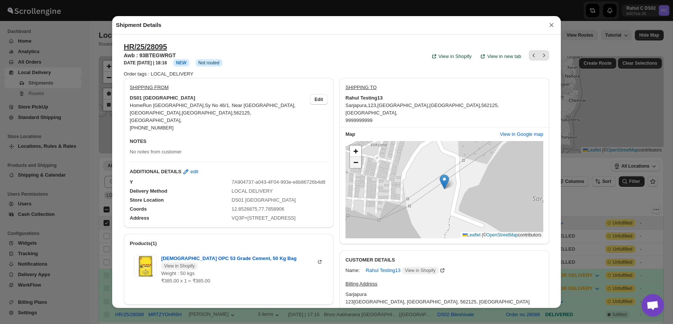
click at [357, 165] on span "−" at bounding box center [355, 161] width 5 height 9
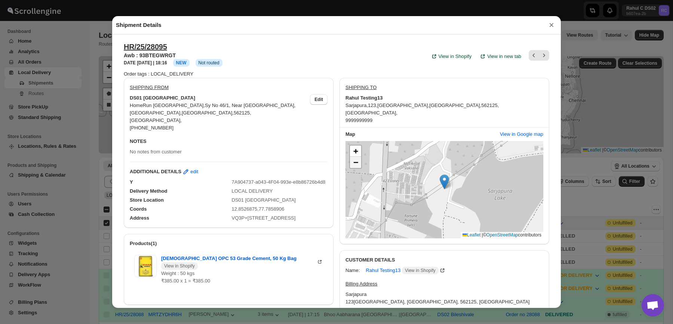
click at [357, 165] on span "−" at bounding box center [355, 161] width 5 height 9
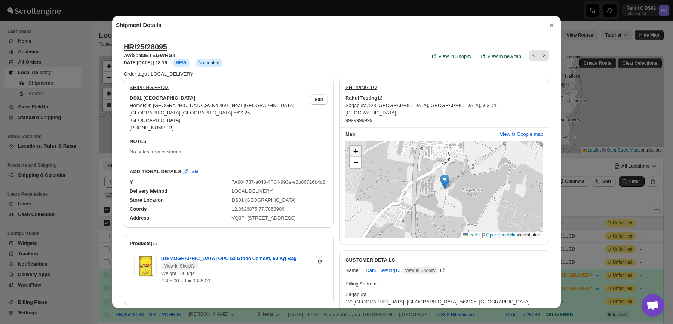
click at [356, 152] on span "+" at bounding box center [355, 150] width 5 height 9
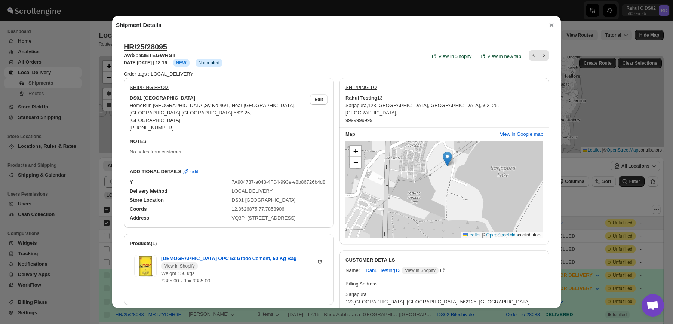
drag, startPoint x: 424, startPoint y: 208, endPoint x: 425, endPoint y: 185, distance: 22.1
click at [425, 185] on div "+ − Leaflet | © OpenStreetMap contributors" at bounding box center [444, 189] width 198 height 97
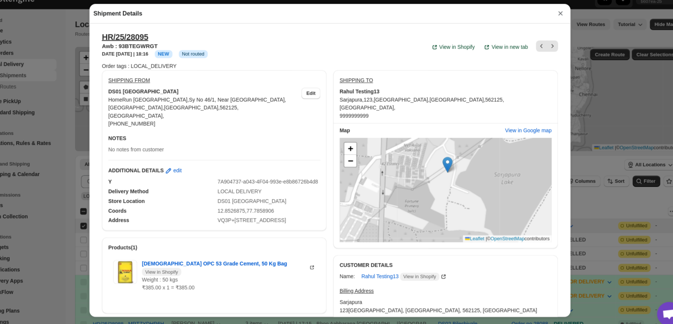
drag, startPoint x: 464, startPoint y: 176, endPoint x: 464, endPoint y: 184, distance: 7.1
click at [464, 184] on div "+ − Leaflet | © OpenStreetMap contributors" at bounding box center [444, 189] width 198 height 97
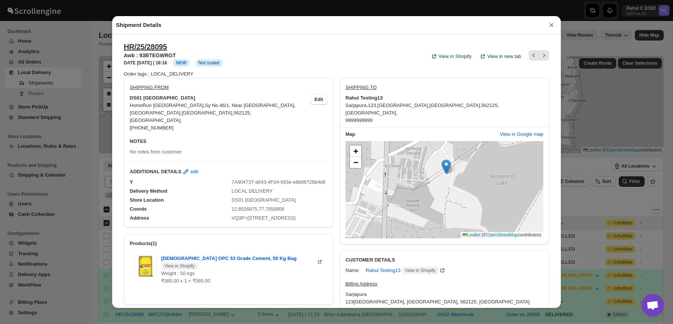
click at [251, 210] on div "Address VQ3P+39C, Infosys Head Quater, Sarjapura, Karnataka 562125, India" at bounding box center [226, 214] width 204 height 13
click at [275, 214] on div "VQ3P+[STREET_ADDRESS]" at bounding box center [280, 217] width 96 height 7
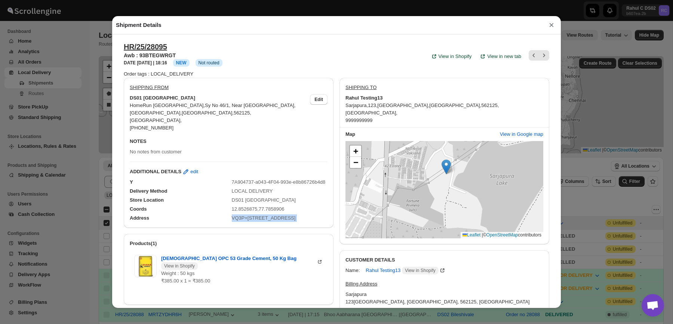
click at [275, 214] on div "VQ3P+[STREET_ADDRESS]" at bounding box center [280, 217] width 96 height 7
